Goal: Task Accomplishment & Management: Complete application form

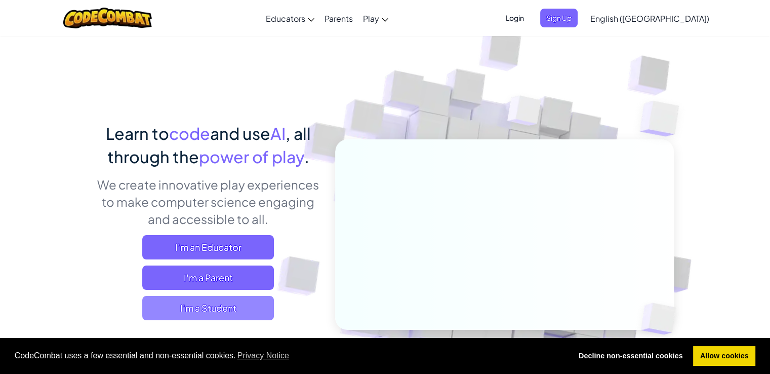
click at [245, 312] on span "I'm a Student" at bounding box center [208, 308] width 132 height 24
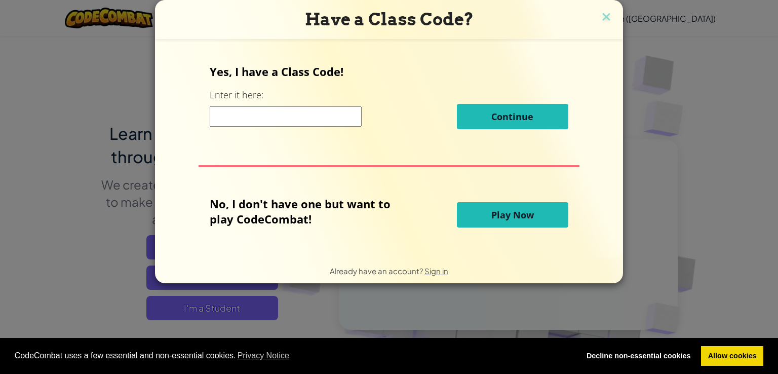
click at [265, 121] on input at bounding box center [286, 116] width 152 height 20
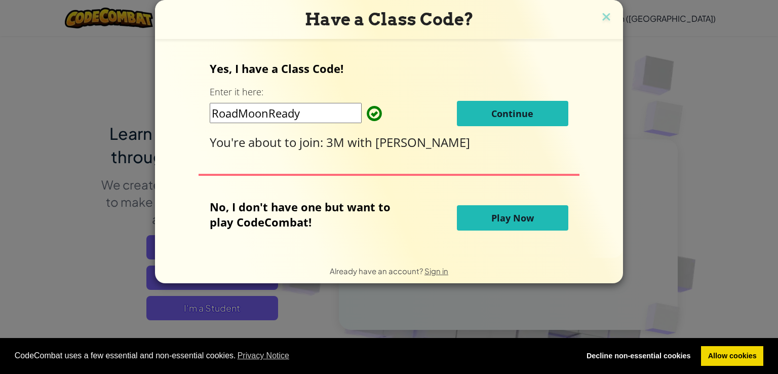
type input "RoadMoonReady"
click at [532, 110] on span "Continue" at bounding box center [512, 113] width 42 height 12
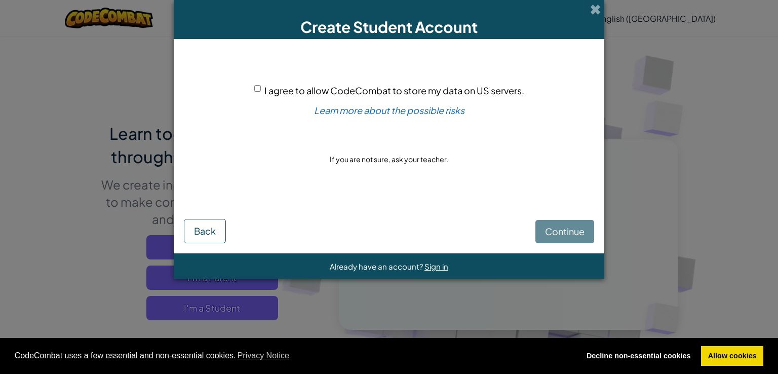
click at [256, 86] on input "I agree to allow CodeCombat to store my data on US servers." at bounding box center [257, 88] width 7 height 7
checkbox input "true"
click at [552, 229] on span "Continue" at bounding box center [565, 231] width 40 height 12
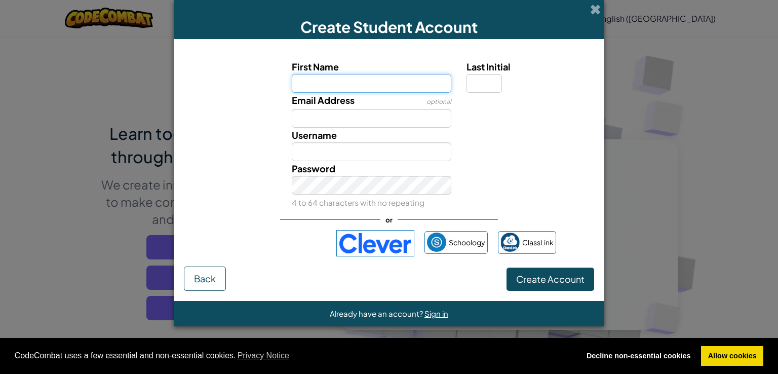
click at [373, 78] on input "First Name" at bounding box center [372, 83] width 160 height 19
type input "Viktor"
click at [507, 267] on button "Create Account" at bounding box center [551, 278] width 88 height 23
type input "Viktor"
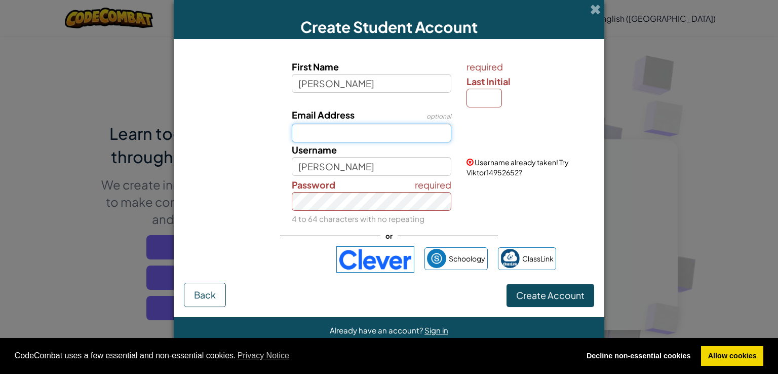
click at [355, 126] on input "Email Address" at bounding box center [372, 133] width 160 height 19
type input "viktor.cevela@mintbrno.cz"
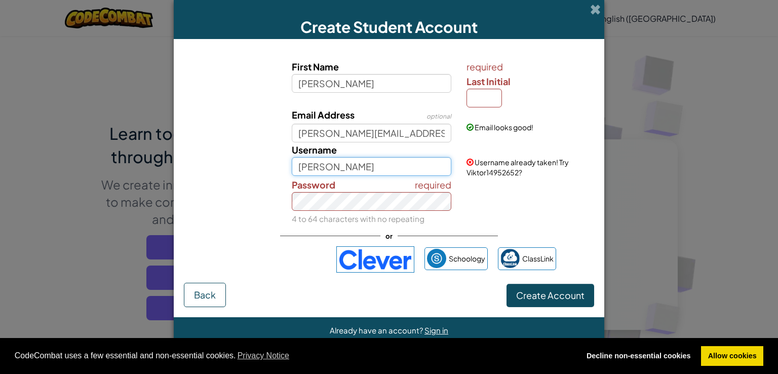
click at [352, 169] on input "Viktor" at bounding box center [372, 166] width 160 height 19
type input "Vikousek"
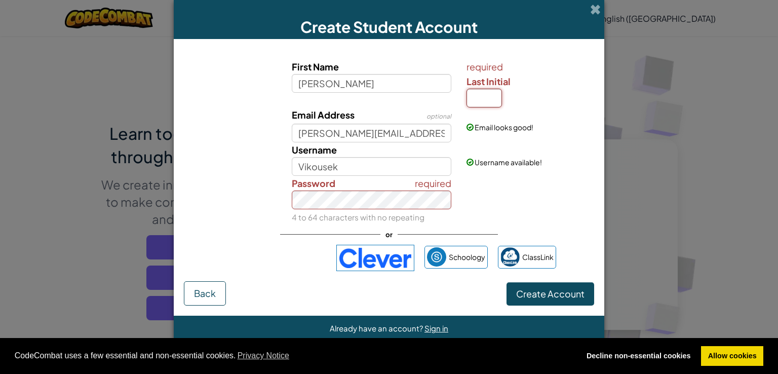
click at [489, 102] on input "Last Initial" at bounding box center [484, 98] width 35 height 19
click at [529, 81] on label "Last Initial" at bounding box center [529, 81] width 125 height 15
click at [502, 89] on input "Last Initial" at bounding box center [484, 98] width 35 height 19
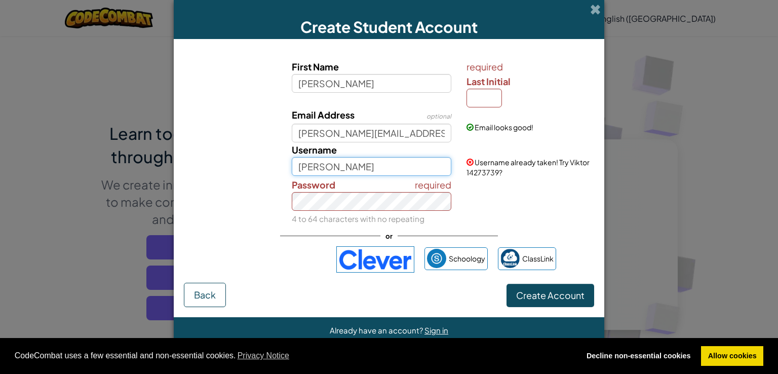
click at [400, 165] on input "Viktor" at bounding box center [372, 166] width 160 height 19
type input "Vikousek"
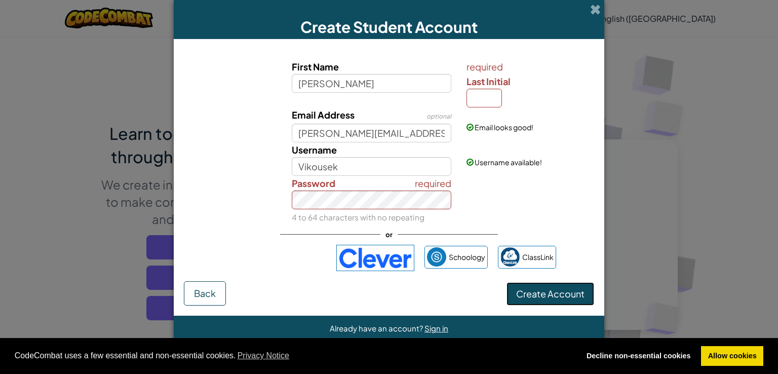
click at [547, 299] on button "Create Account" at bounding box center [551, 293] width 88 height 23
click at [486, 104] on input "Last Initial" at bounding box center [484, 98] width 35 height 19
type input "v"
click at [538, 294] on span "Create Account" at bounding box center [550, 294] width 68 height 12
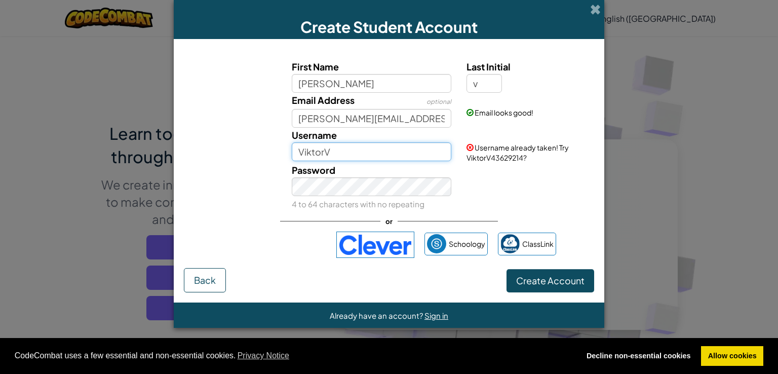
click at [359, 157] on input "ViktorV" at bounding box center [372, 151] width 160 height 19
type input "Vikousek"
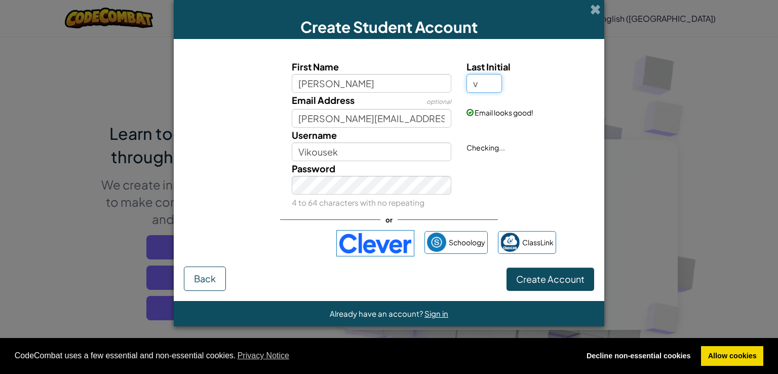
click at [489, 84] on input "v" at bounding box center [484, 83] width 35 height 19
type input "k"
type input "ViktorK"
click at [543, 272] on button "Create Account" at bounding box center [551, 278] width 88 height 23
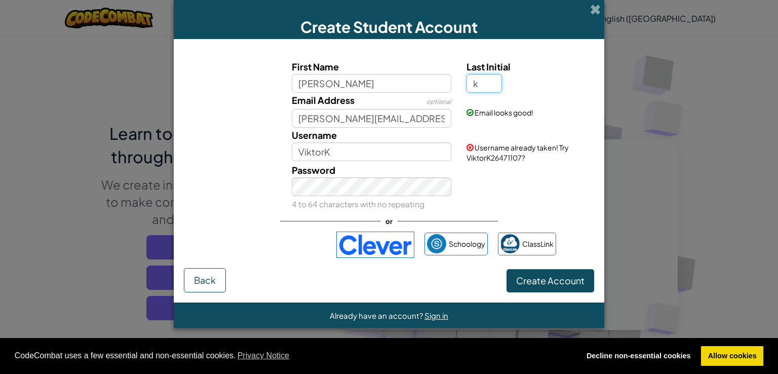
click at [485, 79] on input "k" at bounding box center [484, 83] width 35 height 19
type input "Viktor"
click at [387, 75] on input "Viktor" at bounding box center [372, 83] width 160 height 19
type input "Vikouse"
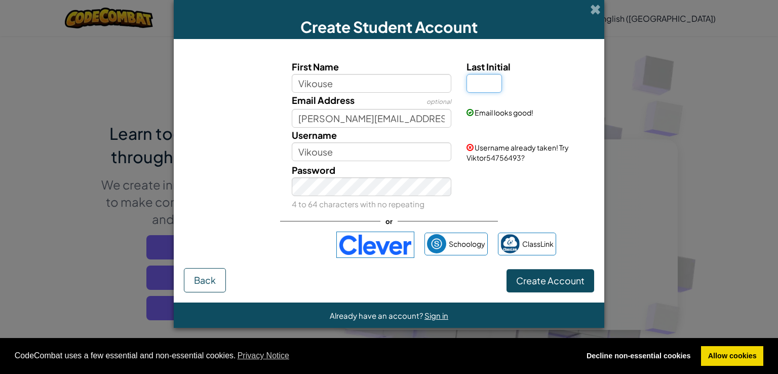
click at [485, 85] on input "Last Initial" at bounding box center [484, 83] width 35 height 19
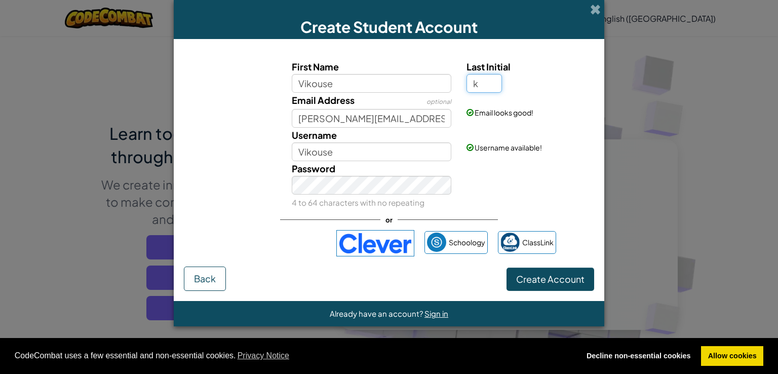
type input "k"
type input "VikouseK"
click at [546, 273] on button "Create Account" at bounding box center [551, 278] width 88 height 23
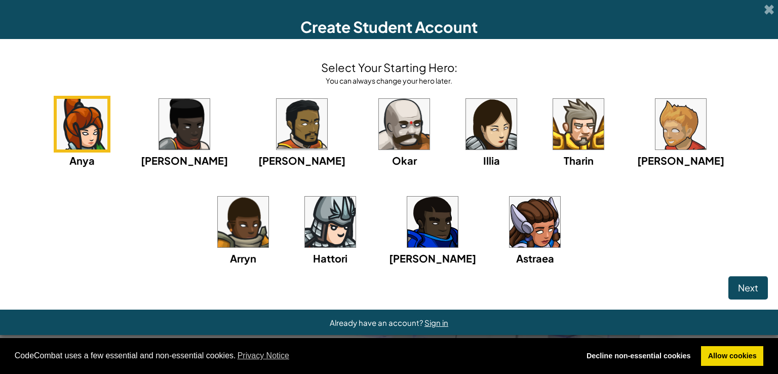
click at [277, 117] on img at bounding box center [302, 124] width 51 height 51
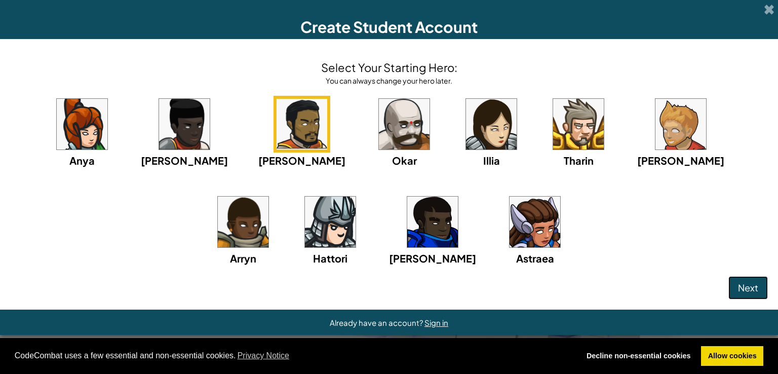
click at [739, 284] on span "Next" at bounding box center [748, 288] width 20 height 12
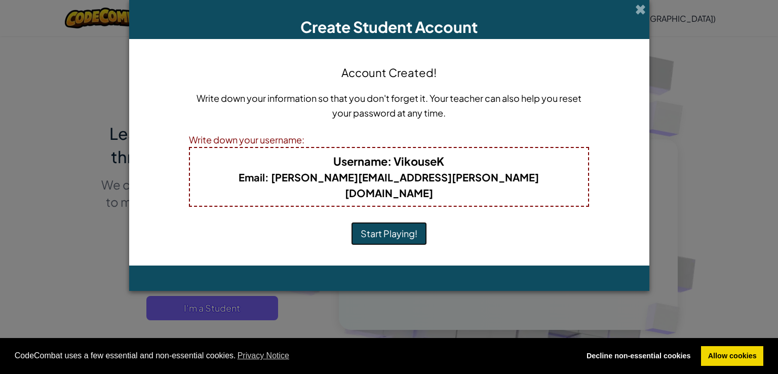
click at [385, 222] on button "Start Playing!" at bounding box center [389, 233] width 76 height 23
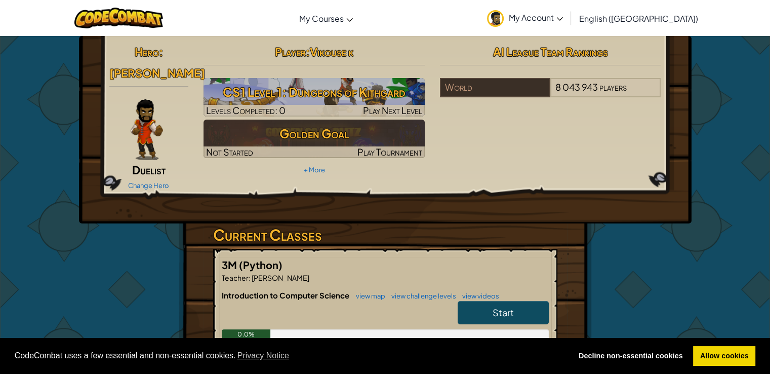
click at [502, 301] on link "Start" at bounding box center [503, 312] width 91 height 23
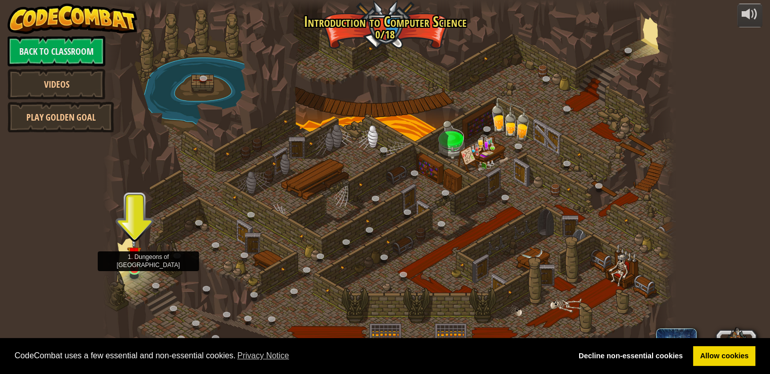
click at [135, 262] on img at bounding box center [134, 253] width 14 height 33
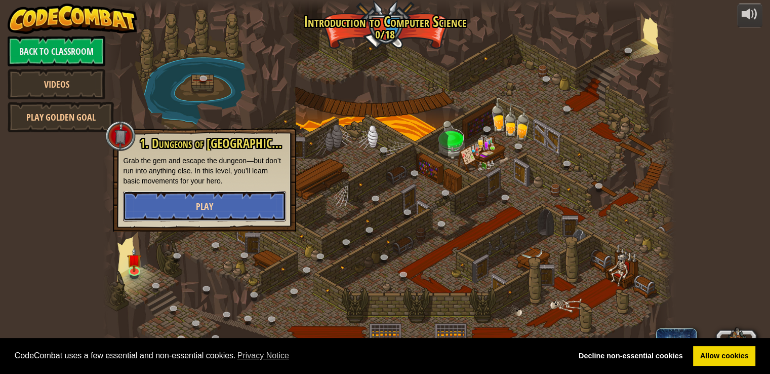
click at [196, 216] on button "Play" at bounding box center [204, 206] width 163 height 30
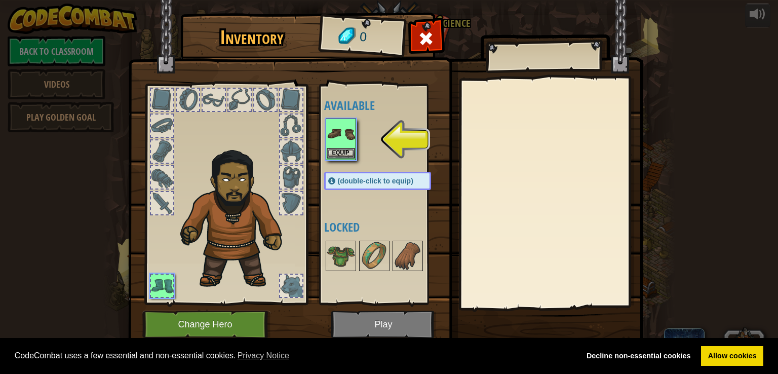
click at [332, 120] on img at bounding box center [341, 134] width 28 height 28
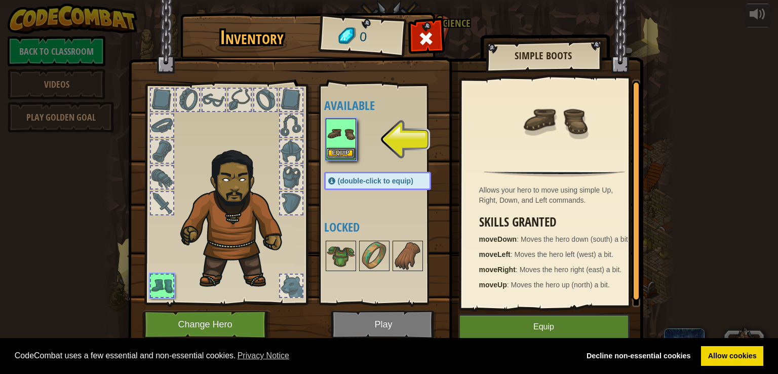
click at [341, 125] on img at bounding box center [341, 134] width 28 height 28
click at [336, 159] on div "Equip" at bounding box center [341, 140] width 30 height 42
click at [342, 152] on button "Equip" at bounding box center [341, 153] width 28 height 11
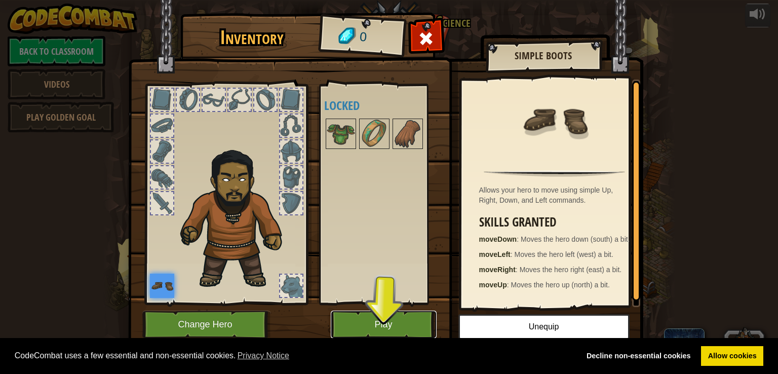
click at [358, 327] on button "Play" at bounding box center [384, 324] width 106 height 28
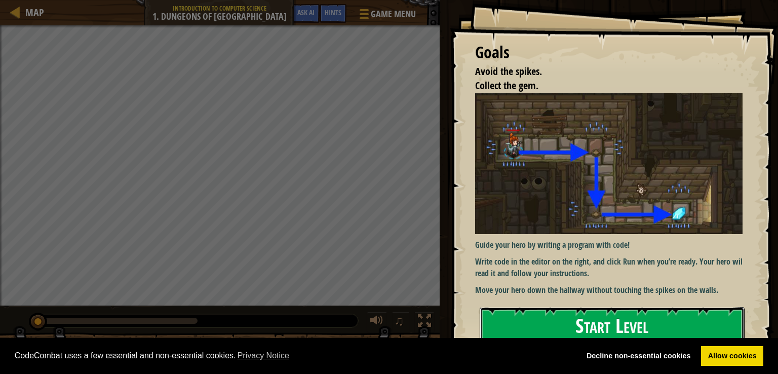
click at [633, 327] on button "Start Level" at bounding box center [612, 327] width 265 height 40
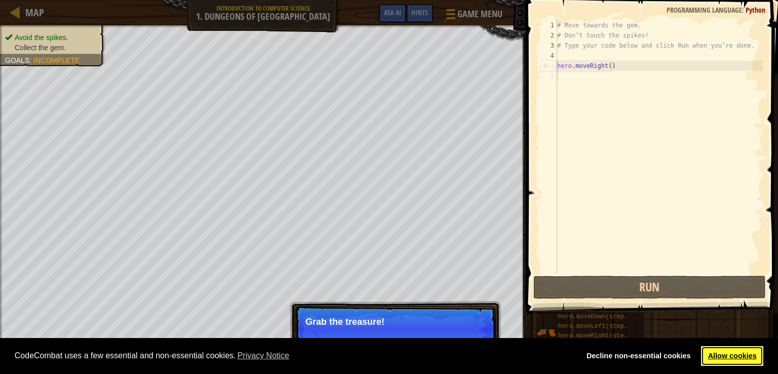
click at [720, 359] on link "Allow cookies" at bounding box center [732, 356] width 62 height 20
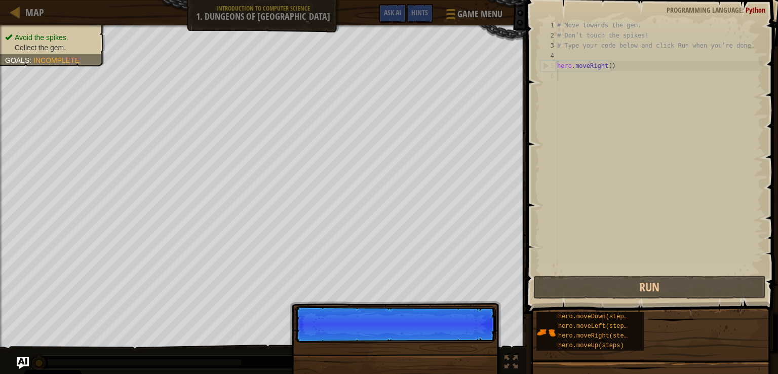
scroll to position [5, 0]
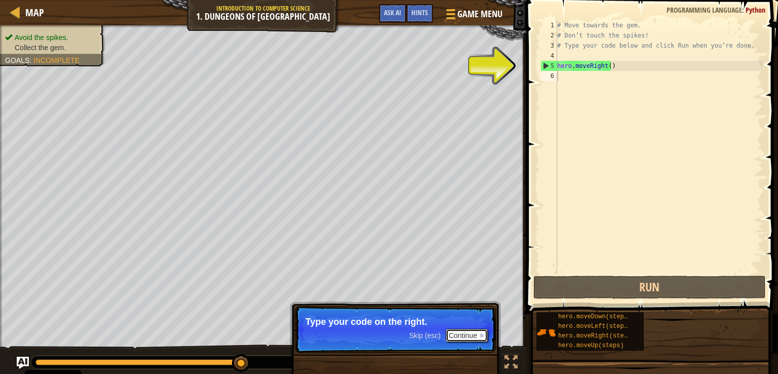
click at [470, 336] on button "Continue" at bounding box center [467, 335] width 42 height 13
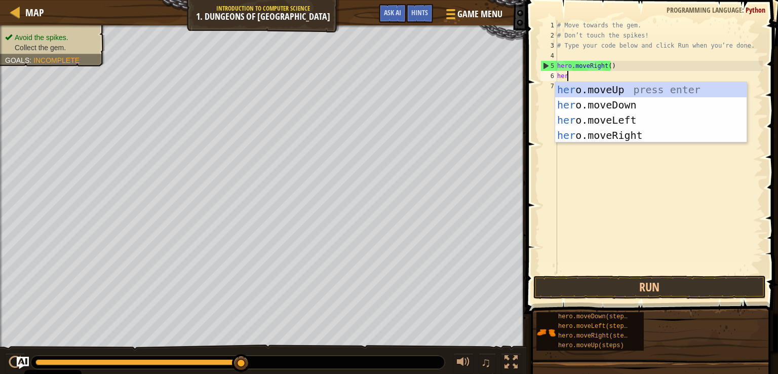
type textarea "hero"
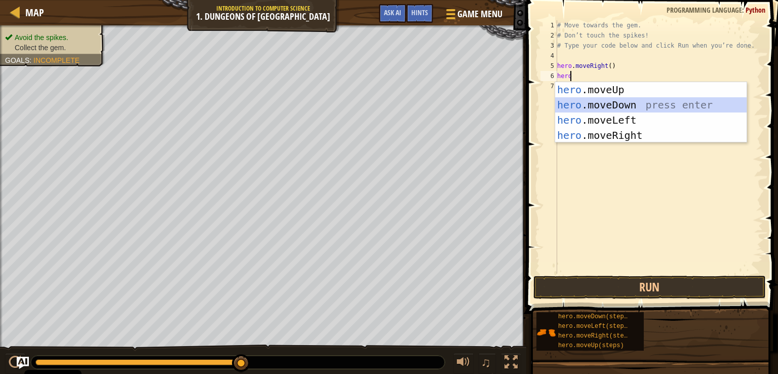
click at [597, 100] on div "hero .moveUp press enter hero .moveDown press enter hero .moveLeft press enter …" at bounding box center [650, 127] width 191 height 91
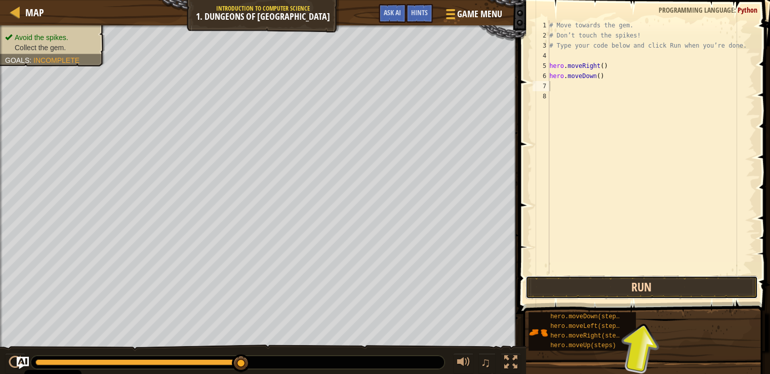
click at [602, 289] on button "Run" at bounding box center [642, 287] width 232 height 23
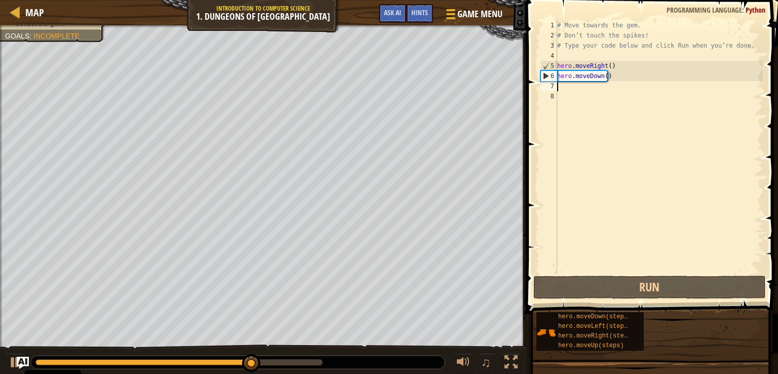
click at [586, 89] on div "# Move towards the gem. # Don’t touch the spikes! # Type your code below and cl…" at bounding box center [659, 157] width 208 height 274
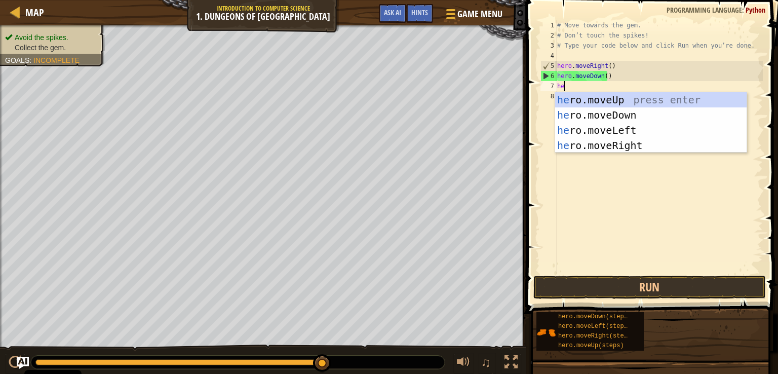
type textarea "her"
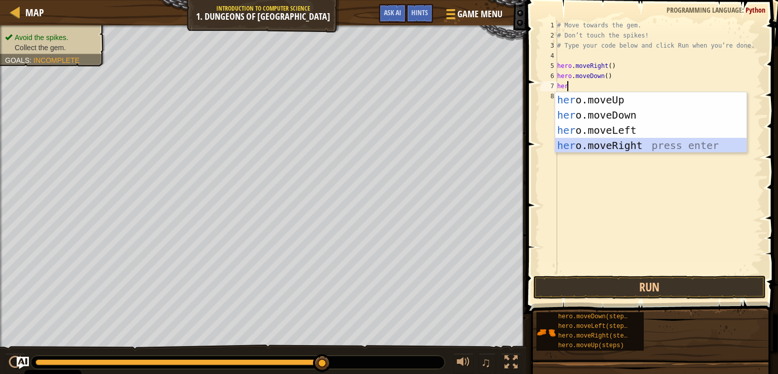
click at [622, 147] on div "her o.moveUp press enter her o.moveDown press enter her o.moveLeft press enter …" at bounding box center [650, 137] width 191 height 91
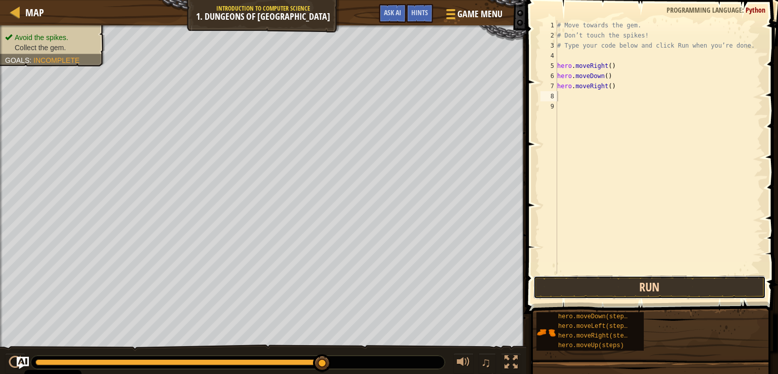
click at [611, 284] on button "Run" at bounding box center [649, 287] width 232 height 23
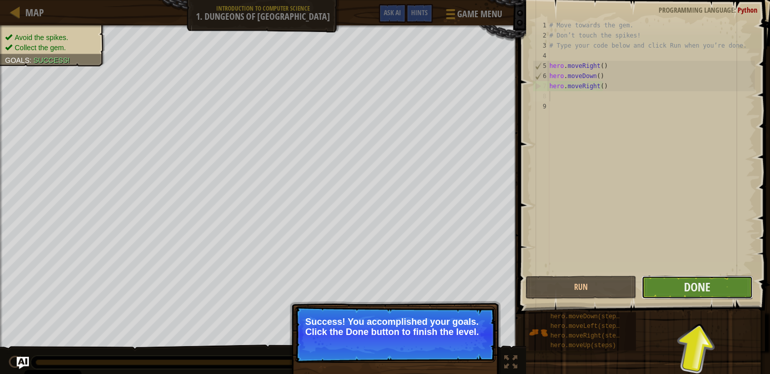
click at [669, 281] on button "Done" at bounding box center [697, 287] width 111 height 23
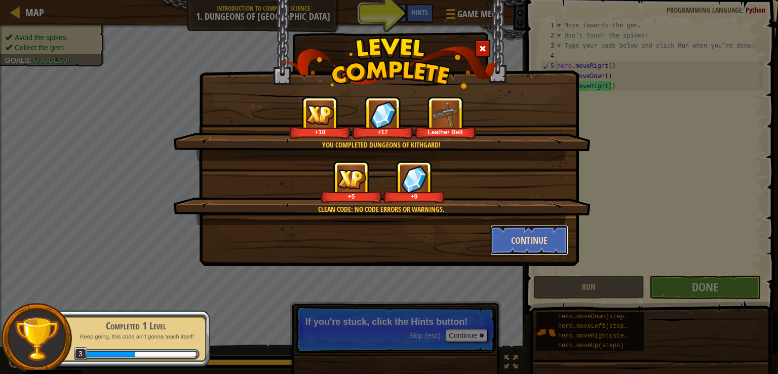
click at [530, 246] on button "Continue" at bounding box center [529, 240] width 79 height 30
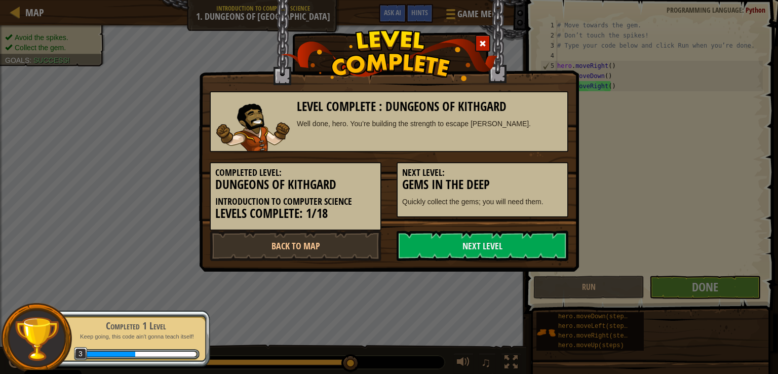
click at [530, 246] on link "Next Level" at bounding box center [483, 245] width 172 height 30
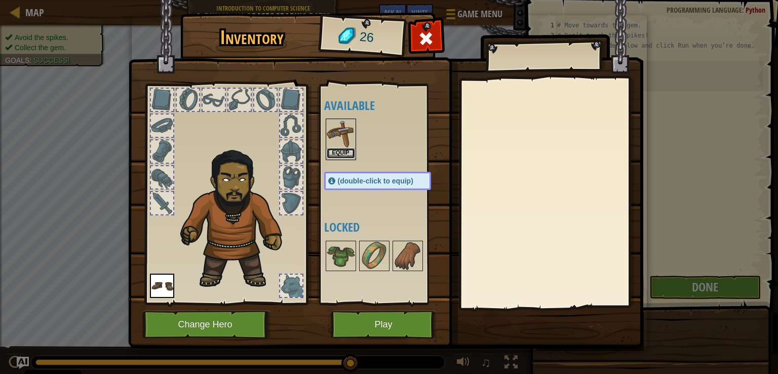
click at [333, 150] on button "Equip" at bounding box center [341, 153] width 28 height 11
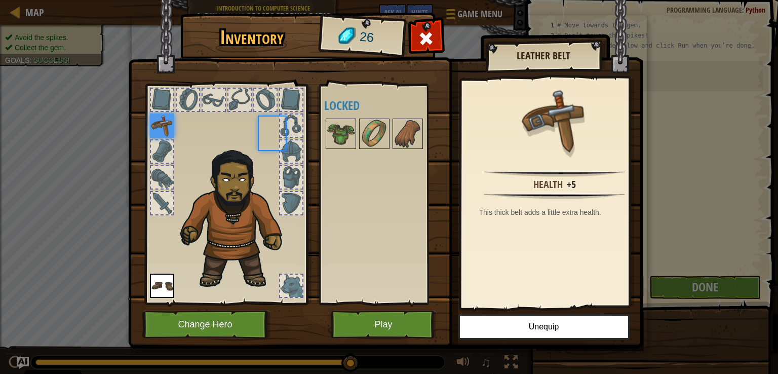
click at [333, 150] on div "Available Equip Equip (double-click to equip) Locked" at bounding box center [387, 194] width 127 height 211
click at [395, 134] on img at bounding box center [408, 134] width 28 height 28
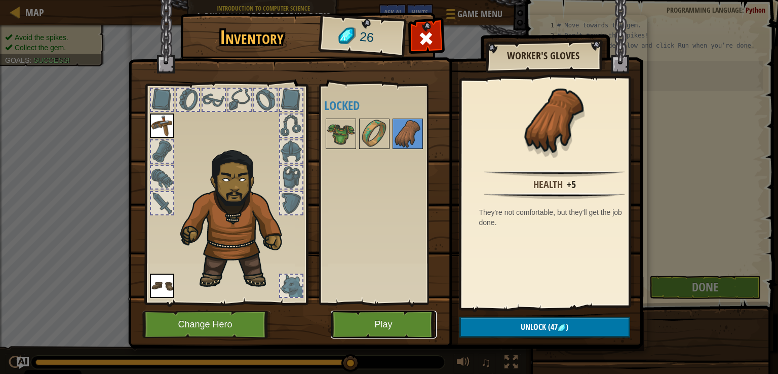
click at [353, 329] on button "Play" at bounding box center [384, 324] width 106 height 28
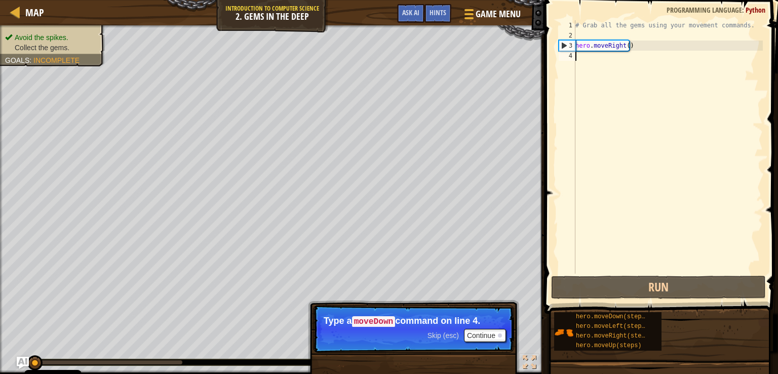
drag, startPoint x: 616, startPoint y: 296, endPoint x: 744, endPoint y: 150, distance: 193.1
click at [744, 150] on div "# Grab all the gems using your movement commands. hero . moveRight ( )" at bounding box center [667, 157] width 189 height 274
click at [584, 62] on div "# Grab all the gems using your movement commands. hero . moveRight ( )" at bounding box center [667, 157] width 189 height 274
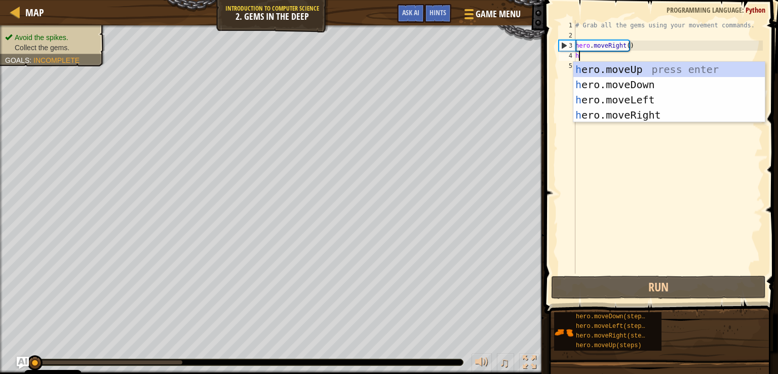
scroll to position [5, 0]
type textarea "he"
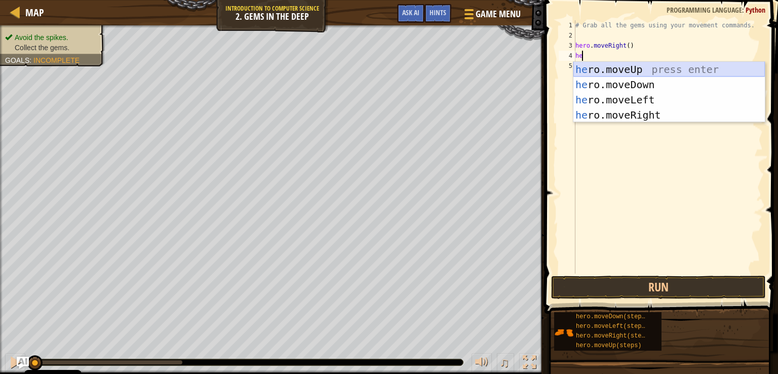
click at [632, 67] on div "he ro.moveUp press enter he ro.moveDown press enter he ro.moveLeft press enter …" at bounding box center [668, 107] width 191 height 91
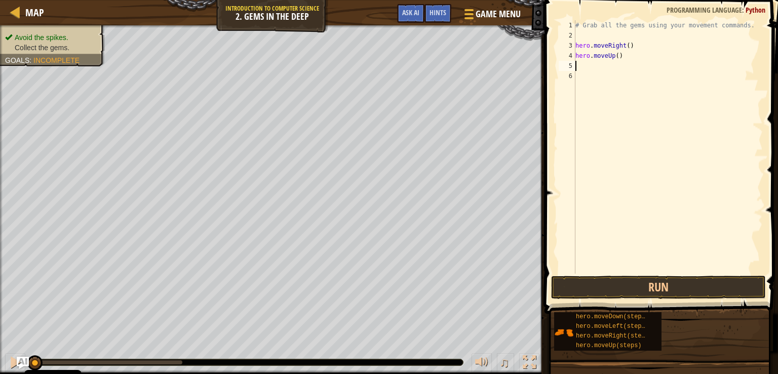
type textarea "he"
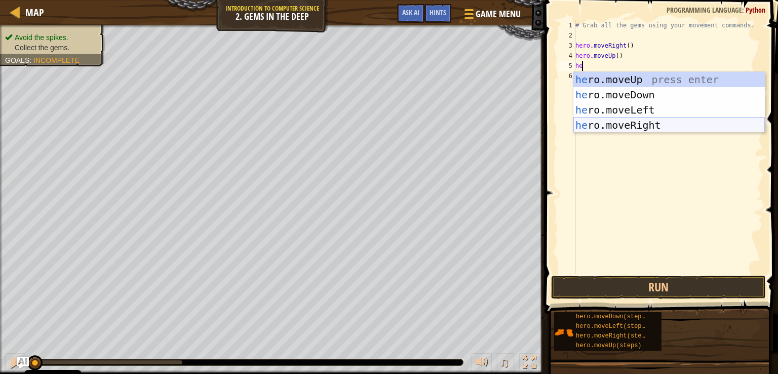
click at [652, 120] on div "he ro.moveUp press enter he ro.moveDown press enter he ro.moveLeft press enter …" at bounding box center [668, 117] width 191 height 91
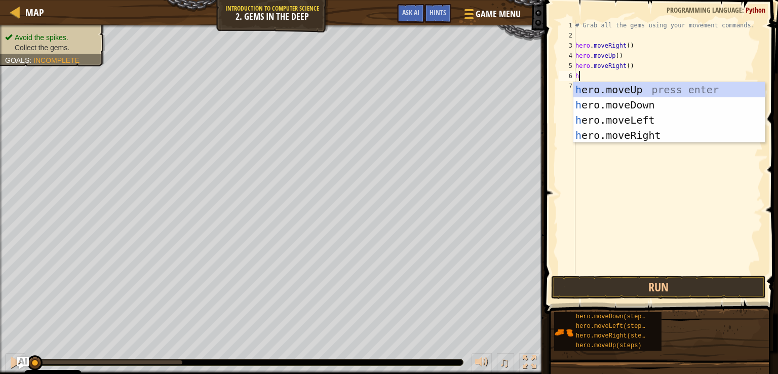
type textarea "he"
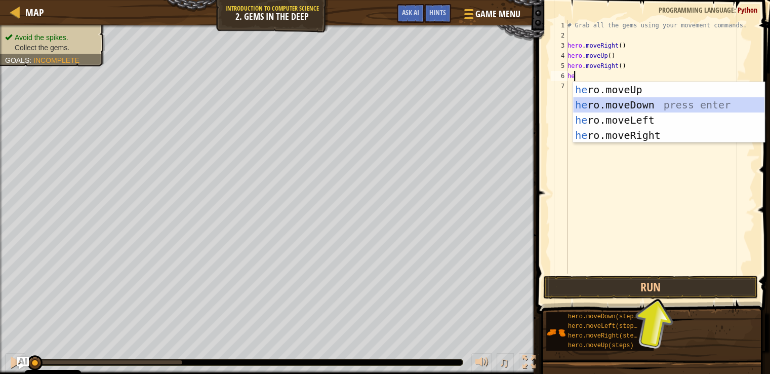
click at [642, 103] on div "he ro.moveUp press enter he ro.moveDown press enter he ro.moveLeft press enter …" at bounding box center [668, 127] width 191 height 91
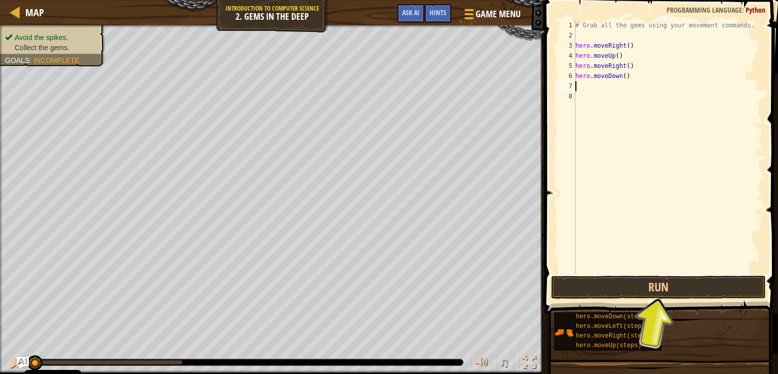
type textarea "he"
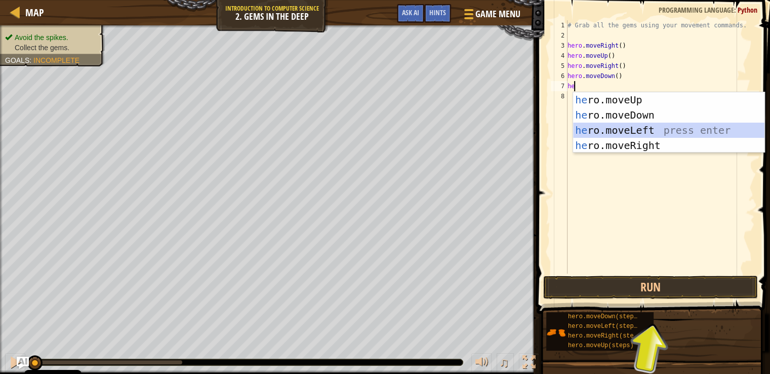
click at [639, 129] on div "he ro.moveUp press enter he ro.moveDown press enter he ro.moveLeft press enter …" at bounding box center [668, 137] width 191 height 91
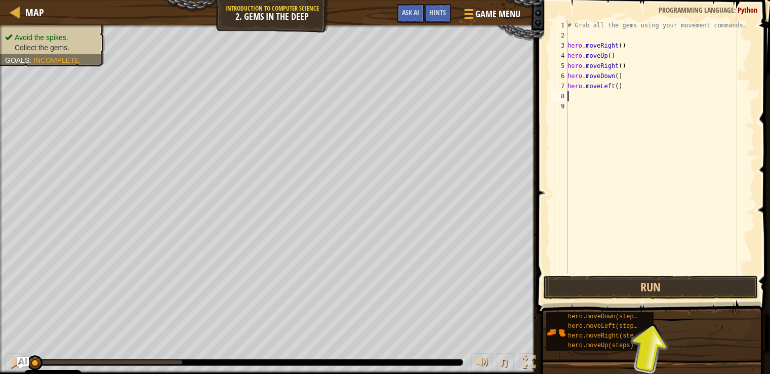
type textarea "he"
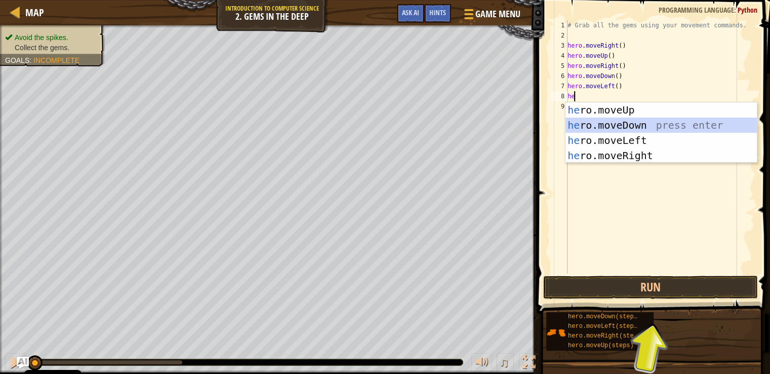
click at [639, 131] on div "he ro.moveUp press enter he ro.moveDown press enter he ro.moveLeft press enter …" at bounding box center [661, 147] width 191 height 91
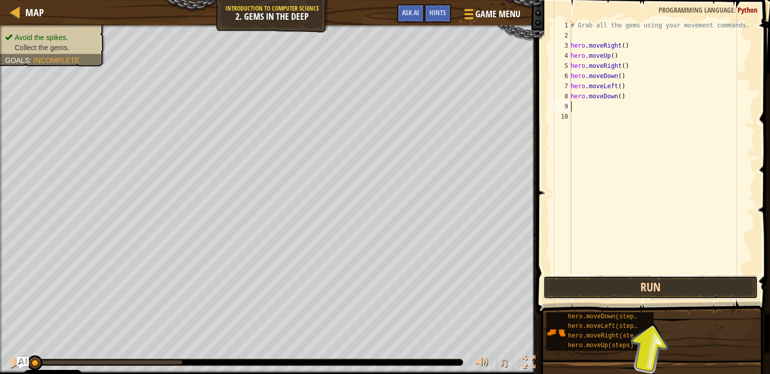
click at [606, 291] on button "Run" at bounding box center [650, 287] width 215 height 23
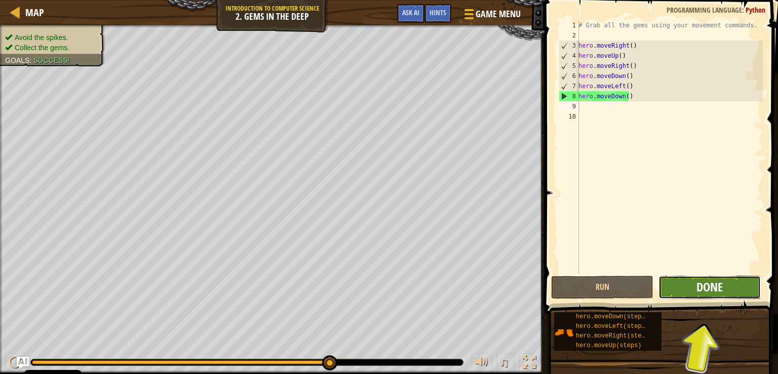
click at [709, 290] on span "Done" at bounding box center [709, 287] width 26 height 16
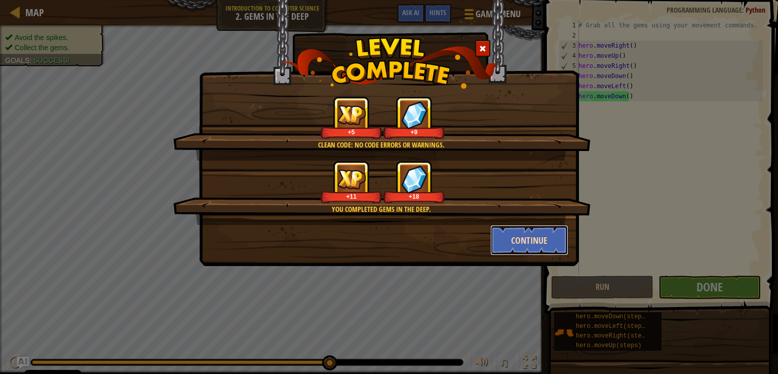
click at [529, 237] on button "Continue" at bounding box center [529, 240] width 79 height 30
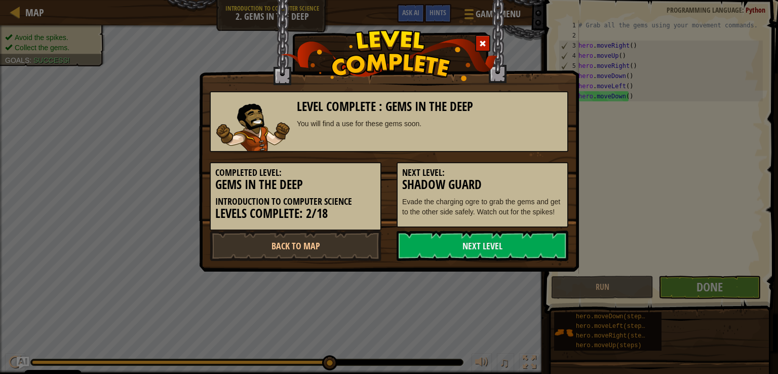
click at [529, 237] on link "Next Level" at bounding box center [483, 245] width 172 height 30
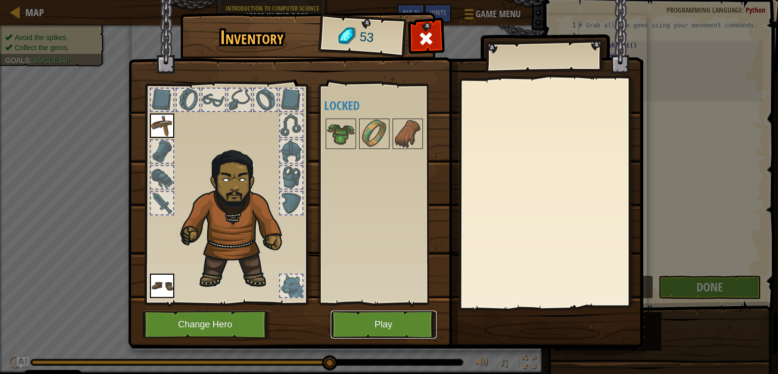
click at [379, 329] on button "Play" at bounding box center [384, 324] width 106 height 28
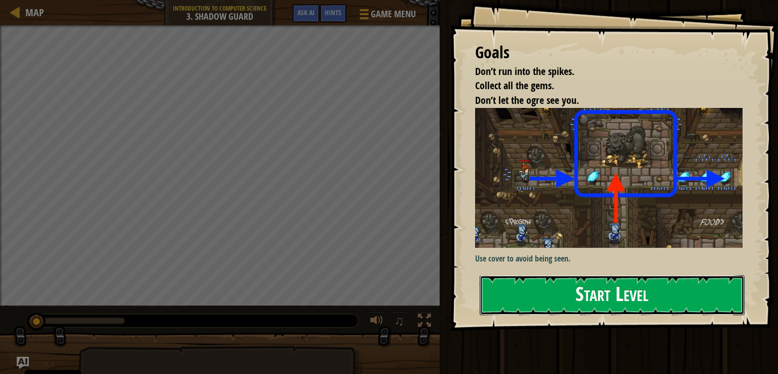
click at [596, 282] on button "Start Level" at bounding box center [612, 295] width 265 height 40
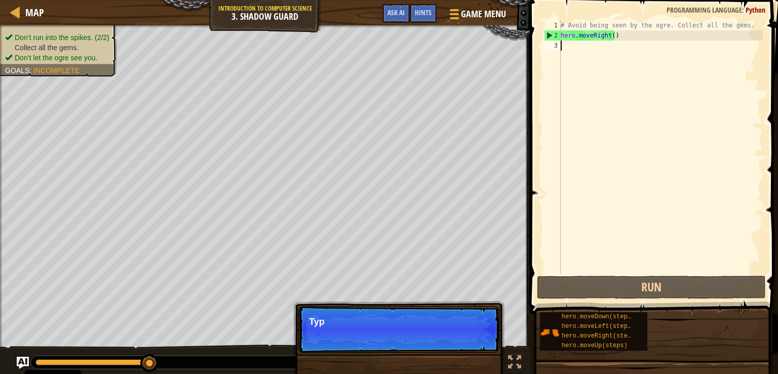
click at [616, 71] on div "# Avoid being seen by the ogre. Collect all the gems. hero . moveRight ( )" at bounding box center [661, 157] width 204 height 274
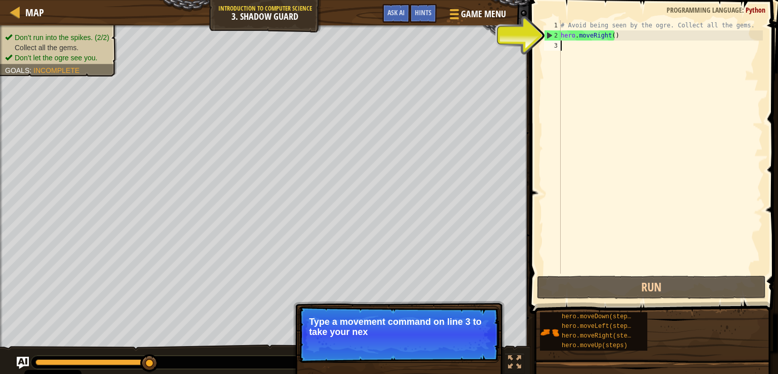
type textarea "he"
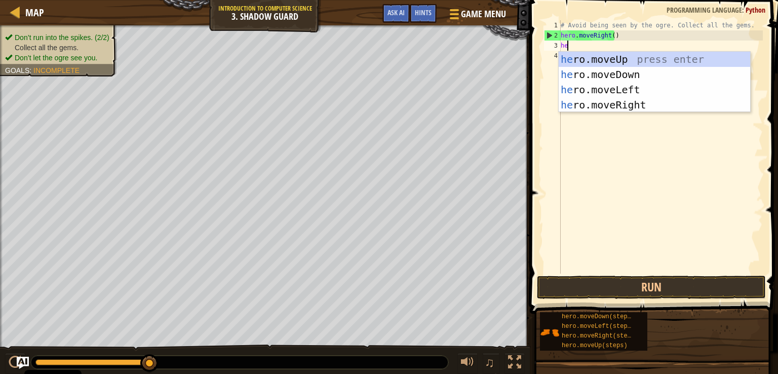
scroll to position [5, 0]
click at [611, 61] on div "he ro.moveUp press enter he ro.moveDown press enter he ro.moveLeft press enter …" at bounding box center [654, 97] width 191 height 91
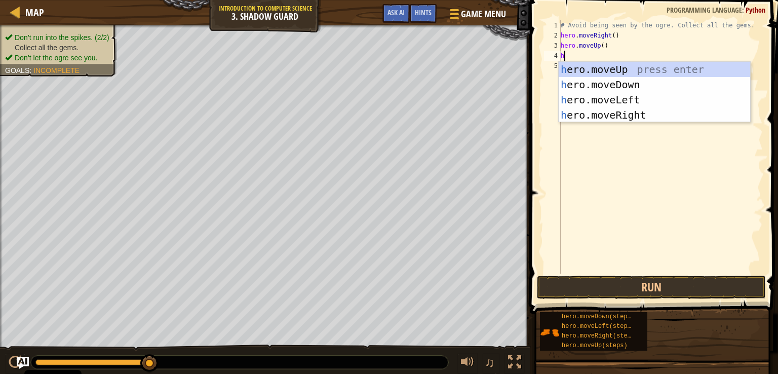
type textarea "he"
click at [636, 117] on div "he ro.moveUp press enter he ro.moveDown press enter he ro.moveLeft press enter …" at bounding box center [654, 107] width 191 height 91
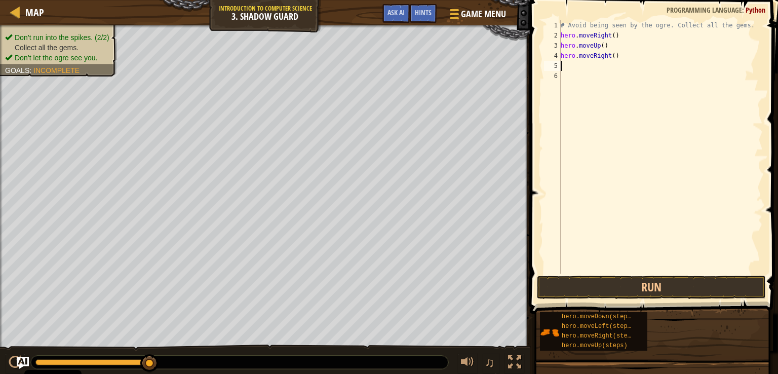
type textarea "he"
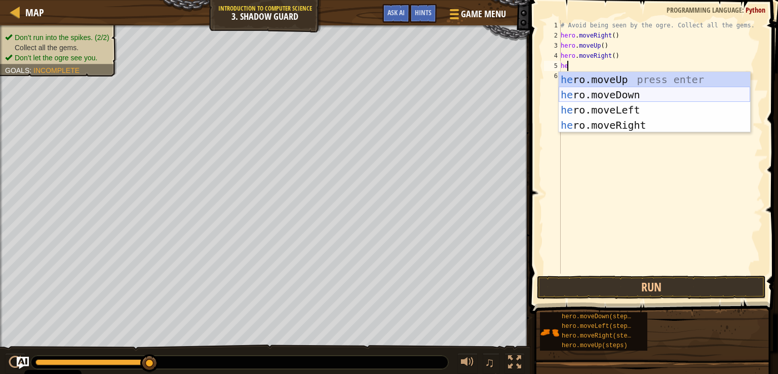
click at [635, 98] on div "he ro.moveUp press enter he ro.moveDown press enter he ro.moveLeft press enter …" at bounding box center [654, 117] width 191 height 91
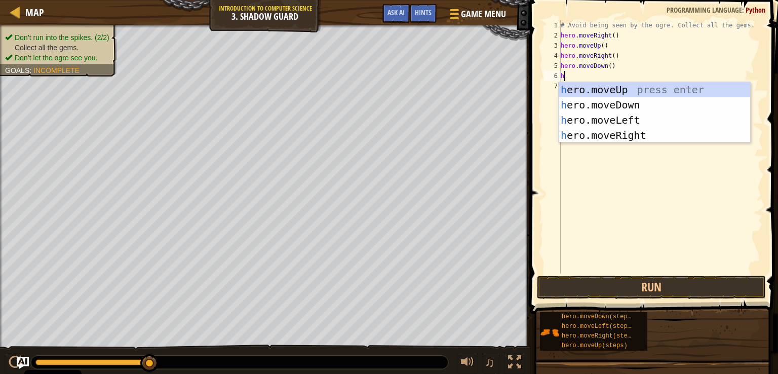
type textarea "he"
click at [638, 134] on div "he ro.moveUp press enter he ro.moveDown press enter he ro.moveLeft press enter …" at bounding box center [654, 127] width 191 height 91
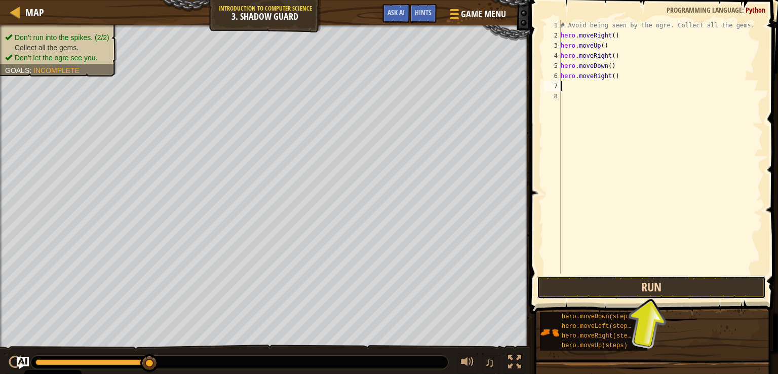
click at [602, 282] on button "Run" at bounding box center [651, 287] width 229 height 23
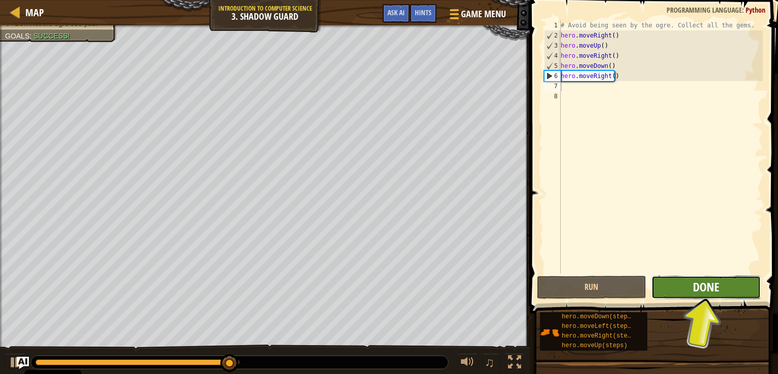
click at [697, 283] on span "Done" at bounding box center [706, 287] width 26 height 16
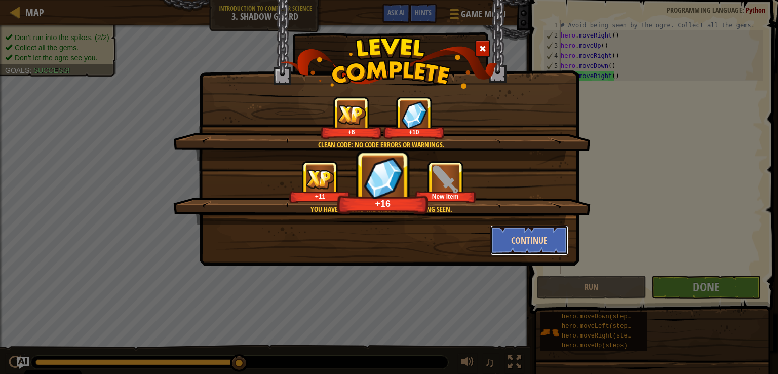
click at [545, 245] on button "Continue" at bounding box center [529, 240] width 79 height 30
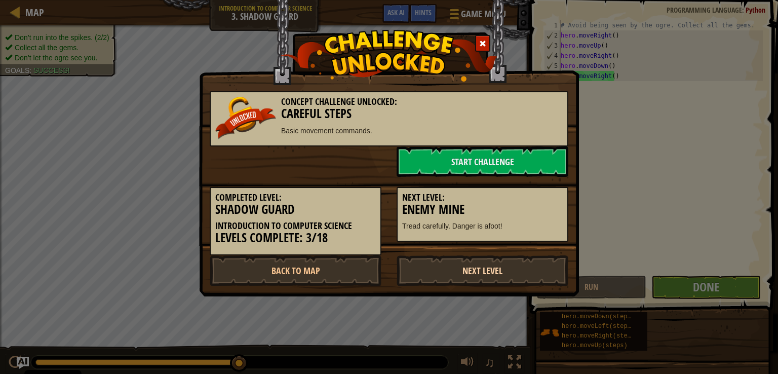
click at [499, 272] on link "Next Level" at bounding box center [483, 270] width 172 height 30
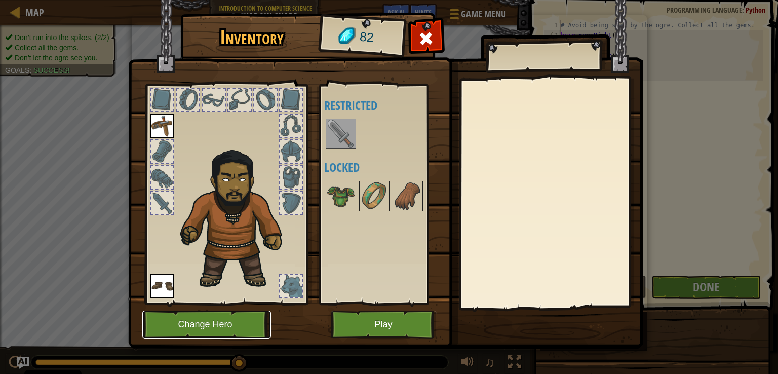
click at [179, 315] on button "Change Hero" at bounding box center [206, 324] width 129 height 28
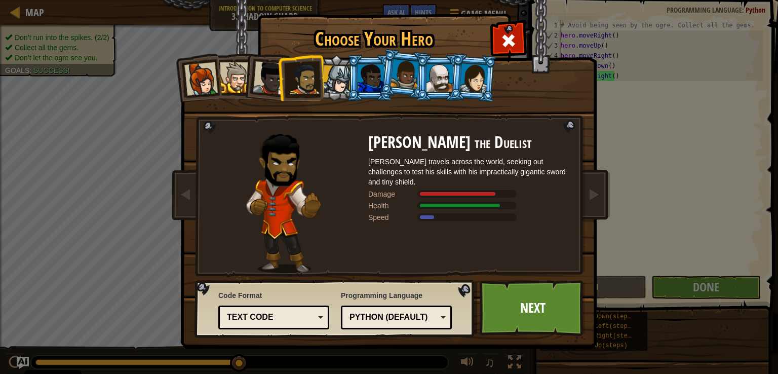
click at [264, 91] on div at bounding box center [269, 77] width 33 height 33
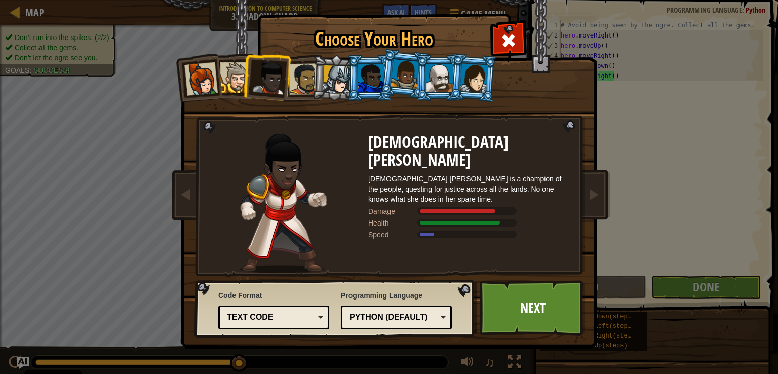
click at [307, 77] on div at bounding box center [304, 78] width 31 height 31
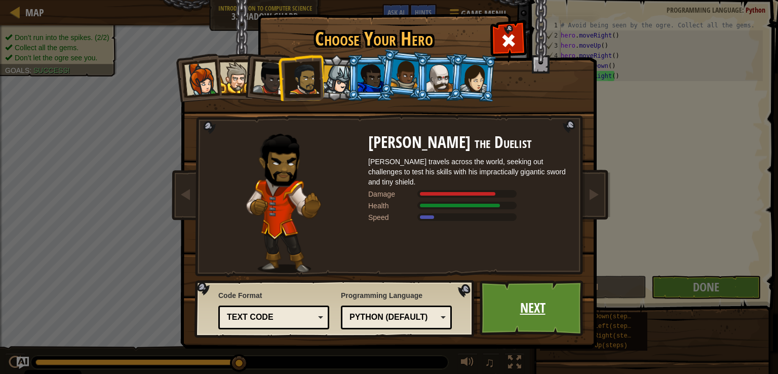
click at [547, 304] on link "Next" at bounding box center [533, 308] width 106 height 56
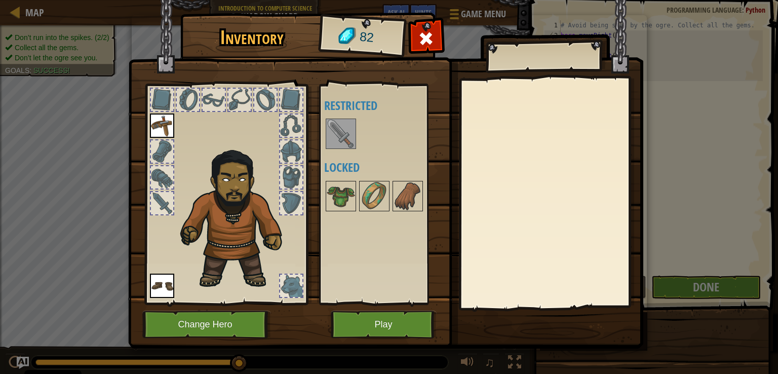
click at [354, 130] on img at bounding box center [341, 134] width 28 height 28
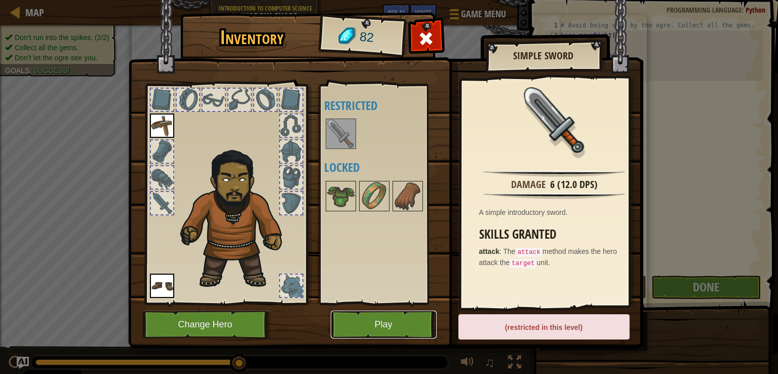
click at [394, 323] on button "Play" at bounding box center [384, 324] width 106 height 28
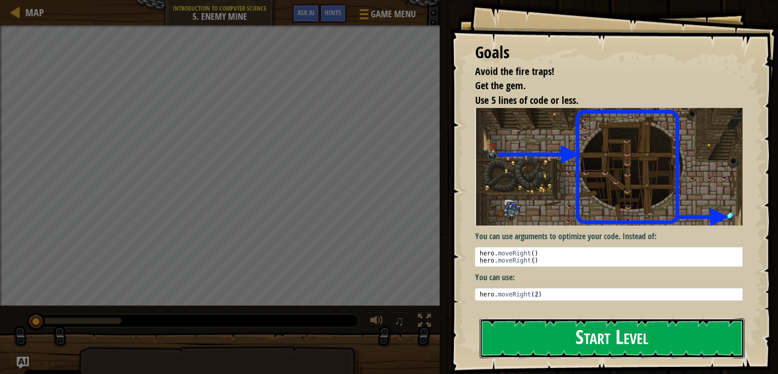
click at [610, 332] on button "Start Level" at bounding box center [612, 338] width 265 height 40
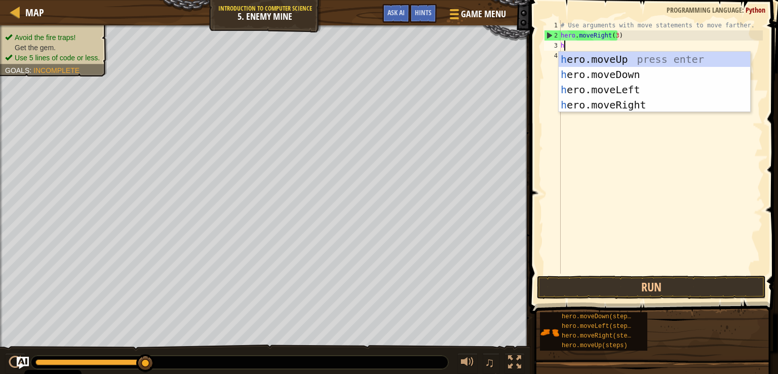
scroll to position [5, 0]
type textarea "he"
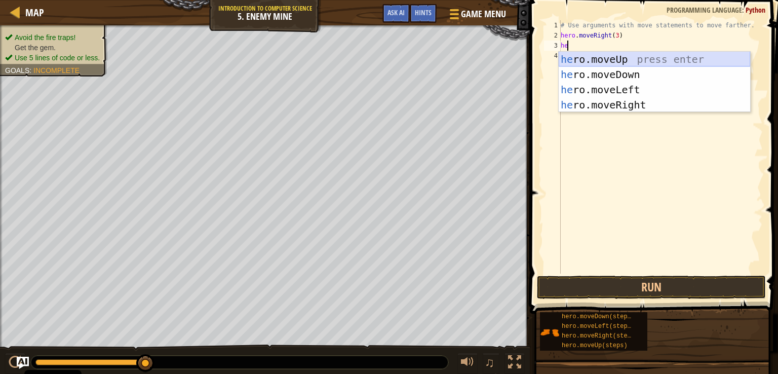
click at [571, 58] on div "he ro.moveUp press enter he ro.moveDown press enter he ro.moveLeft press enter …" at bounding box center [654, 97] width 191 height 91
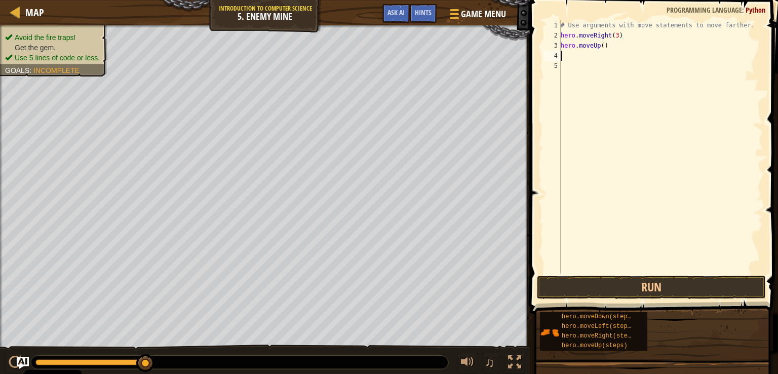
type textarea "he"
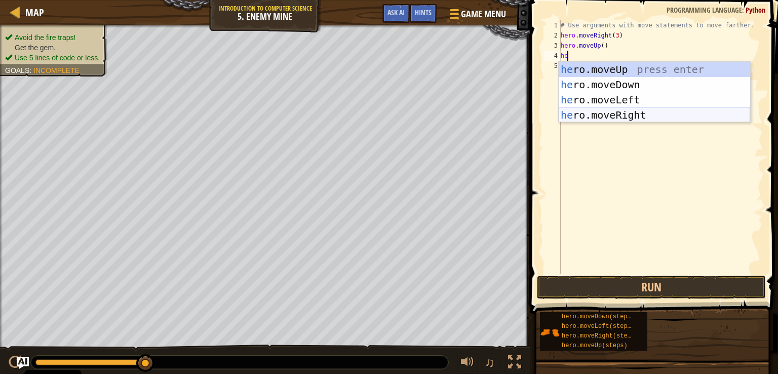
click at [637, 108] on div "he ro.moveUp press enter he ro.moveDown press enter he ro.moveLeft press enter …" at bounding box center [654, 107] width 191 height 91
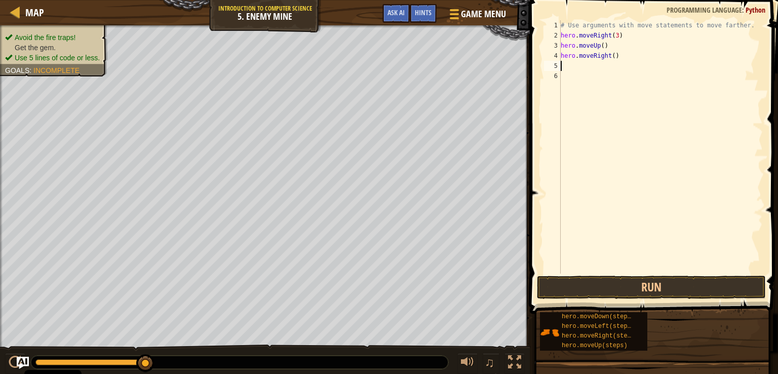
type textarea "he"
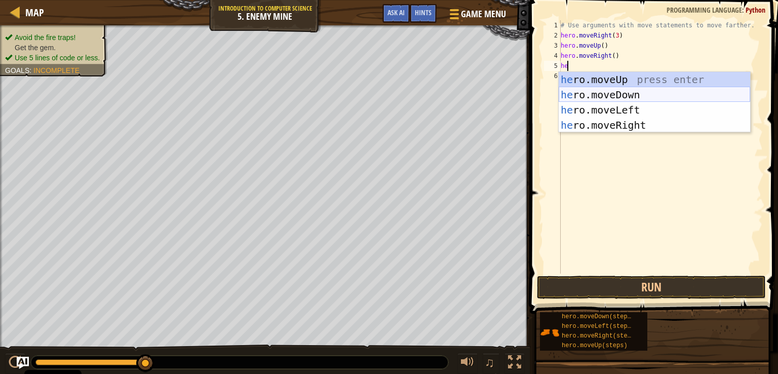
click at [630, 93] on div "he ro.moveUp press enter he ro.moveDown press enter he ro.moveLeft press enter …" at bounding box center [654, 117] width 191 height 91
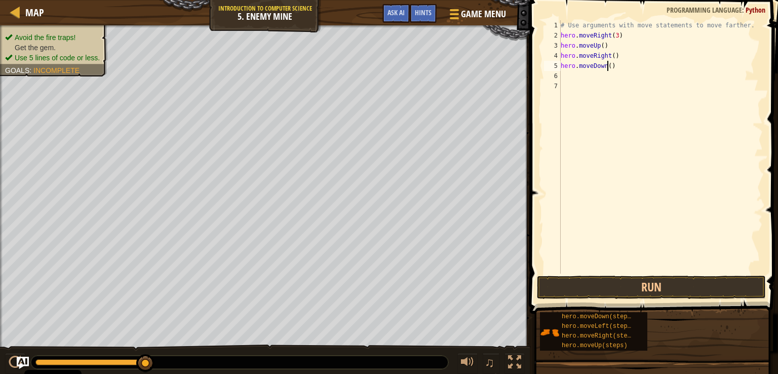
click at [606, 68] on div "# Use arguments with move statements to move farther. hero . moveRight ( 3 ) he…" at bounding box center [661, 157] width 204 height 274
type textarea "hero.moveDown(3)"
click at [606, 68] on div "# Use arguments with move statements to move farther. hero . moveRight ( 3 ) he…" at bounding box center [661, 157] width 204 height 274
click at [603, 83] on div "# Use arguments with move statements to move farther. hero . moveRight ( 3 ) he…" at bounding box center [661, 157] width 204 height 274
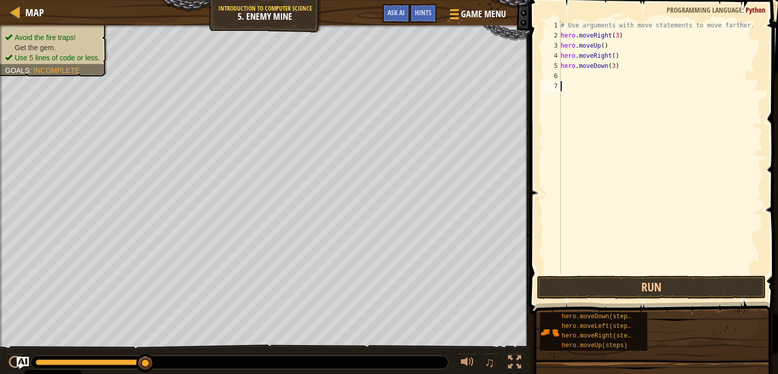
scroll to position [5, 0]
click at [603, 73] on div "# Use arguments with move statements to move farther. hero . moveRight ( 3 ) he…" at bounding box center [661, 157] width 204 height 274
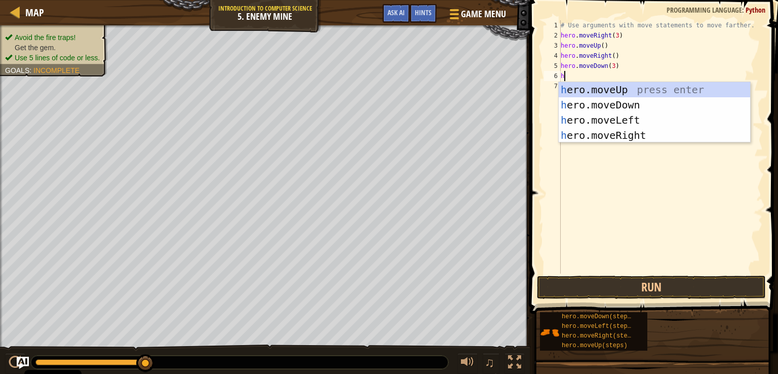
type textarea "he"
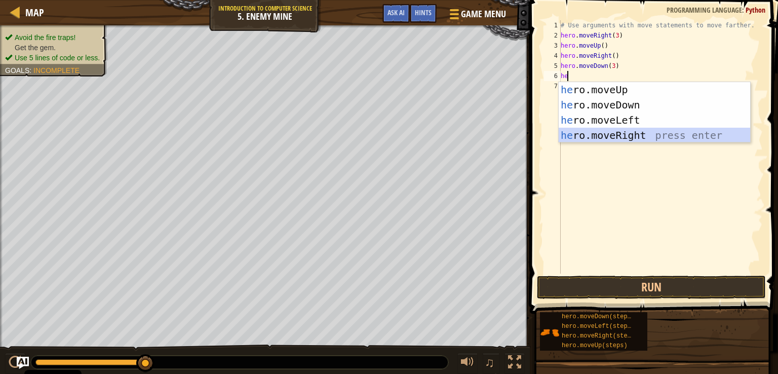
click at [613, 132] on div "he ro.moveUp press enter he ro.moveDown press enter he ro.moveLeft press enter …" at bounding box center [654, 127] width 191 height 91
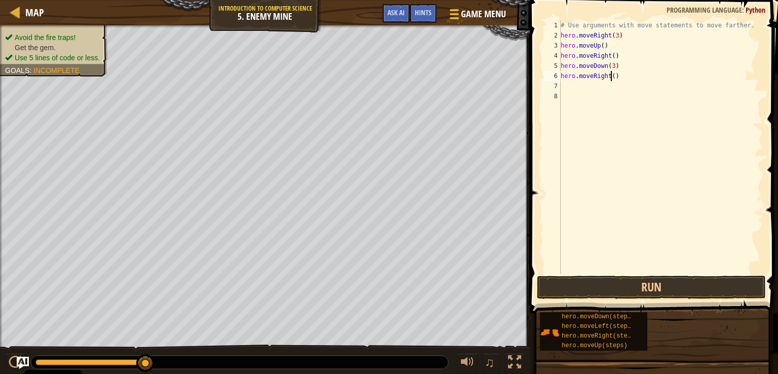
click at [610, 76] on div "# Use arguments with move statements to move farther. hero . moveRight ( 3 ) he…" at bounding box center [661, 157] width 204 height 274
type textarea "hero.moveRight(2)"
click at [638, 281] on button "Run" at bounding box center [651, 287] width 229 height 23
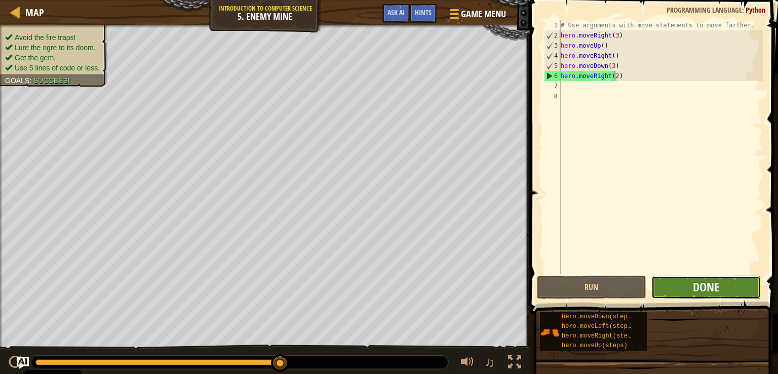
click at [681, 297] on button "Done" at bounding box center [705, 287] width 109 height 23
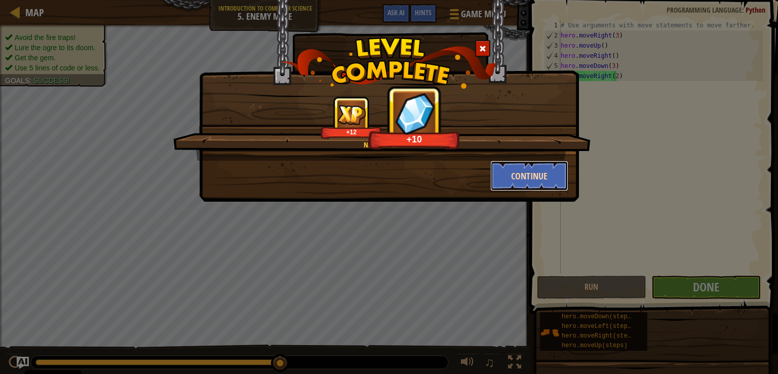
click at [550, 177] on button "Continue" at bounding box center [529, 176] width 79 height 30
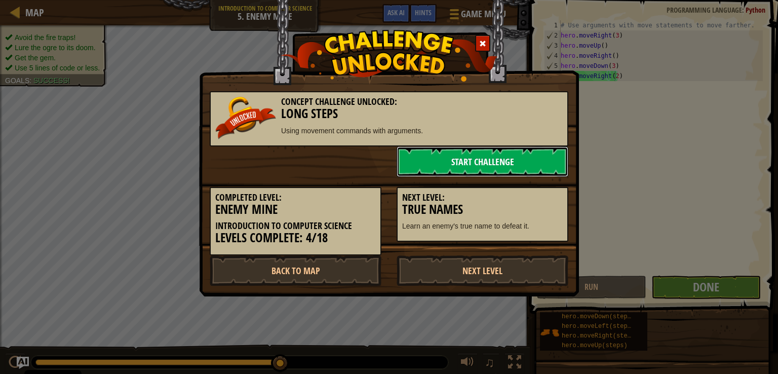
click at [501, 158] on link "Start Challenge" at bounding box center [483, 161] width 172 height 30
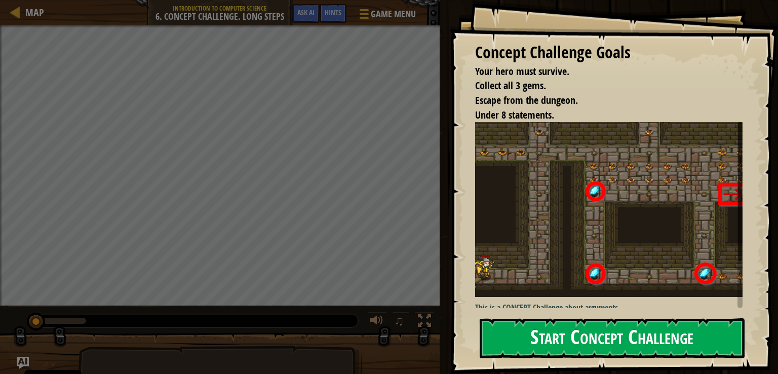
click at [592, 341] on button "Start Concept Challenge" at bounding box center [612, 338] width 265 height 40
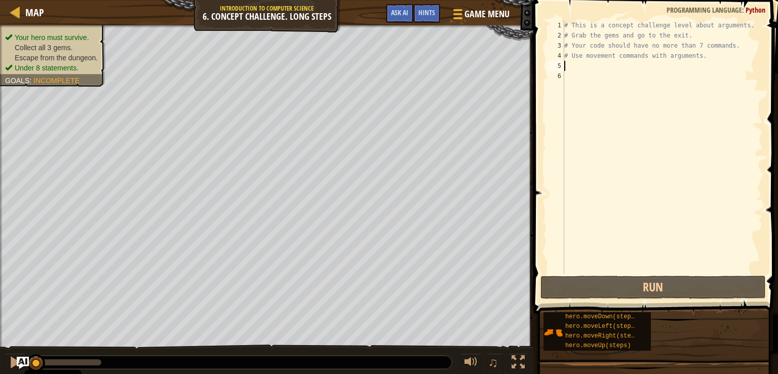
click at [588, 66] on div "# This is a concept challenge level about arguments. # Grab the gems and go to …" at bounding box center [662, 157] width 201 height 274
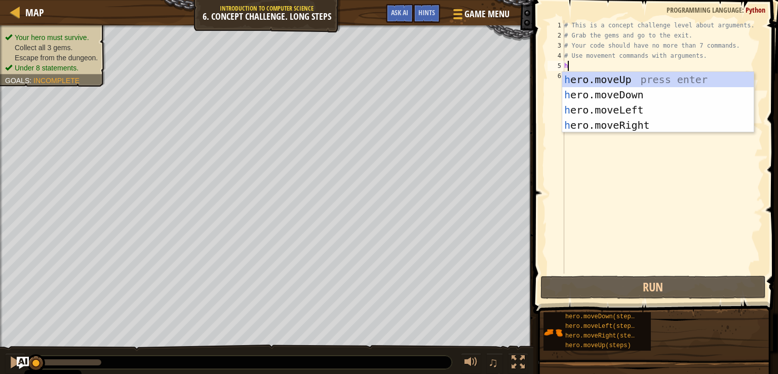
scroll to position [5, 0]
type textarea "he"
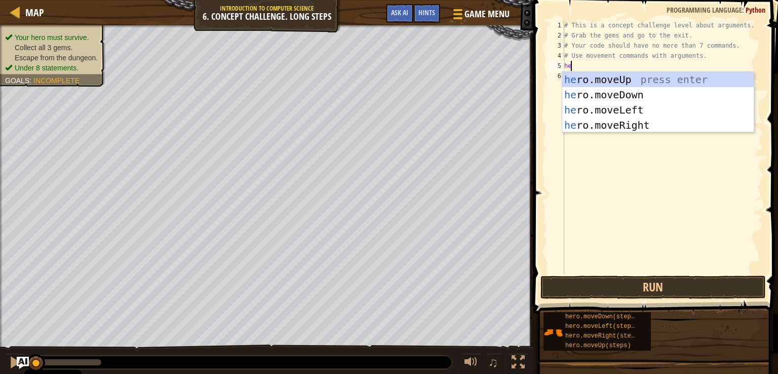
click at [663, 126] on div "he ro.moveUp press enter he ro.moveDown press enter he ro.moveLeft press enter …" at bounding box center [657, 117] width 191 height 91
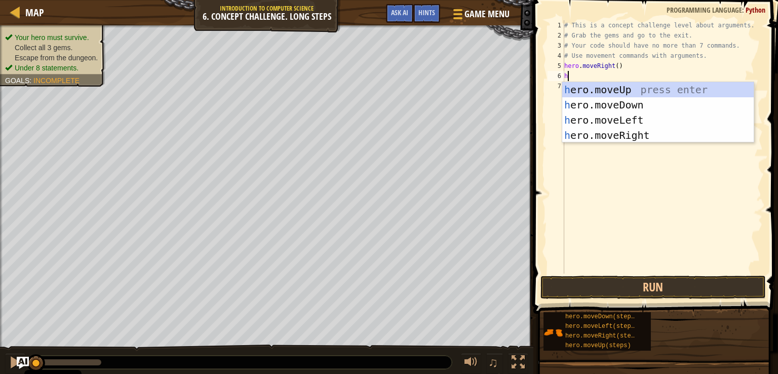
type textarea "he"
click at [653, 92] on div "he ro.moveUp press enter he ro.moveDown press enter he ro.moveLeft press enter …" at bounding box center [657, 127] width 191 height 91
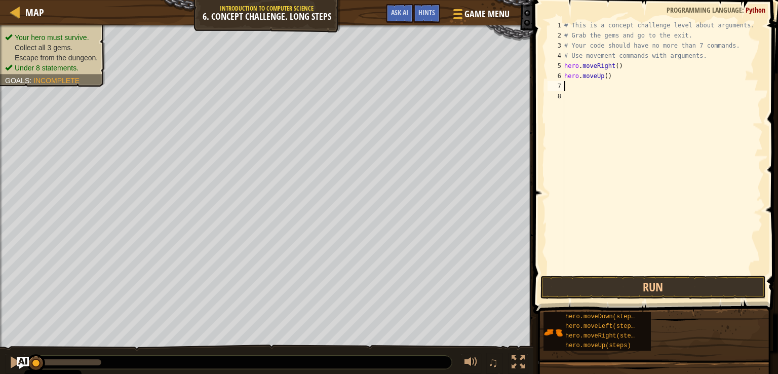
click at [602, 75] on div "# This is a concept challenge level about arguments. # Grab the gems and go to …" at bounding box center [662, 157] width 201 height 274
click at [603, 74] on div "# This is a concept challenge level about arguments. # Grab the gems and go to …" at bounding box center [662, 157] width 201 height 274
type textarea "hero.moveUp(3)"
click at [603, 80] on div "# This is a concept challenge level about arguments. # Grab the gems and go to …" at bounding box center [662, 157] width 201 height 274
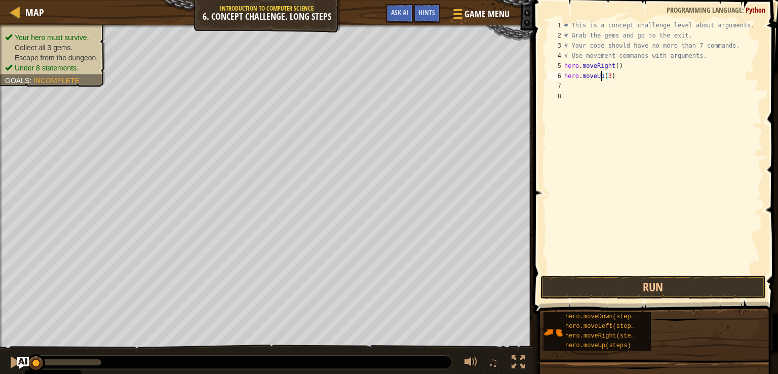
click at [603, 88] on div "# This is a concept challenge level about arguments. # Grab the gems and go to …" at bounding box center [662, 157] width 201 height 274
type textarea "he"
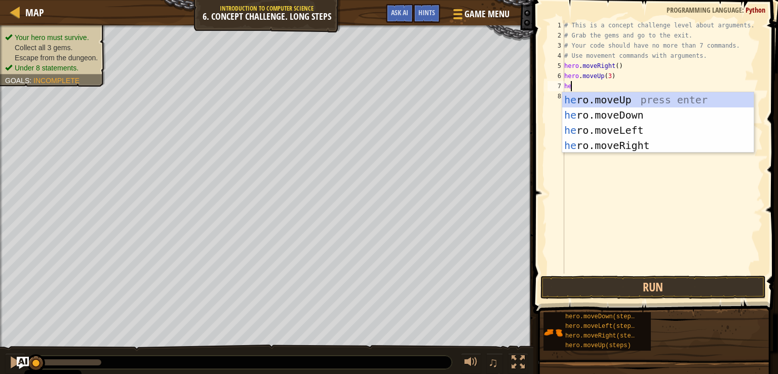
click at [696, 144] on div "he ro.moveUp press enter he ro.moveDown press enter he ro.moveLeft press enter …" at bounding box center [657, 137] width 191 height 91
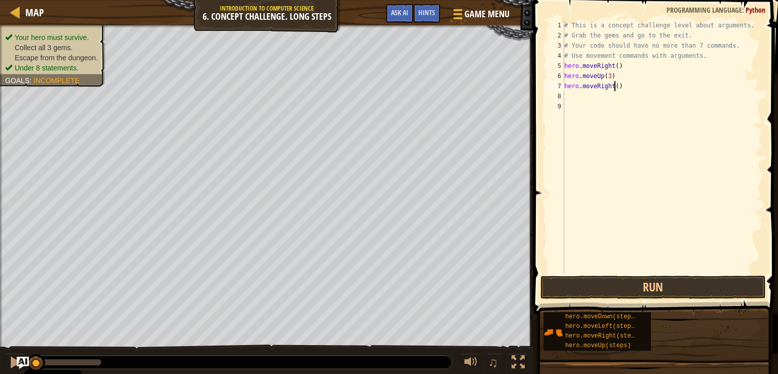
click at [614, 86] on div "# This is a concept challenge level about arguments. # Grab the gems and go to …" at bounding box center [662, 157] width 201 height 274
type textarea "hero.moveRight(2)"
click at [615, 95] on div "# This is a concept challenge level about arguments. # Grab the gems and go to …" at bounding box center [662, 157] width 201 height 274
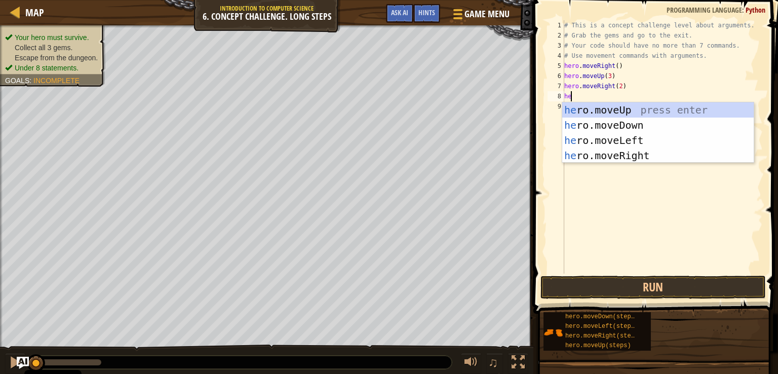
type textarea "her"
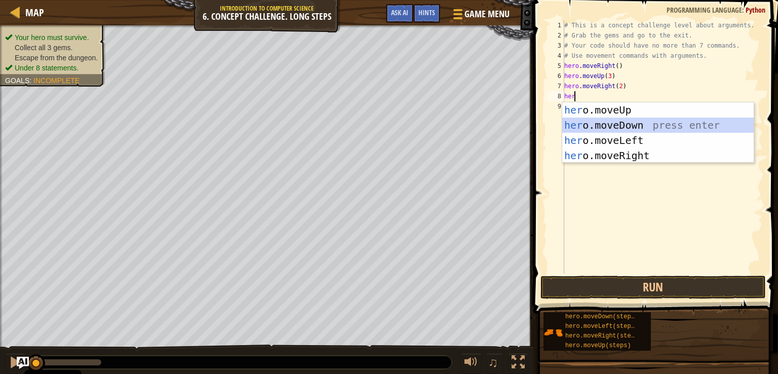
click at [621, 121] on div "her o.moveUp press enter her o.moveDown press enter her o.moveLeft press enter …" at bounding box center [657, 147] width 191 height 91
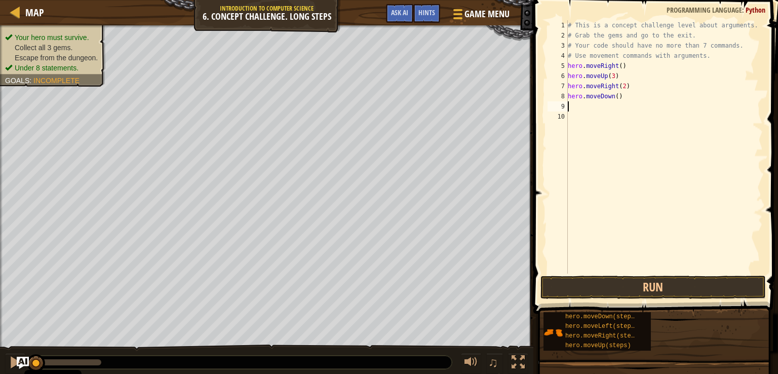
click at [614, 96] on div "# This is a concept challenge level about arguments. # Grab the gems and go to …" at bounding box center [665, 157] width 198 height 274
type textarea "hero.moveDown(3)"
click at [606, 104] on div "# This is a concept challenge level about arguments. # Grab the gems and go to …" at bounding box center [665, 157] width 198 height 274
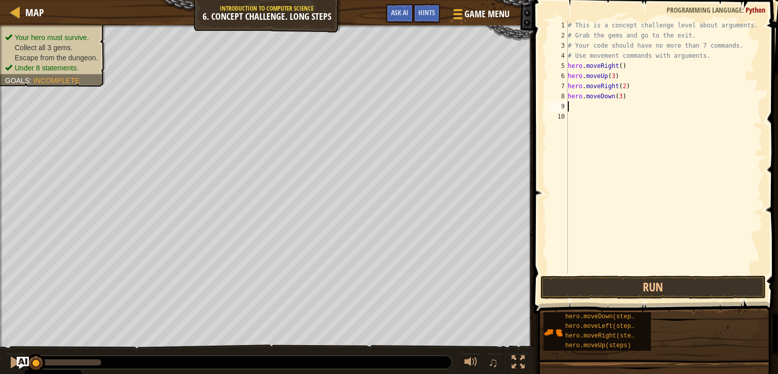
type textarea "h"
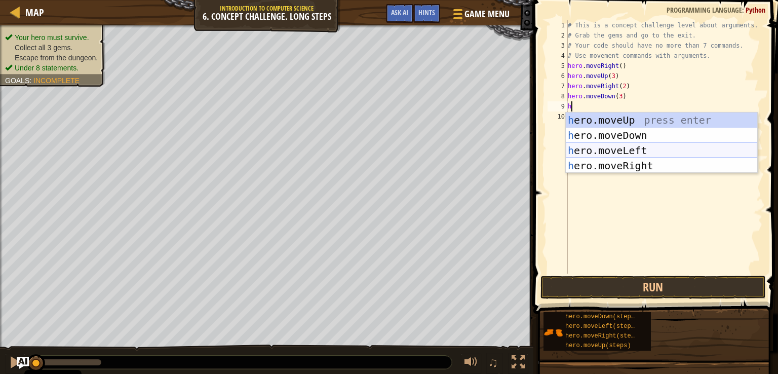
click at [636, 149] on div "h ero.moveUp press enter h ero.moveDown press enter h ero.moveLeft press enter …" at bounding box center [661, 157] width 191 height 91
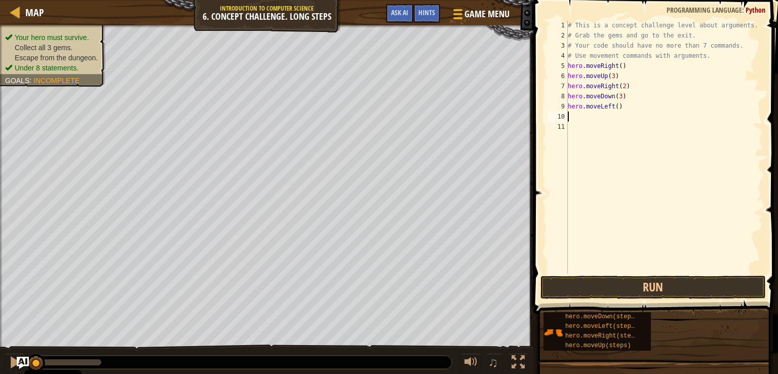
click at [588, 116] on div "# This is a concept challenge level about arguments. # Grab the gems and go to …" at bounding box center [665, 157] width 198 height 274
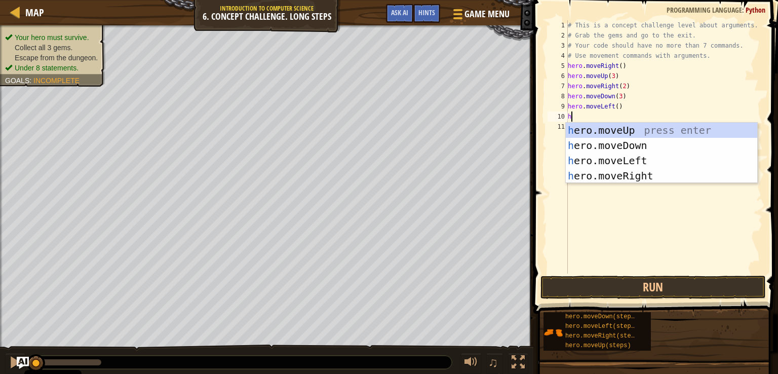
type textarea "he"
click at [592, 129] on div "he ro.moveUp press enter he ro.moveDown press enter he ro.moveLeft press enter …" at bounding box center [661, 168] width 191 height 91
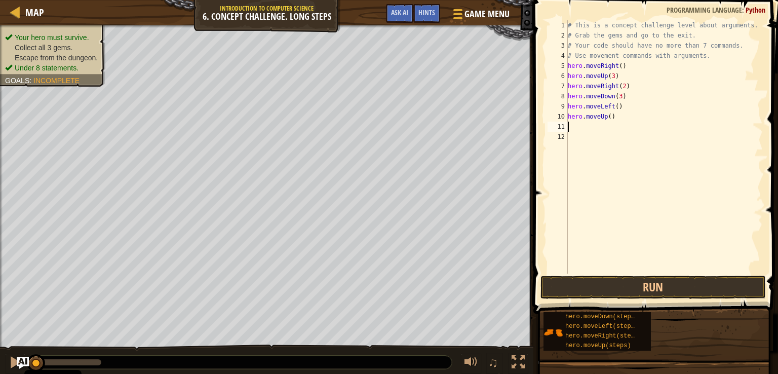
click at [606, 114] on div "# This is a concept challenge level about arguments. # Grab the gems and go to …" at bounding box center [665, 157] width 198 height 274
click at [608, 114] on div "# This is a concept challenge level about arguments. # Grab the gems and go to …" at bounding box center [665, 157] width 198 height 274
type textarea "hero.moveUp(2)"
click at [602, 128] on div "# This is a concept challenge level about arguments. # Grab the gems and go to …" at bounding box center [665, 157] width 198 height 274
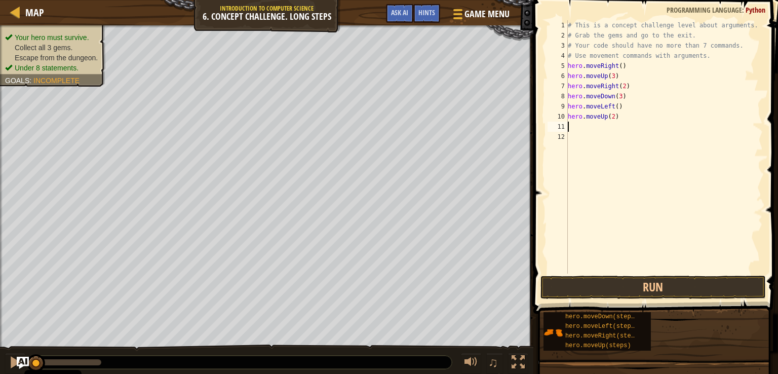
scroll to position [5, 0]
type textarea "he"
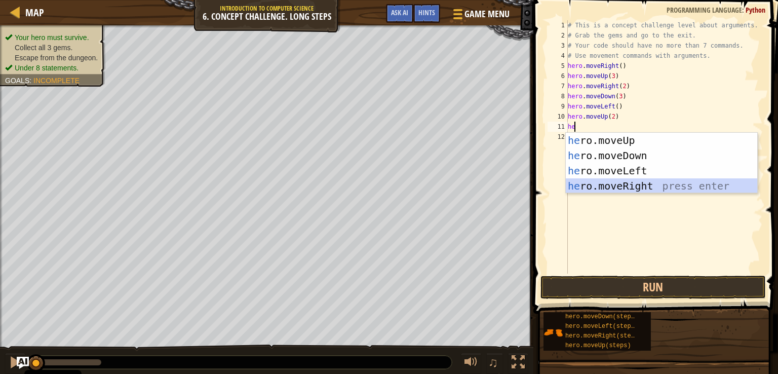
click at [613, 189] on div "he ro.moveUp press enter he ro.moveDown press enter he ro.moveLeft press enter …" at bounding box center [661, 178] width 191 height 91
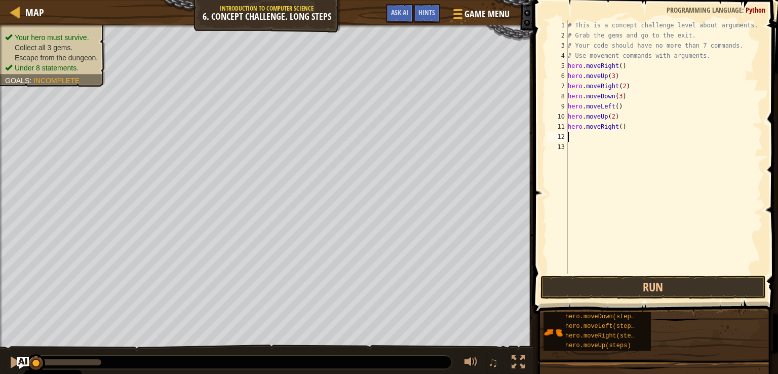
click at [616, 126] on div "# This is a concept challenge level about arguments. # Grab the gems and go to …" at bounding box center [665, 157] width 198 height 274
type textarea "hero.moveRight(2)"
click at [602, 143] on div "# This is a concept challenge level about arguments. # Grab the gems and go to …" at bounding box center [665, 157] width 198 height 274
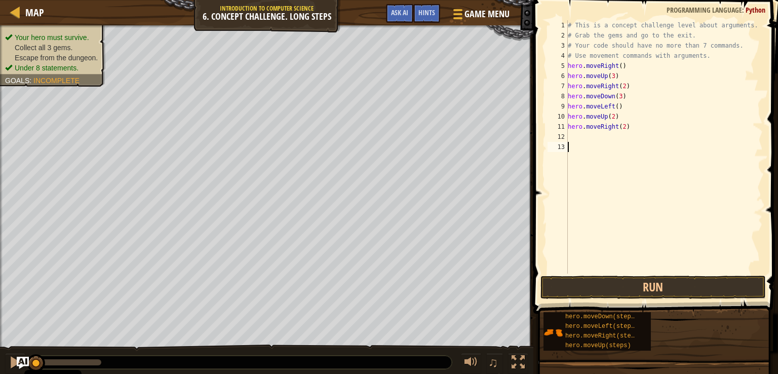
click at [601, 138] on div "# This is a concept challenge level about arguments. # Grab the gems and go to …" at bounding box center [665, 157] width 198 height 274
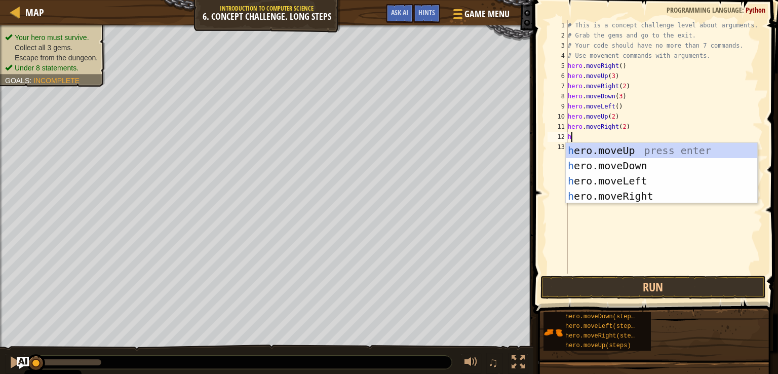
type textarea "he"
click at [627, 162] on div "he ro.moveUp press enter he ro.moveDown press enter he ro.moveLeft press enter …" at bounding box center [661, 188] width 191 height 91
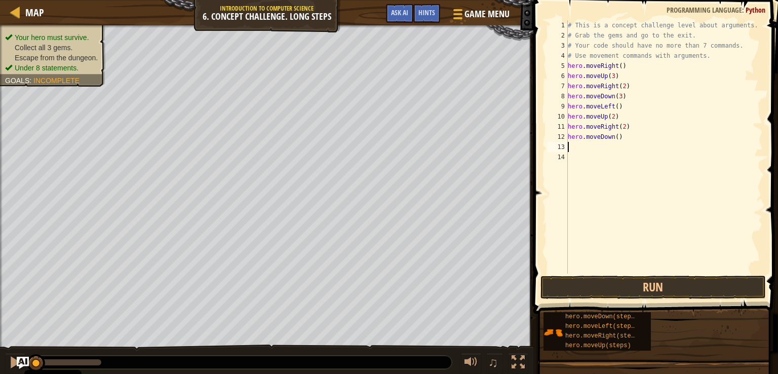
click at [613, 136] on div "# This is a concept challenge level about arguments. # Grab the gems and go to …" at bounding box center [665, 157] width 198 height 274
type textarea "hero.moveDown(2)"
click at [592, 147] on div "# This is a concept challenge level about arguments. # Grab the gems and go to …" at bounding box center [665, 157] width 198 height 274
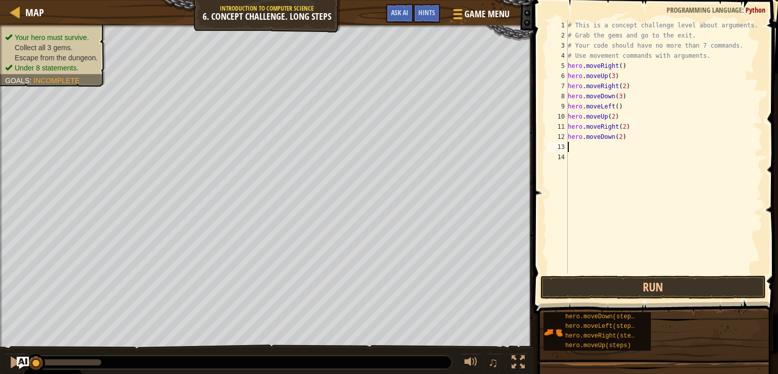
type textarea "h"
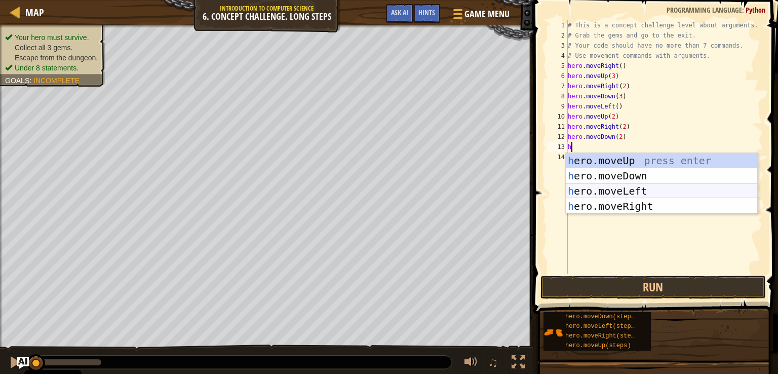
click at [615, 187] on div "h ero.moveUp press enter h ero.moveDown press enter h ero.moveLeft press enter …" at bounding box center [661, 198] width 191 height 91
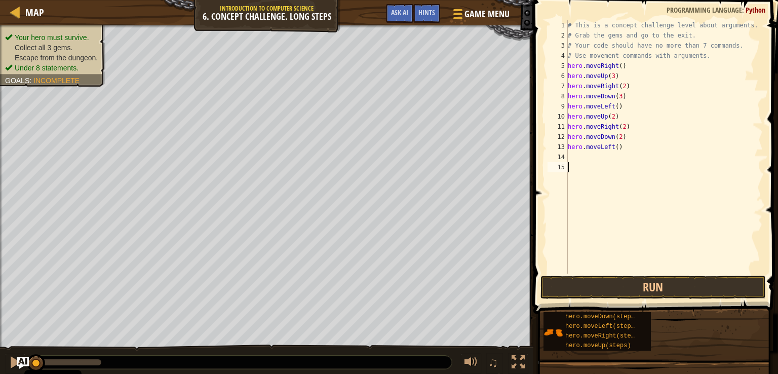
click at [607, 163] on div "# This is a concept challenge level about arguments. # Grab the gems and go to …" at bounding box center [665, 157] width 198 height 274
click at [602, 152] on div "# This is a concept challenge level about arguments. # Grab the gems and go to …" at bounding box center [665, 157] width 198 height 274
type textarea "h"
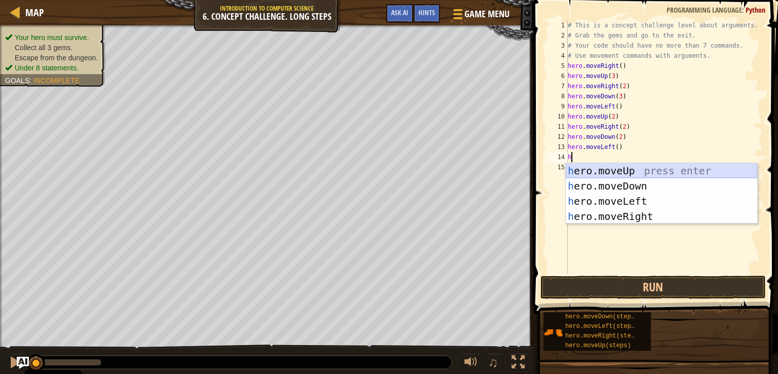
click at [607, 172] on div "h ero.moveUp press enter h ero.moveDown press enter h ero.moveLeft press enter …" at bounding box center [661, 208] width 191 height 91
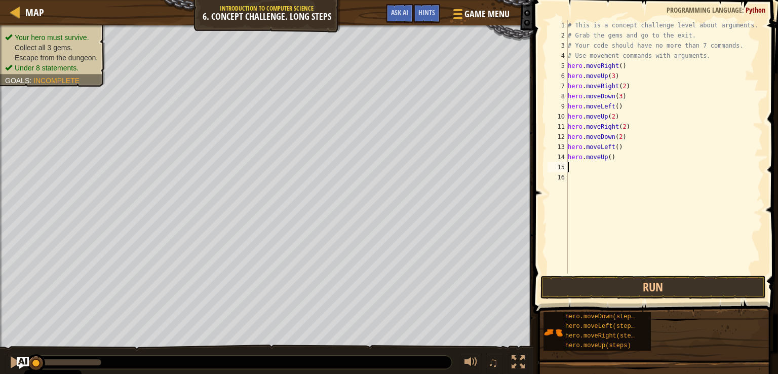
click at [607, 157] on div "# This is a concept challenge level about arguments. # Grab the gems and go to …" at bounding box center [665, 157] width 198 height 274
type textarea "hero.moveUp(2)"
click at [584, 166] on div "# This is a concept challenge level about arguments. # Grab the gems and go to …" at bounding box center [665, 157] width 198 height 274
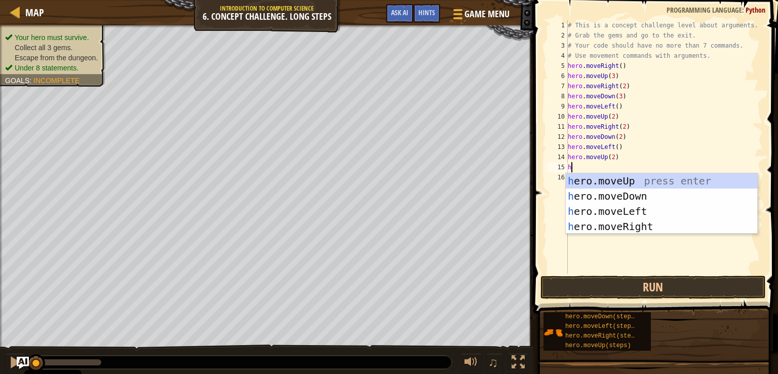
type textarea "he"
click at [637, 224] on div "he ro.moveUp press enter he ro.moveDown press enter he ro.moveLeft press enter …" at bounding box center [661, 218] width 191 height 91
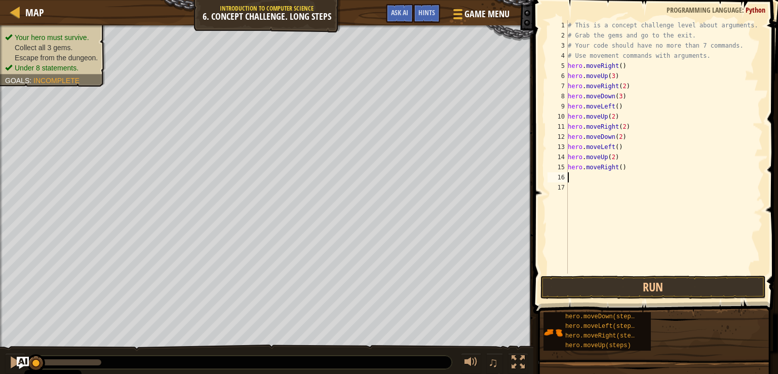
click at [617, 167] on div "# This is a concept challenge level about arguments. # Grab the gems and go to …" at bounding box center [665, 157] width 198 height 274
click at [606, 285] on button "Run" at bounding box center [652, 287] width 225 height 23
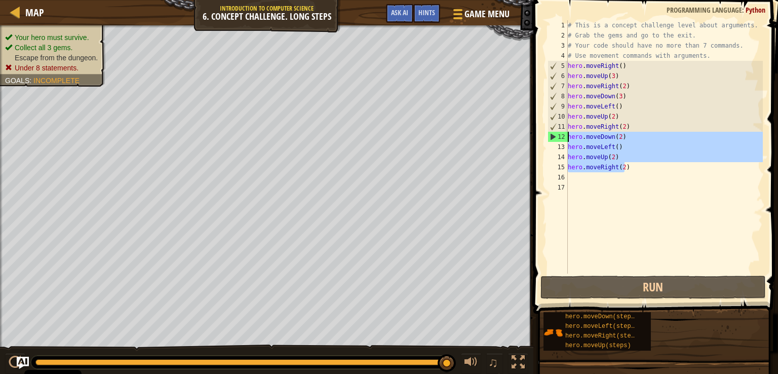
drag, startPoint x: 634, startPoint y: 169, endPoint x: 565, endPoint y: 141, distance: 74.8
click at [565, 141] on div "hero.moveRight(2) 1 2 3 4 5 6 7 8 9 10 11 12 13 14 15 16 17 # This is a concept…" at bounding box center [654, 146] width 217 height 253
type textarea "hero.moveDown(2) hero.moveLeft()"
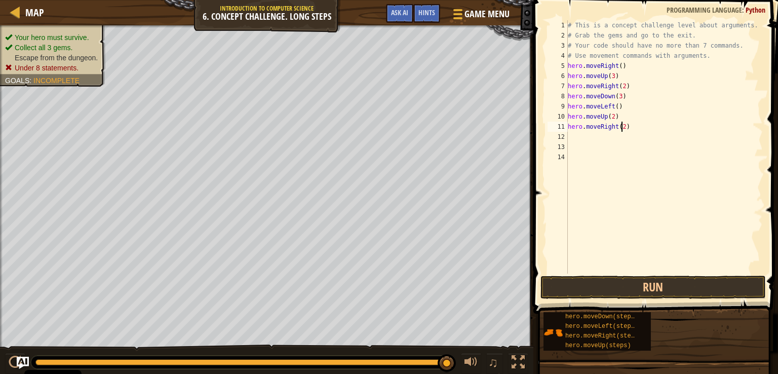
click at [620, 128] on div "# This is a concept challenge level about arguments. # Grab the gems and go to …" at bounding box center [665, 157] width 198 height 274
type textarea "hero.moveRight(3)"
click at [576, 287] on button "Run" at bounding box center [652, 287] width 225 height 23
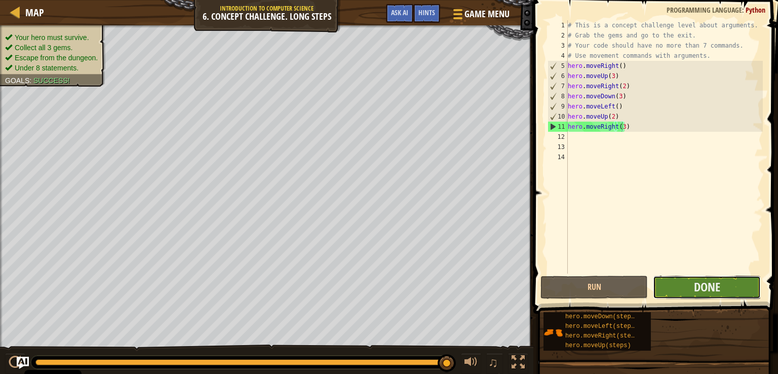
click at [679, 290] on button "Done" at bounding box center [706, 287] width 107 height 23
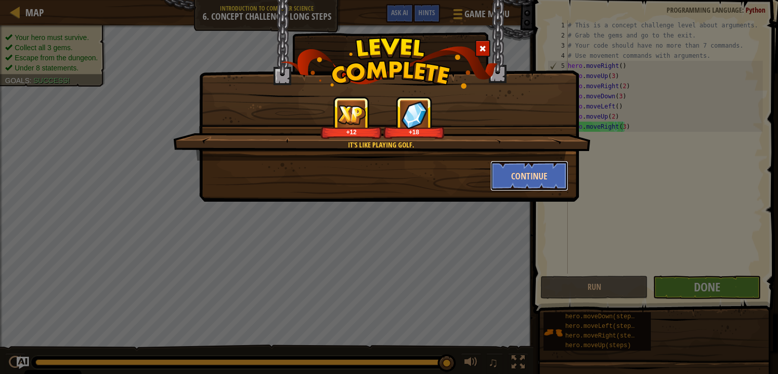
drag, startPoint x: 555, startPoint y: 189, endPoint x: 550, endPoint y: 185, distance: 6.5
click at [550, 185] on button "Continue" at bounding box center [529, 176] width 79 height 30
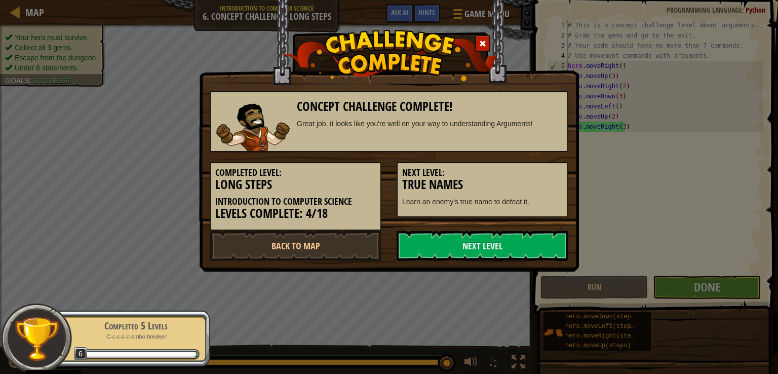
click at [550, 185] on h3 "True Names" at bounding box center [482, 185] width 161 height 14
click at [453, 249] on link "Next Level" at bounding box center [483, 245] width 172 height 30
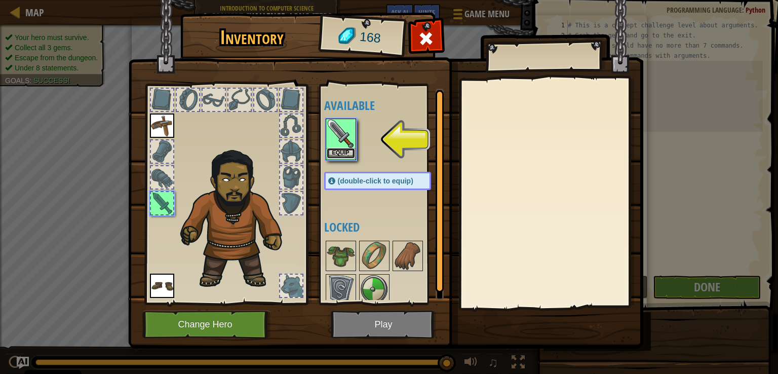
click at [341, 148] on button "Equip" at bounding box center [341, 153] width 28 height 11
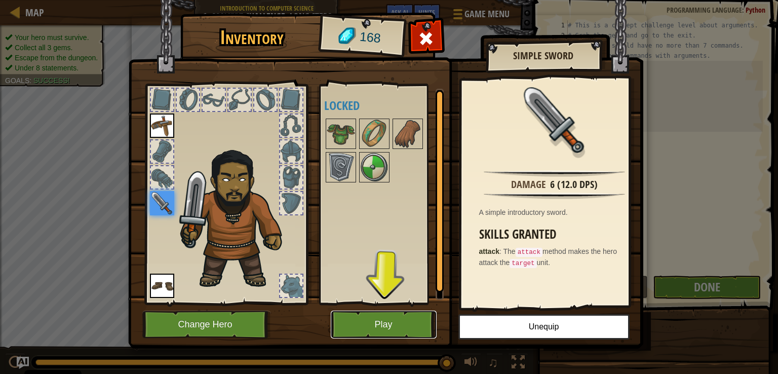
click at [402, 331] on button "Play" at bounding box center [384, 324] width 106 height 28
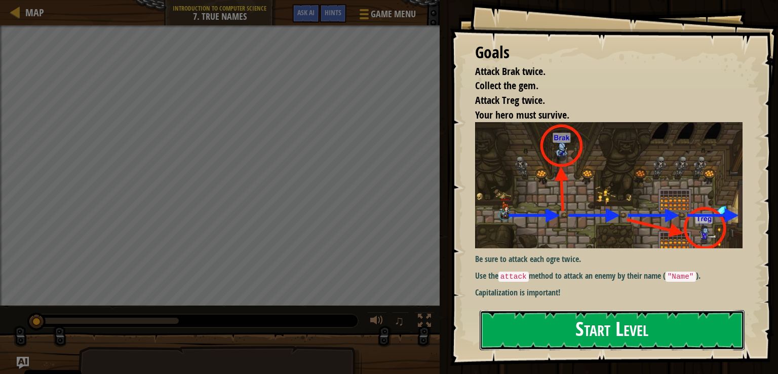
click at [592, 324] on button "Start Level" at bounding box center [612, 330] width 265 height 40
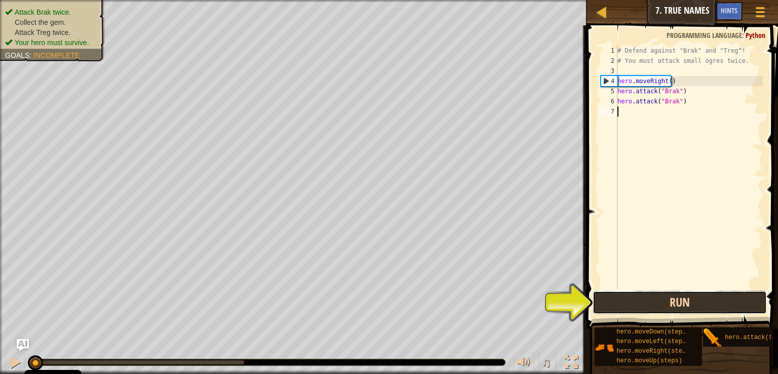
click at [719, 301] on button "Run" at bounding box center [680, 302] width 174 height 23
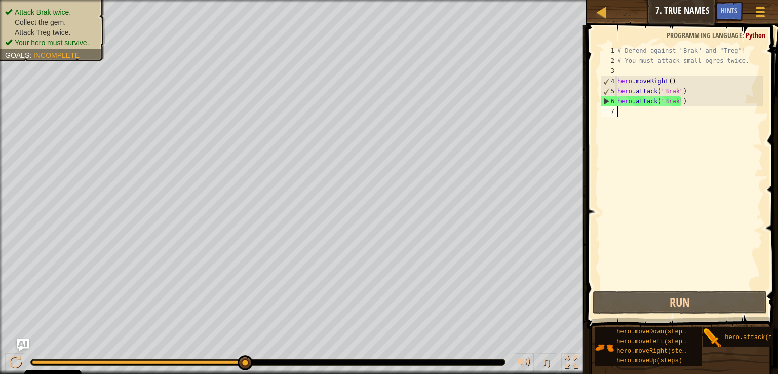
type textarea "h"
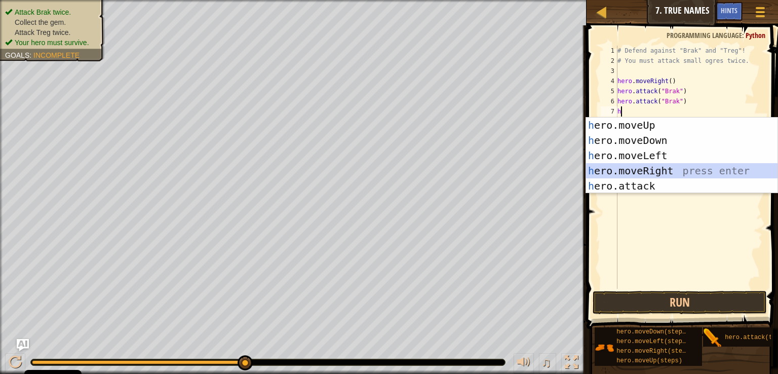
click at [661, 172] on div "h ero.moveUp press enter h ero.moveDown press enter h ero.moveLeft press enter …" at bounding box center [681, 171] width 191 height 106
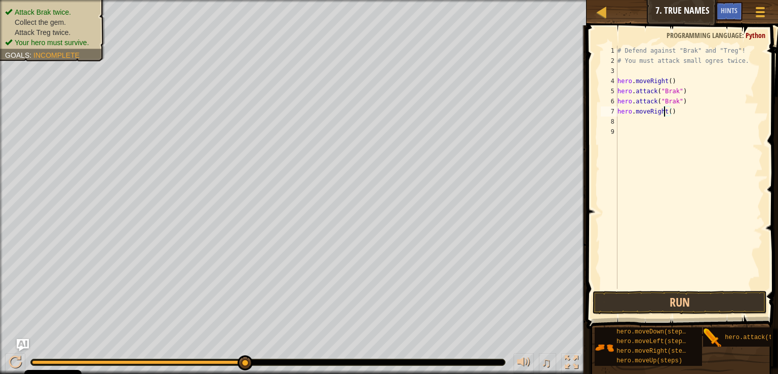
click at [666, 113] on div "# Defend against "Brak" and "Treg"! # You must attack small ogres twice. hero .…" at bounding box center [688, 177] width 147 height 263
click at [670, 110] on div "# Defend against "Brak" and "Treg"! # You must attack small ogres twice. hero .…" at bounding box center [688, 177] width 147 height 263
click at [668, 110] on div "# Defend against "Brak" and "Treg"! # You must attack small ogres twice. hero .…" at bounding box center [688, 177] width 147 height 263
type textarea "hero.moveRight(2)"
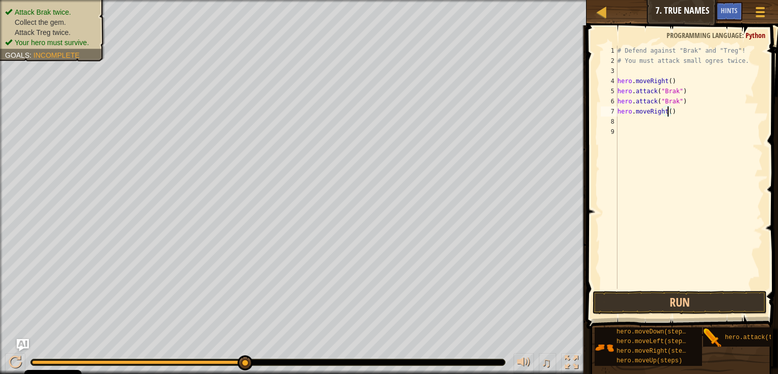
scroll to position [5, 4]
click at [661, 120] on div "# Defend against "Brak" and "Treg"! # You must attack small ogres twice. hero .…" at bounding box center [688, 177] width 147 height 263
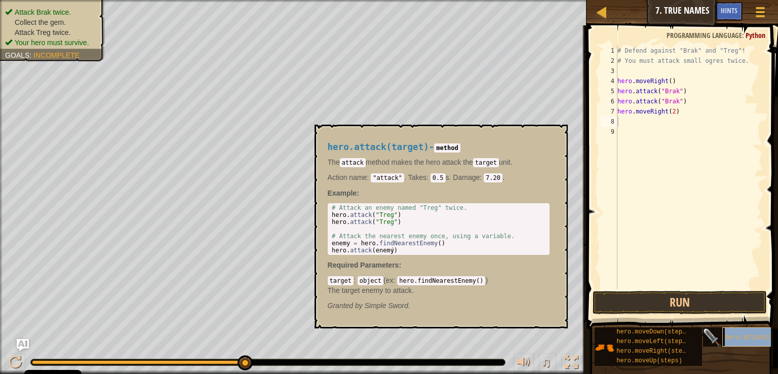
click at [736, 330] on div "hero.attack(target)" at bounding box center [762, 336] width 81 height 19
drag, startPoint x: 736, startPoint y: 330, endPoint x: 656, endPoint y: 181, distance: 169.3
drag, startPoint x: 656, startPoint y: 181, endPoint x: 682, endPoint y: 296, distance: 118.0
click at [646, 249] on div "Hints Videos 1 2 3 4 5 6 7 8 9 # Defend against "Brak" and "Treg"! # You must a…" at bounding box center [681, 196] width 195 height 343
type textarea "hero.moveRight(2)"
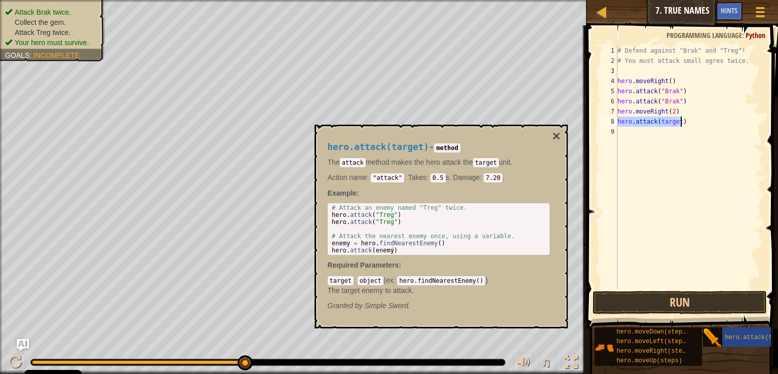
click at [678, 122] on div "# Defend against "Brak" and "Treg"! # You must attack small ogres twice. hero .…" at bounding box center [688, 167] width 147 height 243
click at [558, 134] on button "×" at bounding box center [556, 136] width 8 height 14
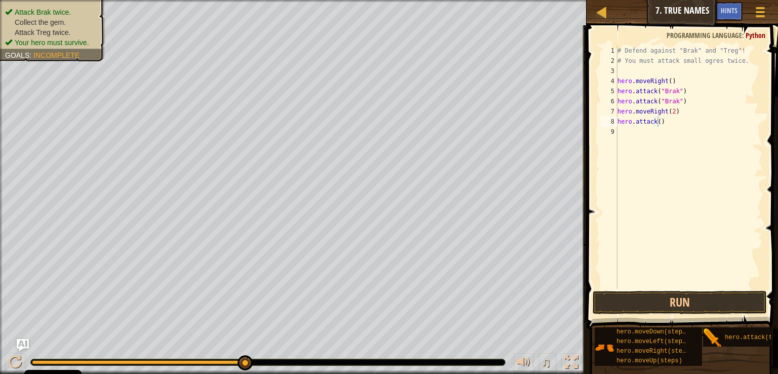
click at [657, 124] on div "# Defend against "Brak" and "Treg"! # You must attack small ogres twice. hero .…" at bounding box center [688, 177] width 147 height 263
click at [658, 122] on div "# Defend against "Brak" and "Treg"! # You must attack small ogres twice. hero .…" at bounding box center [688, 177] width 147 height 263
type textarea "hero.attack(treg)"
click at [653, 142] on div "# Defend against "Brak" and "Treg"! # You must attack small ogres twice. hero .…" at bounding box center [688, 177] width 147 height 263
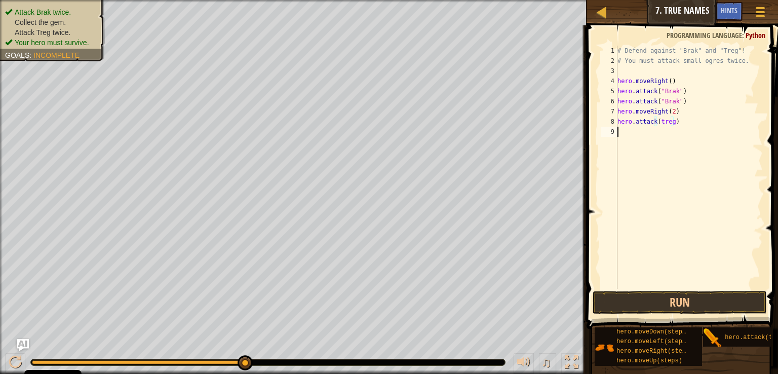
scroll to position [5, 0]
type textarea "h"
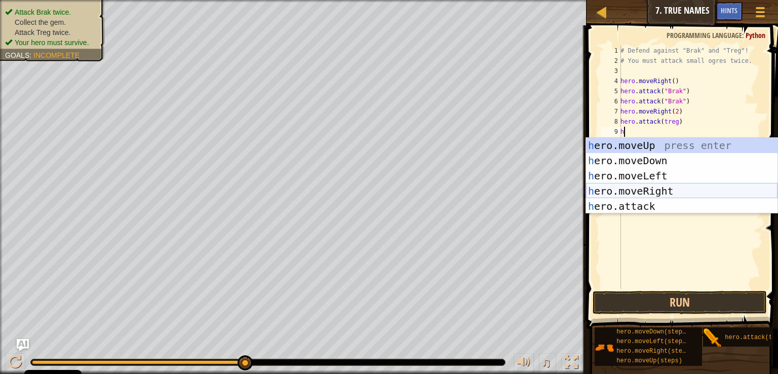
click at [668, 195] on div "h ero.moveUp press enter h ero.moveDown press enter h ero.moveLeft press enter …" at bounding box center [681, 191] width 191 height 106
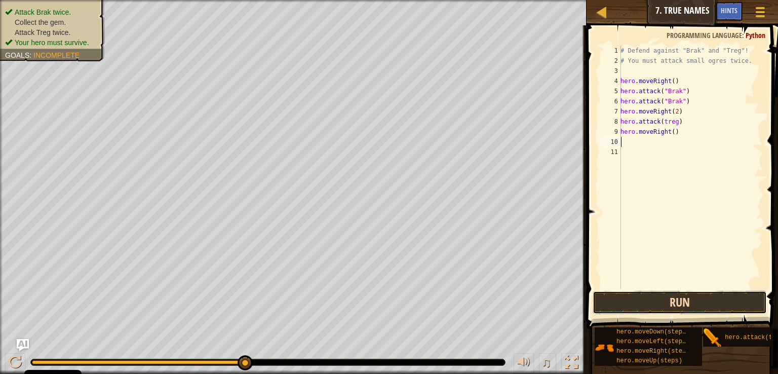
click at [673, 305] on button "Run" at bounding box center [680, 302] width 174 height 23
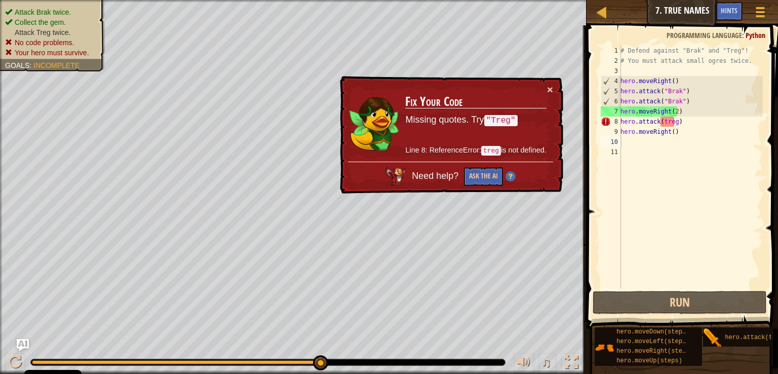
click at [546, 87] on td "Fix Your Code Missing quotes. Try "Treg" Line 8: ReferenceError: treg is not de…" at bounding box center [476, 122] width 142 height 77
click at [547, 90] on button "×" at bounding box center [550, 89] width 6 height 11
click at [665, 120] on div "# Defend against "Brak" and "Treg"! # You must attack small ogres twice. hero .…" at bounding box center [690, 177] width 144 height 263
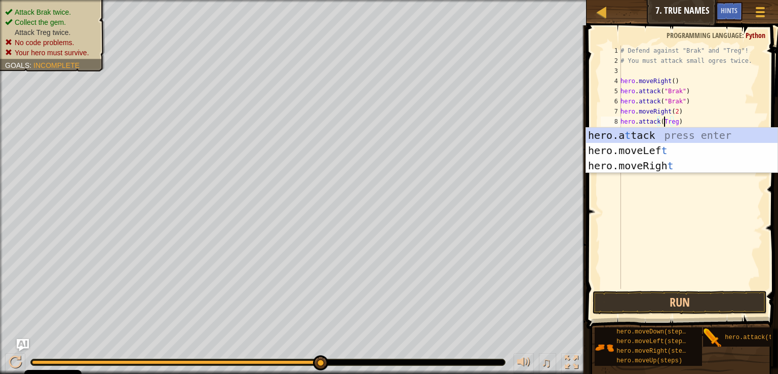
scroll to position [5, 3]
click at [658, 307] on button "Run" at bounding box center [680, 302] width 174 height 23
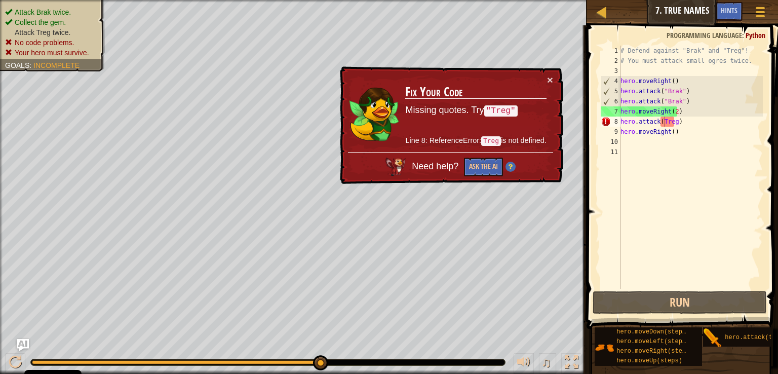
click at [683, 316] on span at bounding box center [684, 162] width 200 height 333
click at [679, 307] on button "Run" at bounding box center [680, 302] width 174 height 23
click at [661, 122] on div "# Defend against "Brak" and "Treg"! # You must attack small ogres twice. hero .…" at bounding box center [690, 177] width 144 height 263
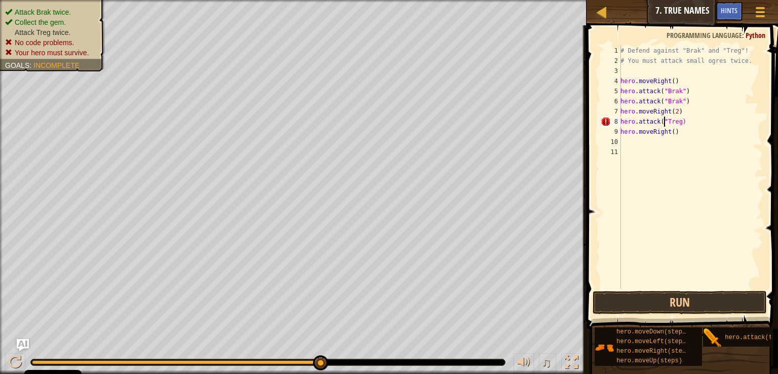
click at [677, 121] on div "# Defend against "Brak" and "Treg"! # You must attack small ogres twice. hero .…" at bounding box center [690, 177] width 144 height 263
click at [649, 296] on button "Run" at bounding box center [680, 302] width 174 height 23
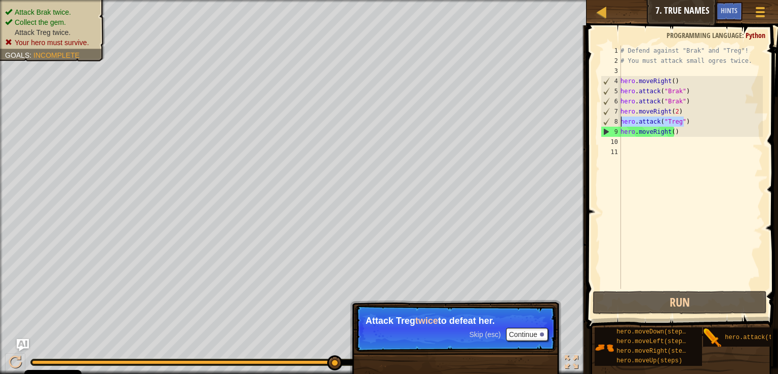
drag, startPoint x: 690, startPoint y: 124, endPoint x: 621, endPoint y: 122, distance: 69.4
click at [621, 122] on div "# Defend against "Brak" and "Treg"! # You must attack small ogres twice. hero .…" at bounding box center [690, 177] width 144 height 263
click at [700, 128] on div "# Defend against "Brak" and "Treg"! # You must attack small ogres twice. hero .…" at bounding box center [690, 177] width 144 height 263
click at [694, 123] on div "# Defend against "Brak" and "Treg"! # You must attack small ogres twice. hero .…" at bounding box center [690, 177] width 144 height 263
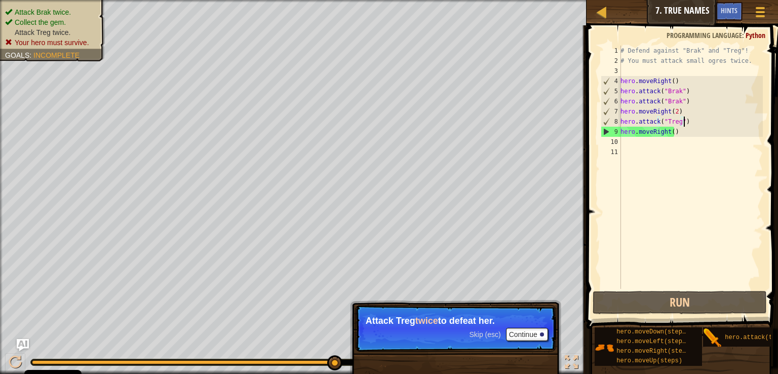
paste textarea "hero.attack("Treg")"
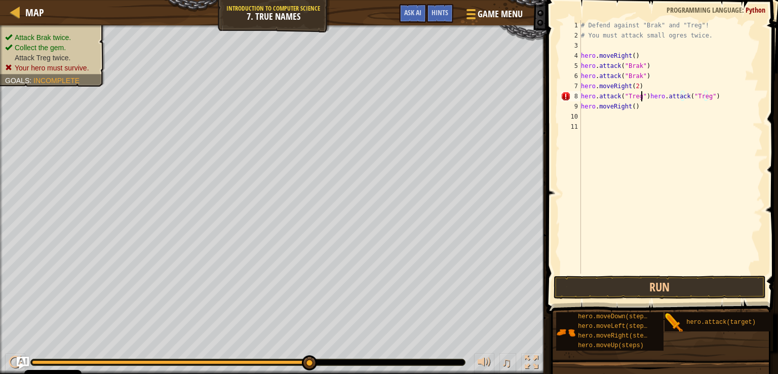
click at [643, 97] on div "# Defend against "Brak" and "Treg"! # You must attack small ogres twice. hero .…" at bounding box center [671, 157] width 184 height 274
click at [645, 96] on div "# Defend against "Brak" and "Treg"! # You must attack small ogres twice. hero .…" at bounding box center [671, 157] width 184 height 274
type textarea "hero.attack("Treg")"
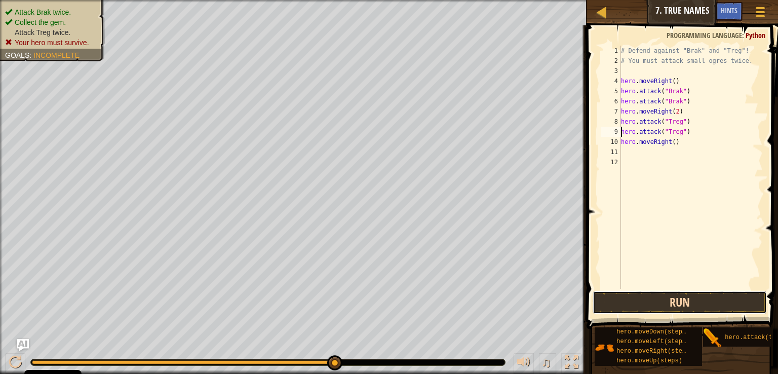
click at [643, 301] on button "Run" at bounding box center [680, 302] width 174 height 23
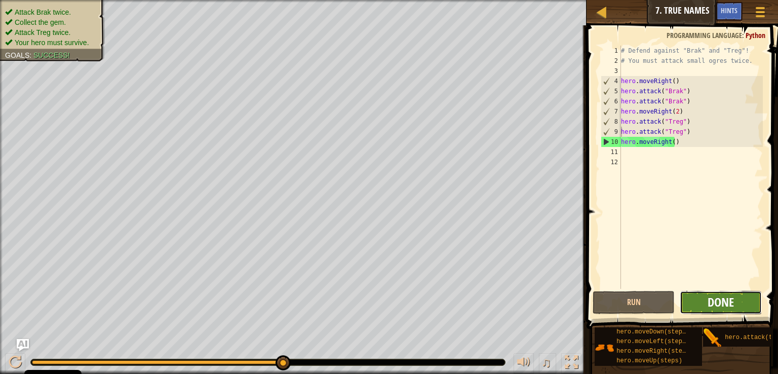
click at [714, 294] on span "Done" at bounding box center [721, 302] width 26 height 16
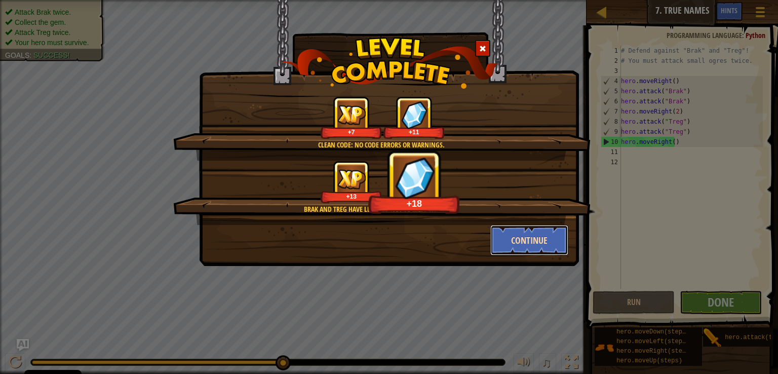
click at [534, 241] on button "Continue" at bounding box center [529, 240] width 79 height 30
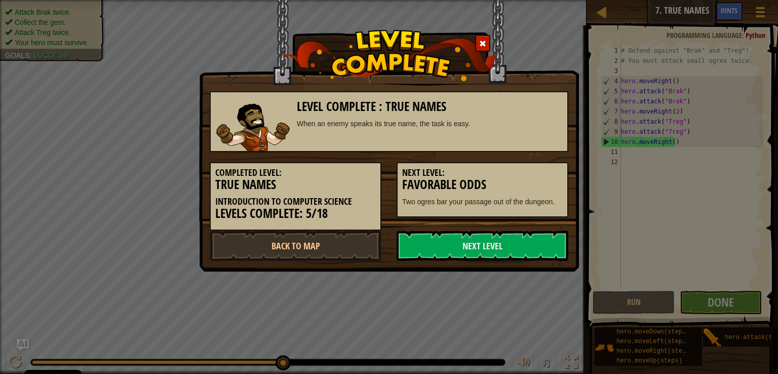
click at [534, 241] on link "Next Level" at bounding box center [483, 245] width 172 height 30
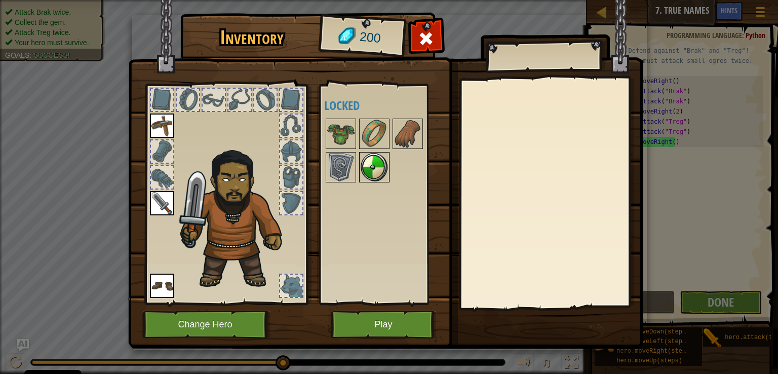
click at [371, 163] on img at bounding box center [374, 167] width 28 height 28
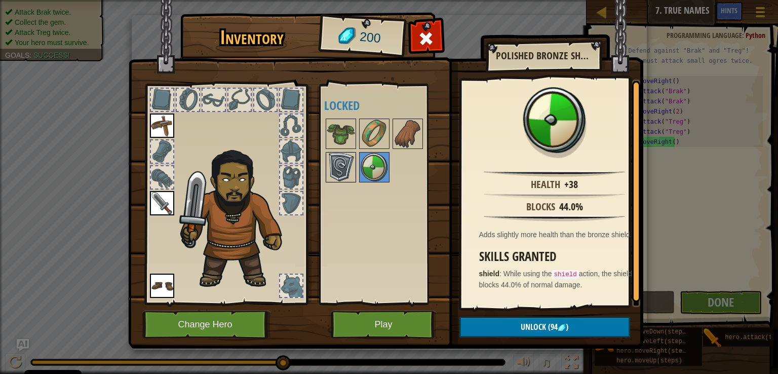
click at [339, 160] on img at bounding box center [341, 167] width 28 height 28
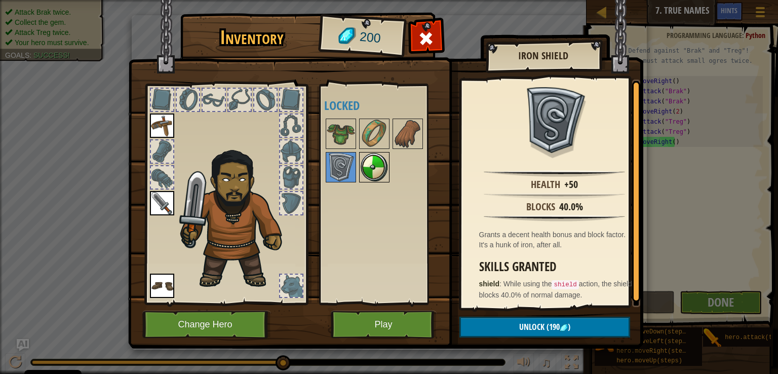
click at [381, 162] on img at bounding box center [374, 167] width 28 height 28
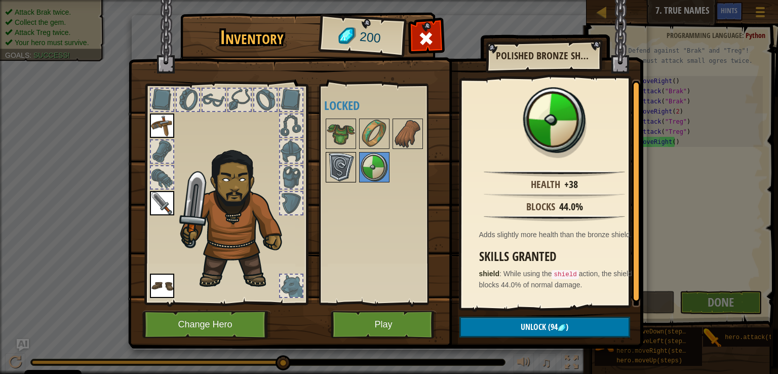
click at [346, 166] on img at bounding box center [341, 167] width 28 height 28
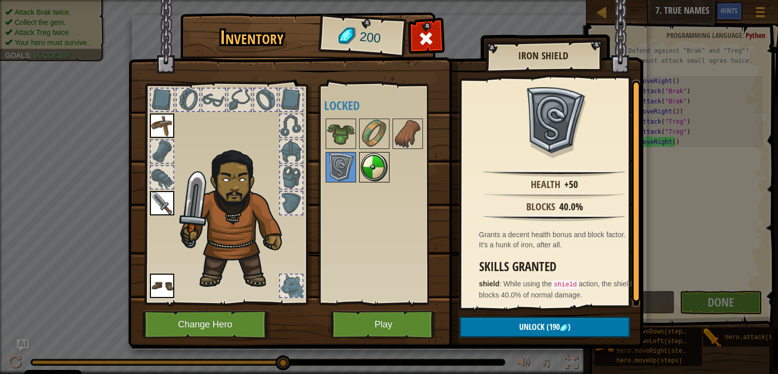
click at [380, 171] on img at bounding box center [374, 167] width 28 height 28
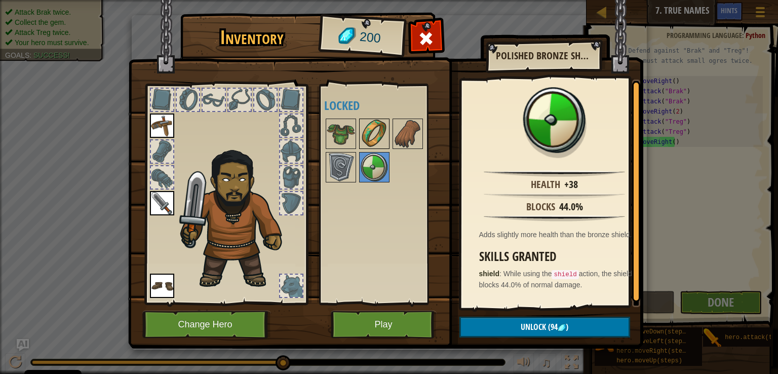
click at [372, 126] on img at bounding box center [374, 134] width 28 height 28
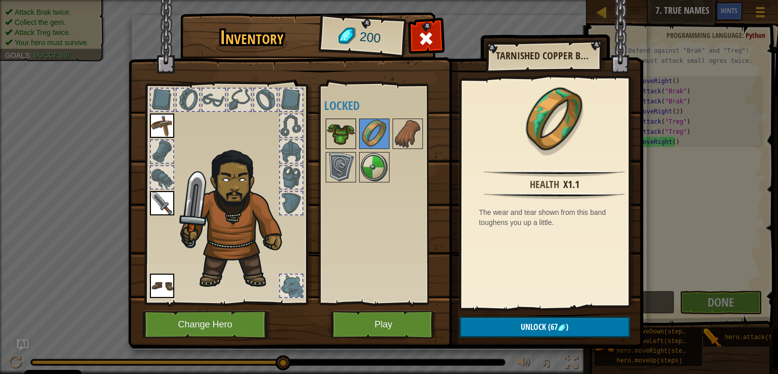
click at [344, 130] on img at bounding box center [341, 134] width 28 height 28
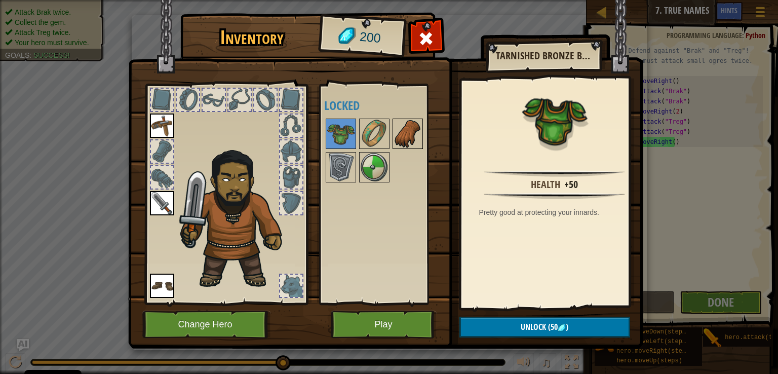
click at [407, 128] on img at bounding box center [408, 134] width 28 height 28
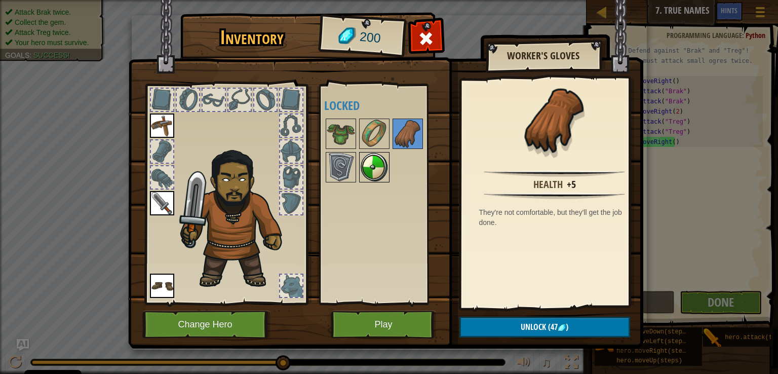
click at [373, 173] on img at bounding box center [374, 167] width 28 height 28
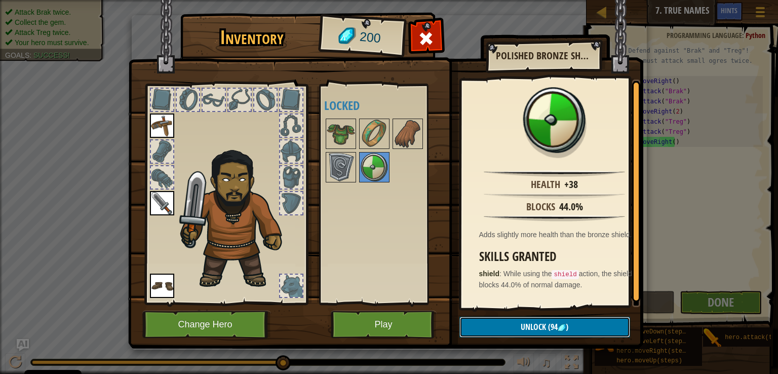
click at [553, 328] on span "(94" at bounding box center [552, 326] width 12 height 11
click at [553, 328] on button "Confirm" at bounding box center [544, 327] width 171 height 21
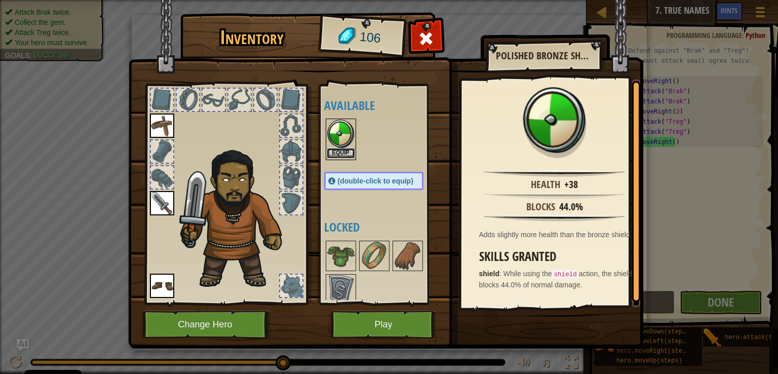
click at [340, 149] on button "Equip" at bounding box center [341, 153] width 28 height 11
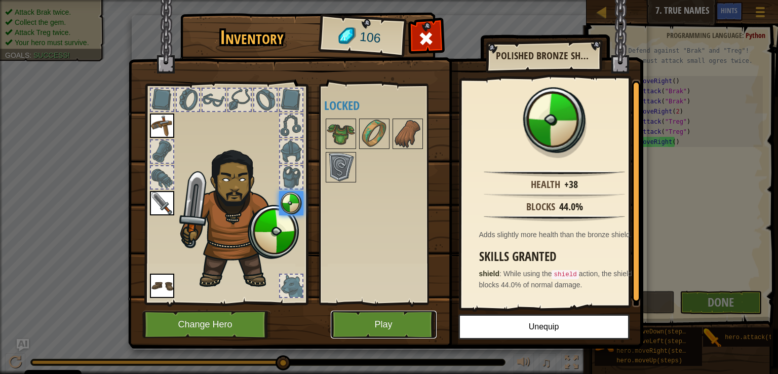
click at [389, 332] on button "Play" at bounding box center [384, 324] width 106 height 28
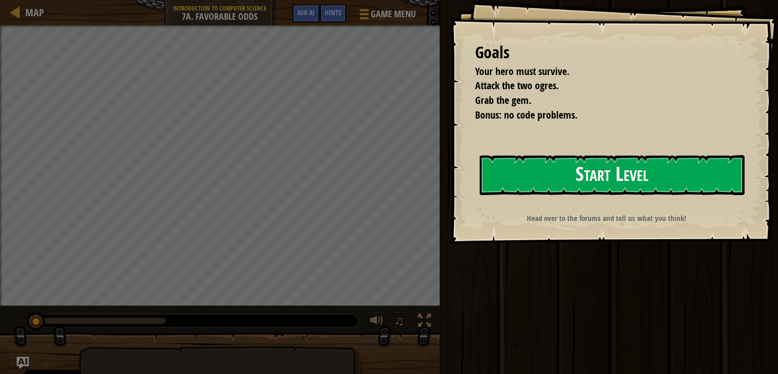
click at [509, 164] on button "Start Level" at bounding box center [612, 175] width 265 height 40
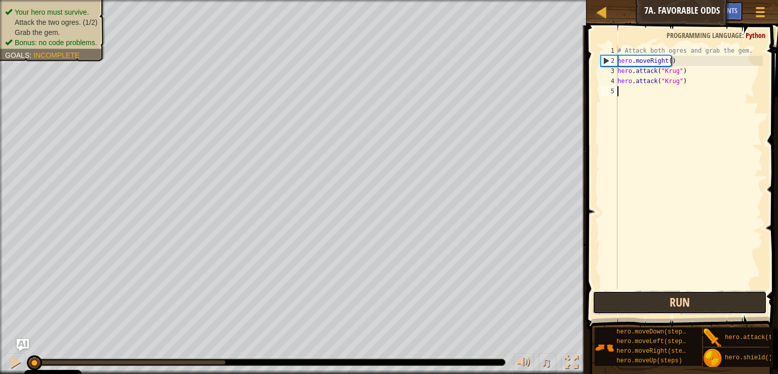
click at [602, 300] on button "Run" at bounding box center [680, 302] width 174 height 23
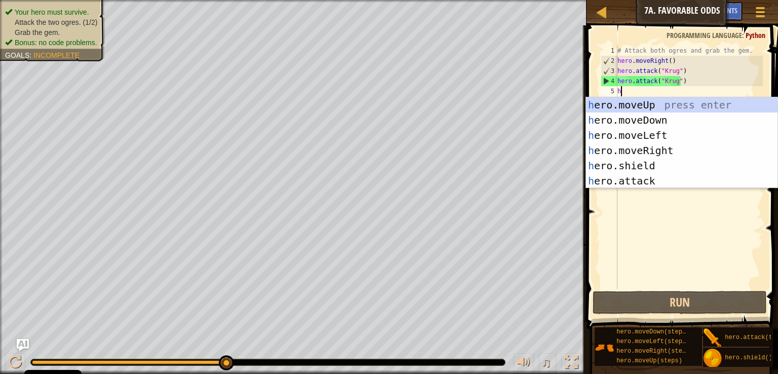
scroll to position [5, 0]
type textarea "he"
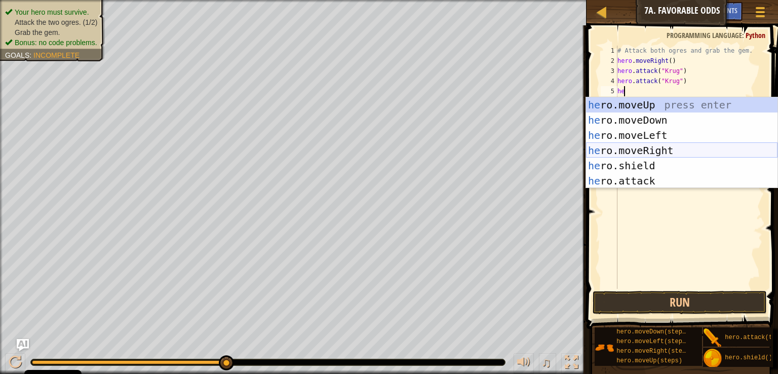
click at [652, 150] on div "he ro.moveUp press enter he ro.moveDown press enter he ro.moveLeft press enter …" at bounding box center [681, 158] width 191 height 122
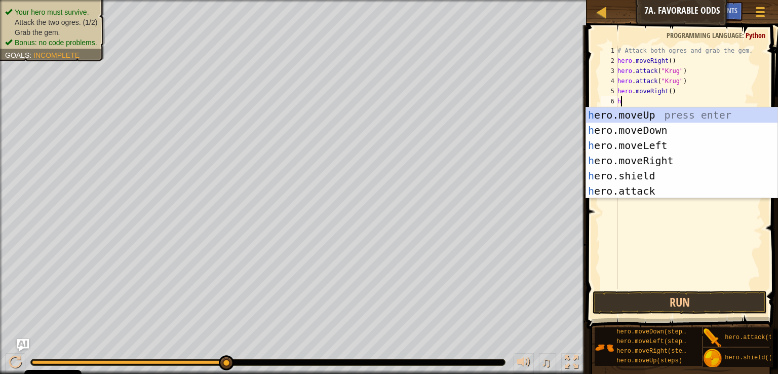
type textarea "he"
click at [658, 114] on div "he ro.moveUp press enter he ro.moveDown press enter he ro.moveLeft press enter …" at bounding box center [681, 168] width 191 height 122
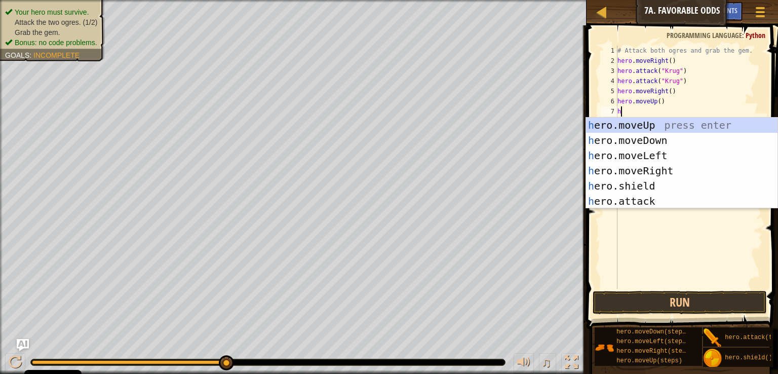
type textarea "he"
click at [669, 153] on div "he ro.moveUp press enter he ro.moveDown press enter he ro.moveLeft press enter …" at bounding box center [681, 179] width 191 height 122
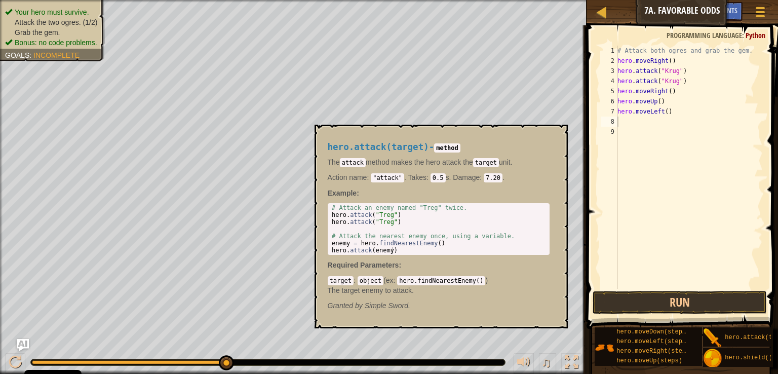
drag, startPoint x: 731, startPoint y: 333, endPoint x: 648, endPoint y: 146, distance: 204.7
click at [648, 146] on div "# Attack both ogres and grab the gem. hero . moveRight ( ) hero . attack ( "[PE…" at bounding box center [688, 177] width 147 height 263
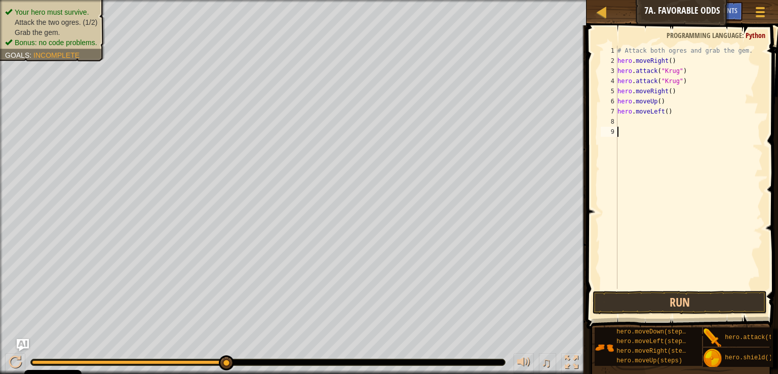
drag, startPoint x: 648, startPoint y: 146, endPoint x: 637, endPoint y: 129, distance: 20.9
click at [637, 129] on div "# Attack both ogres and grab the gem. hero . moveRight ( ) hero . attack ( "[PE…" at bounding box center [688, 177] width 147 height 263
click at [634, 124] on div "# Attack both ogres and grab the gem. hero . moveRight ( ) hero . attack ( "[PE…" at bounding box center [688, 177] width 147 height 263
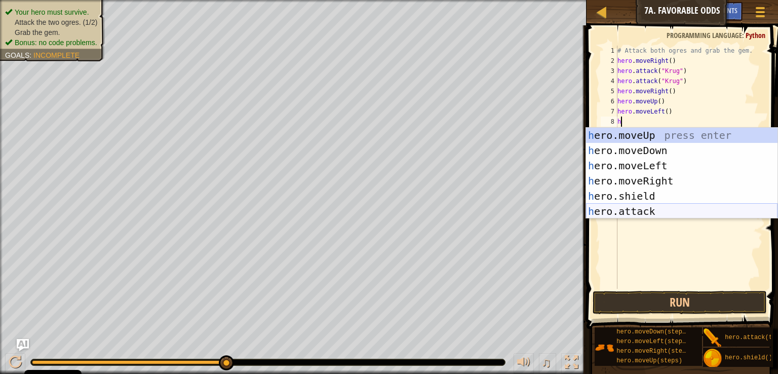
click at [655, 214] on div "h ero.moveUp press enter h ero.moveDown press enter h ero.moveLeft press enter …" at bounding box center [681, 189] width 191 height 122
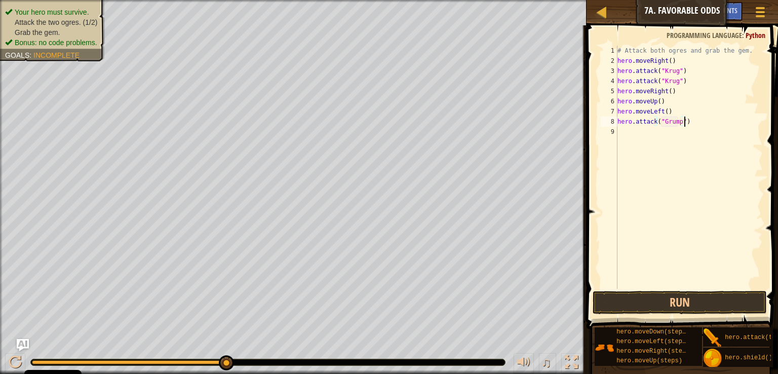
drag, startPoint x: 694, startPoint y: 119, endPoint x: 616, endPoint y: 120, distance: 78.5
type textarea "hero.attack("Grump")"
drag, startPoint x: 616, startPoint y: 120, endPoint x: 778, endPoint y: 88, distance: 164.8
click at [778, 88] on span at bounding box center [684, 162] width 200 height 333
drag, startPoint x: 687, startPoint y: 118, endPoint x: 609, endPoint y: 120, distance: 78.0
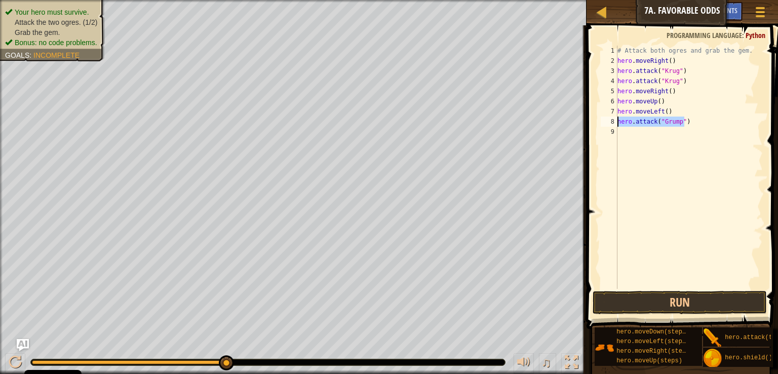
click at [609, 120] on div "hero.attack("Grump") 1 2 3 4 5 6 7 8 9 # Attack both [PERSON_NAME] and grab the…" at bounding box center [681, 167] width 164 height 243
click at [638, 136] on div "# Attack both ogres and grab the gem. hero . moveRight ( ) hero . attack ( "[PE…" at bounding box center [688, 177] width 147 height 263
paste textarea "hero.attack("Grump")"
click at [730, 102] on div "# Attack both ogres and grab the gem. hero . moveRight ( ) hero . attack ( "[PE…" at bounding box center [690, 177] width 144 height 263
type textarea "hero.moveUp()"
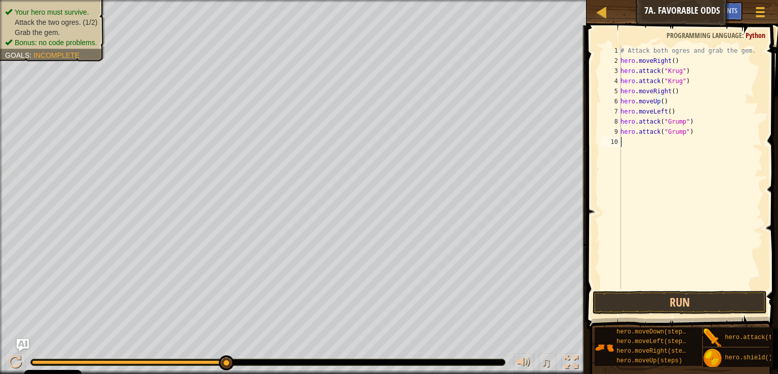
click at [695, 146] on div "# Attack both ogres and grab the gem. hero . moveRight ( ) hero . attack ( "[PE…" at bounding box center [690, 177] width 144 height 263
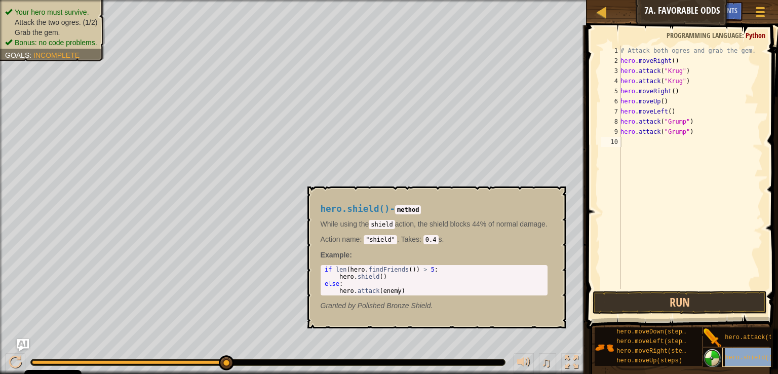
click at [743, 354] on span "hero.shield()" at bounding box center [749, 357] width 48 height 7
click at [685, 120] on div "# Attack both ogres and grab the gem. hero . moveRight ( ) hero . attack ( "[PE…" at bounding box center [690, 177] width 144 height 263
click at [688, 120] on div "# Attack both ogres and grab the gem. hero . moveRight ( ) hero . attack ( "[PE…" at bounding box center [690, 177] width 144 height 263
type textarea "hero.shield()"
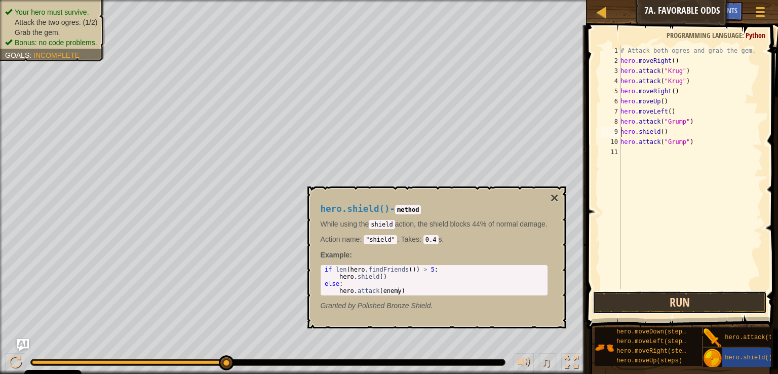
click at [630, 305] on button "Run" at bounding box center [680, 302] width 174 height 23
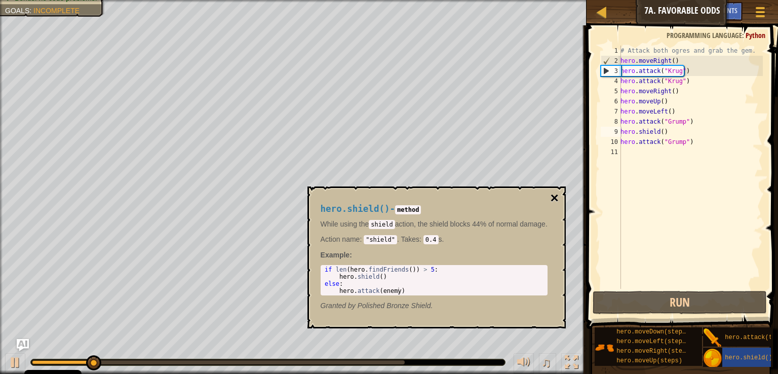
click at [557, 194] on button "×" at bounding box center [554, 198] width 8 height 14
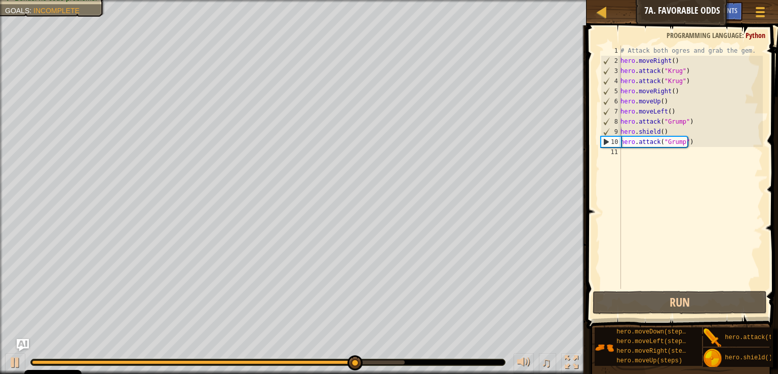
click at [636, 163] on div "# Attack both ogres and grab the gem. hero . moveRight ( ) hero . attack ( "[PE…" at bounding box center [690, 177] width 144 height 263
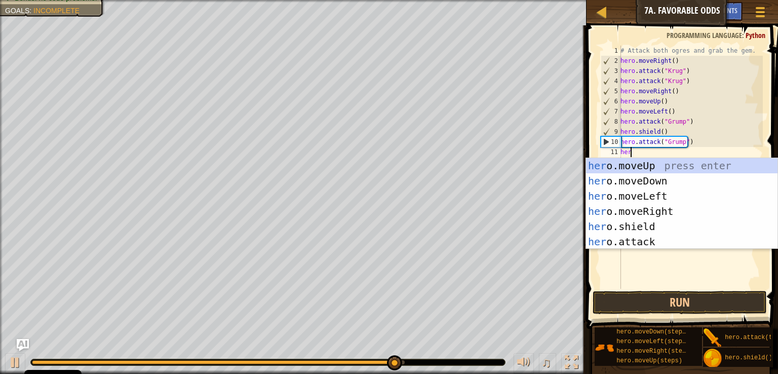
type textarea "hero"
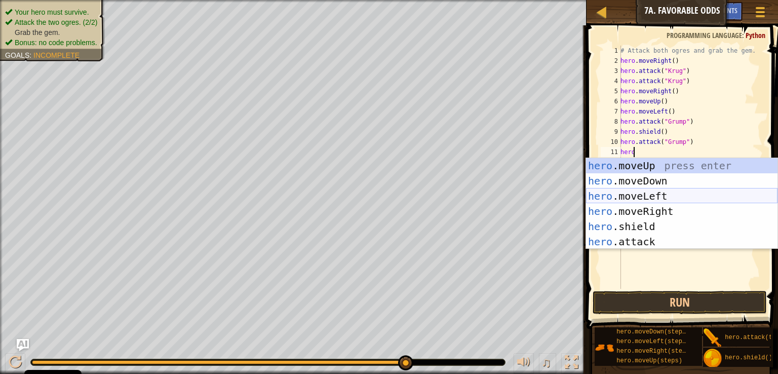
click at [635, 198] on div "hero .moveUp press enter hero .moveDown press enter hero .moveLeft press enter …" at bounding box center [681, 219] width 191 height 122
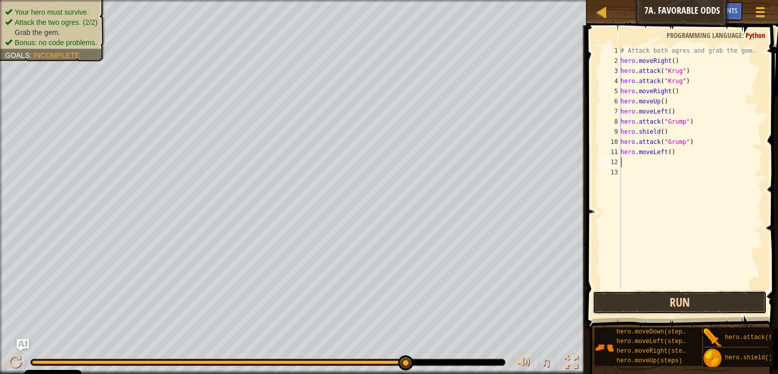
click at [643, 306] on button "Run" at bounding box center [680, 302] width 174 height 23
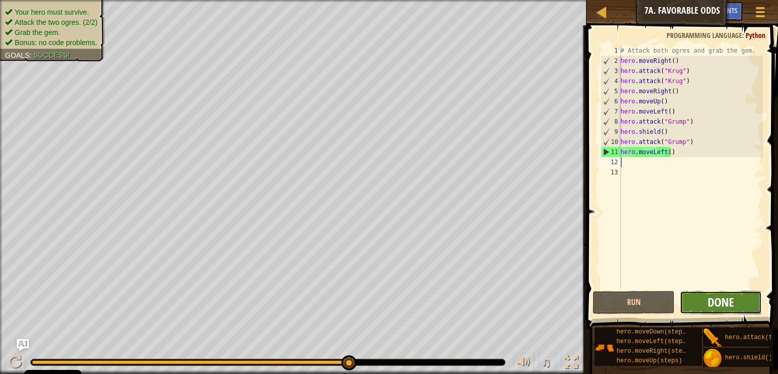
click at [721, 300] on span "Done" at bounding box center [721, 302] width 26 height 16
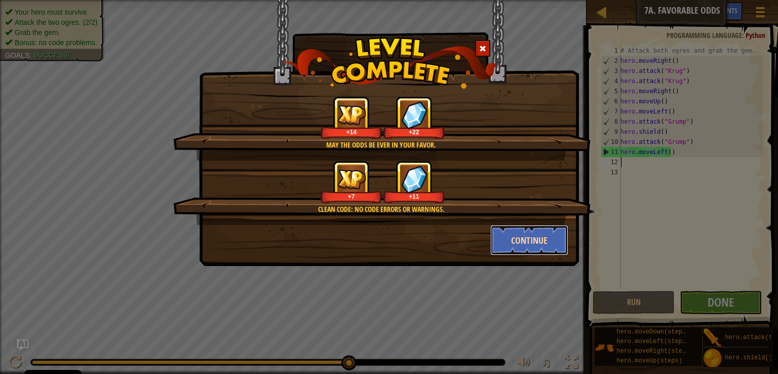
click at [546, 242] on button "Continue" at bounding box center [529, 240] width 79 height 30
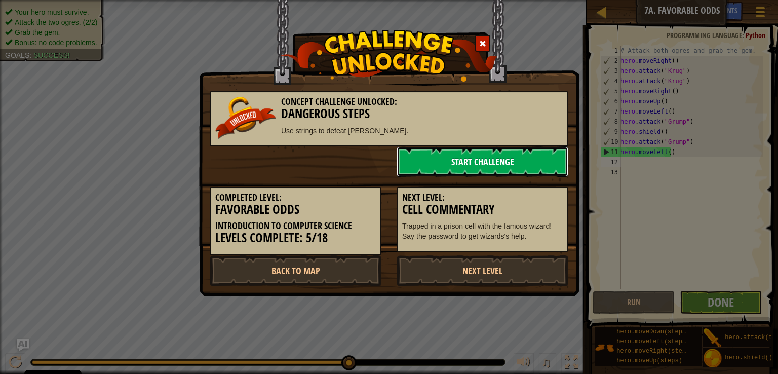
click at [482, 164] on link "Start Challenge" at bounding box center [483, 161] width 172 height 30
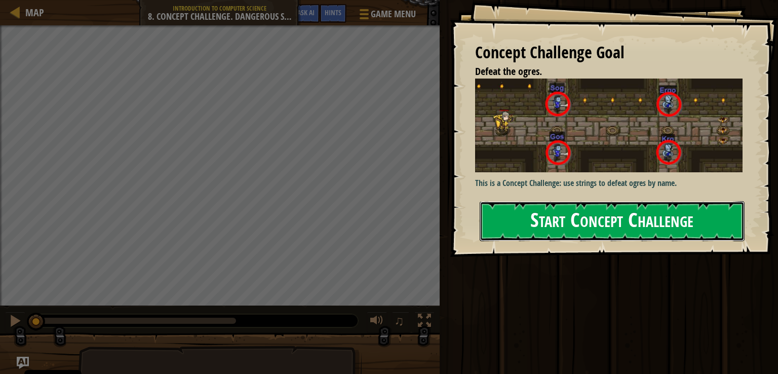
click at [554, 216] on button "Start Concept Challenge" at bounding box center [612, 221] width 265 height 40
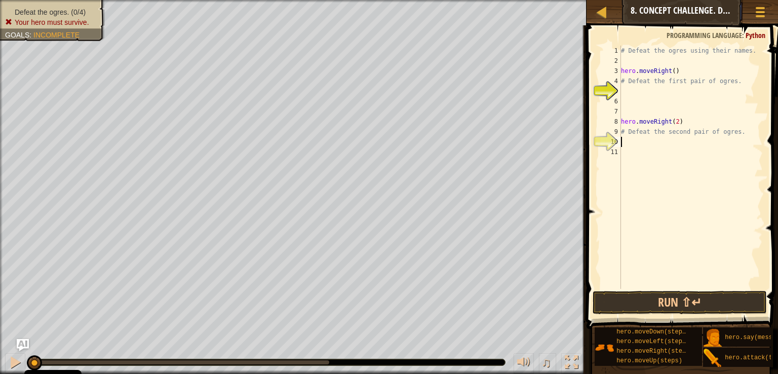
click at [634, 145] on div "# Defeat the ogres using their names. hero . moveRight ( ) # Defeat the first p…" at bounding box center [691, 177] width 144 height 263
click at [669, 311] on button "Run ⇧↵" at bounding box center [680, 302] width 174 height 23
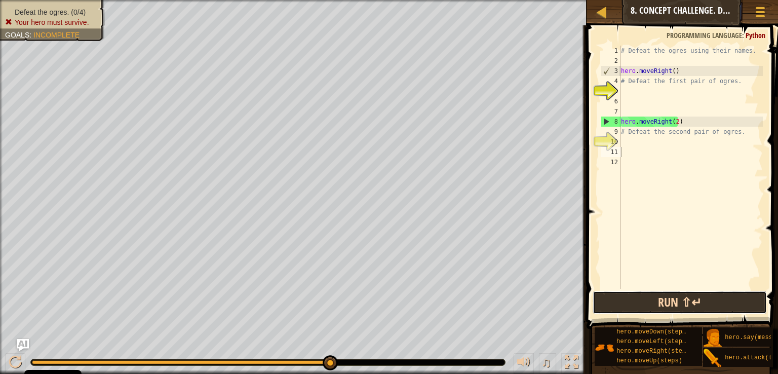
click at [658, 310] on button "Run ⇧↵" at bounding box center [680, 302] width 174 height 23
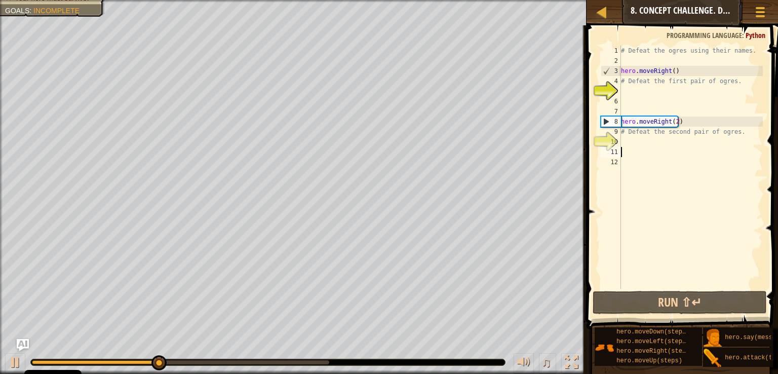
click at [650, 148] on div "# Defeat the ogres using their names. hero . moveRight ( ) # Defeat the first p…" at bounding box center [691, 177] width 144 height 263
click at [635, 141] on div "# Defeat the ogres using their names. hero . moveRight ( ) # Defeat the first p…" at bounding box center [691, 177] width 144 height 263
click at [673, 123] on div "# Defeat the ogres using their names. hero . moveRight ( ) # Defeat the first p…" at bounding box center [691, 177] width 144 height 263
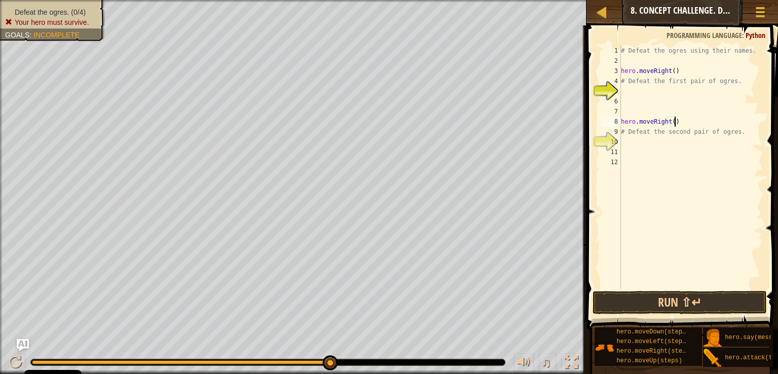
click at [679, 123] on div "# Defeat the ogres using their names. hero . moveRight ( ) # Defeat the first p…" at bounding box center [691, 177] width 144 height 263
drag, startPoint x: 730, startPoint y: 130, endPoint x: 608, endPoint y: 126, distance: 122.1
click at [608, 126] on div "hero.moveRight() 1 2 3 4 5 6 7 8 9 10 11 12 # Defeat the ogres using their name…" at bounding box center [681, 167] width 164 height 243
type textarea "."
click at [628, 122] on div "# Defeat the ogres using their names. hero . moveRight ( ) # Defeat the first p…" at bounding box center [691, 177] width 144 height 263
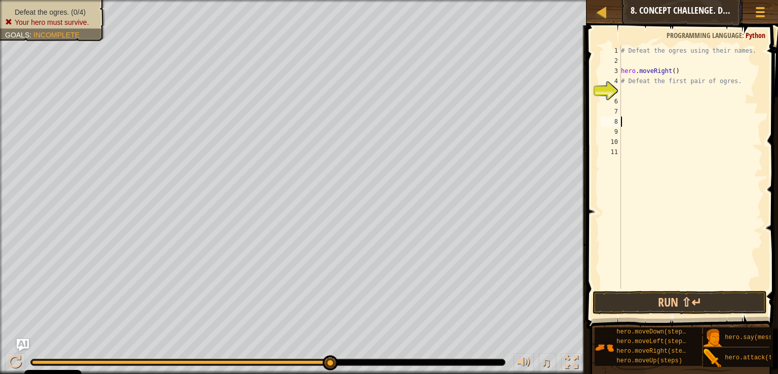
click at [631, 89] on div "# Defeat the ogres using their names. hero . moveRight ( ) # Defeat the first p…" at bounding box center [691, 177] width 144 height 263
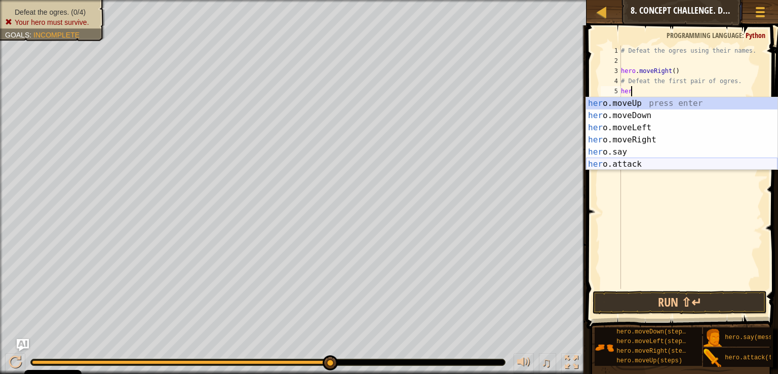
click at [630, 165] on div "her o.moveUp press enter her o.moveDown press enter her o.moveLeft press enter …" at bounding box center [681, 145] width 191 height 97
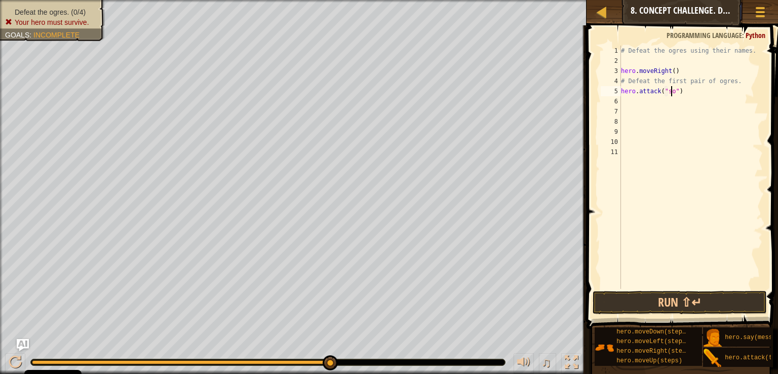
scroll to position [5, 4]
type textarea "hero.attack("sog")"
click at [681, 109] on div "# Defeat the ogres using their names. hero . moveRight ( ) # Defeat the first p…" at bounding box center [691, 177] width 144 height 263
click at [692, 89] on div "# Defeat the ogres using their names. hero . moveRight ( ) # Defeat the first p…" at bounding box center [691, 177] width 144 height 263
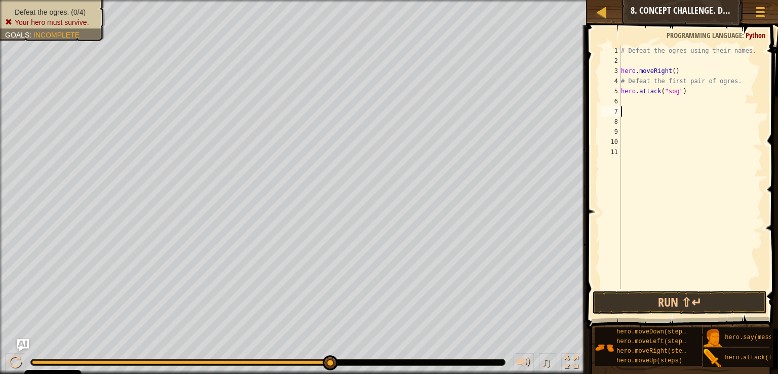
type textarea "hero.attack("sog")"
drag, startPoint x: 688, startPoint y: 88, endPoint x: 615, endPoint y: 90, distance: 73.0
click at [615, 90] on div "hero.attack("sog") 1 2 3 4 5 6 7 8 9 10 11 # Defeat the ogres using their names…" at bounding box center [681, 167] width 164 height 243
click at [650, 102] on div "# Defeat the ogres using their names. hero . moveRight ( ) # Defeat the first p…" at bounding box center [691, 177] width 144 height 263
paste textarea "hero.attack("sog")"
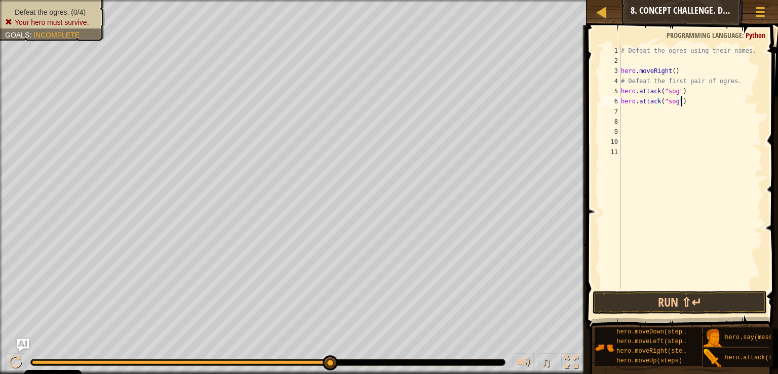
click at [667, 102] on div "# Defeat the ogres using their names. hero . moveRight ( ) # Defeat the first p…" at bounding box center [691, 177] width 144 height 263
click at [668, 92] on div "# Defeat the ogres using their names. hero . moveRight ( ) # Defeat the first p…" at bounding box center [691, 177] width 144 height 263
type textarea "hero.attack("Sog")"
click at [674, 112] on div "# Defeat the ogres using their names. hero . moveRight ( ) # Defeat the first p…" at bounding box center [691, 177] width 144 height 263
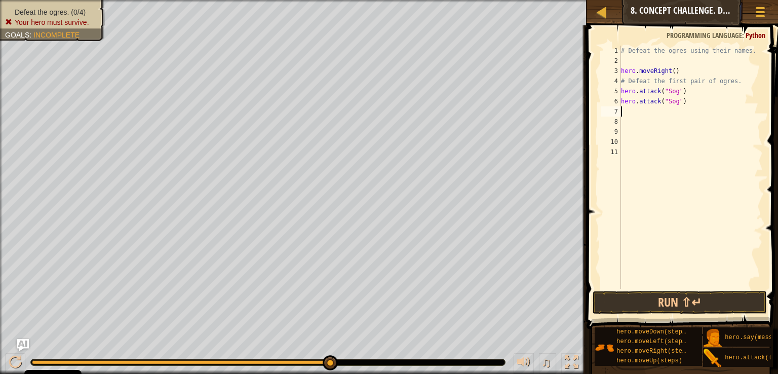
scroll to position [5, 0]
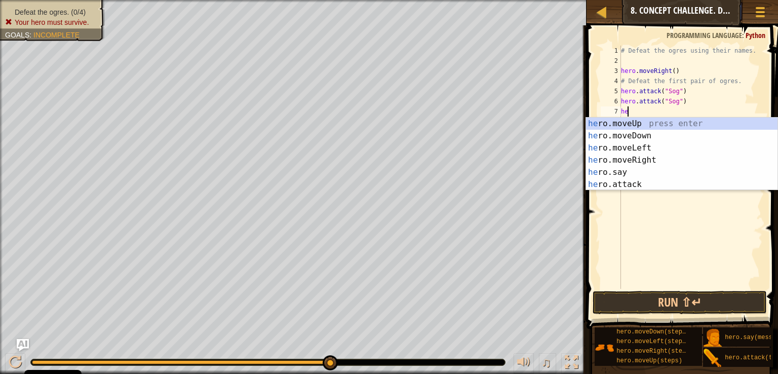
type textarea "her"
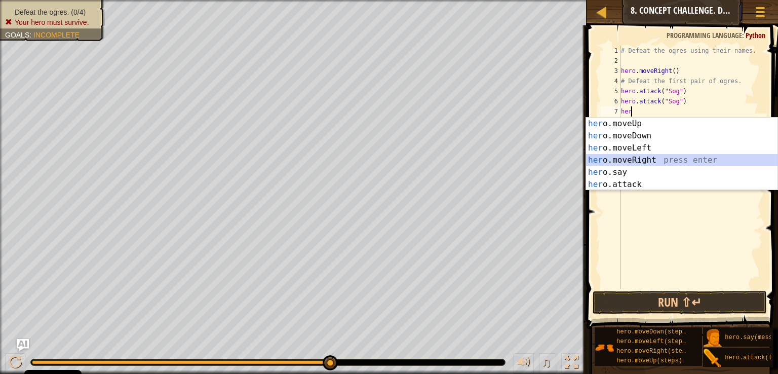
click at [681, 160] on div "her o.moveUp press enter her o.moveDown press enter her o.moveLeft press enter …" at bounding box center [681, 166] width 191 height 97
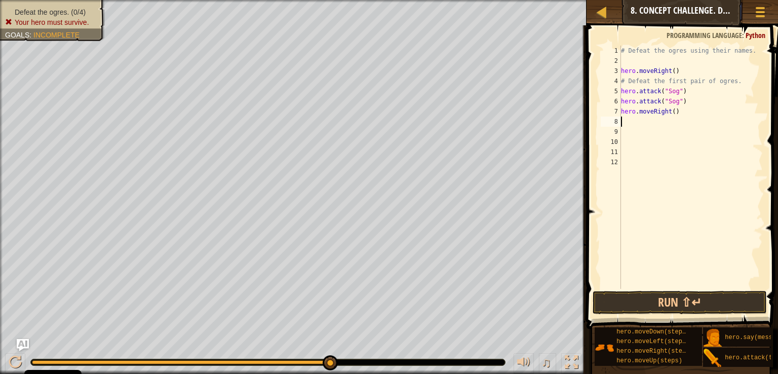
click at [669, 110] on div "# Defeat the ogres using their names. hero . moveRight ( ) # Defeat the first p…" at bounding box center [691, 177] width 144 height 263
drag, startPoint x: 672, startPoint y: 110, endPoint x: 690, endPoint y: 114, distance: 19.1
click at [690, 114] on div "# Defeat the ogres using their names. hero . moveRight ( ) # Defeat the first p…" at bounding box center [691, 177] width 144 height 263
click at [670, 112] on div "# Defeat the ogres using their names. hero . moveRight ( ) # Defeat the first p…" at bounding box center [691, 177] width 144 height 263
type textarea "hero.moveRight(2)"
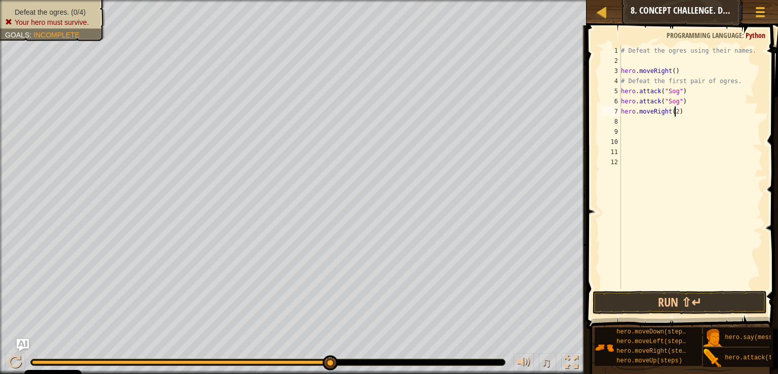
scroll to position [5, 4]
click at [669, 119] on div "# Defeat the ogres using their names. hero . moveRight ( ) # Defeat the first p…" at bounding box center [691, 177] width 144 height 263
click at [686, 104] on div "# Defeat the ogres using their names. hero . moveRight ( ) # Defeat the first p…" at bounding box center [691, 177] width 144 height 263
type textarea "hero.attack("Sog")"
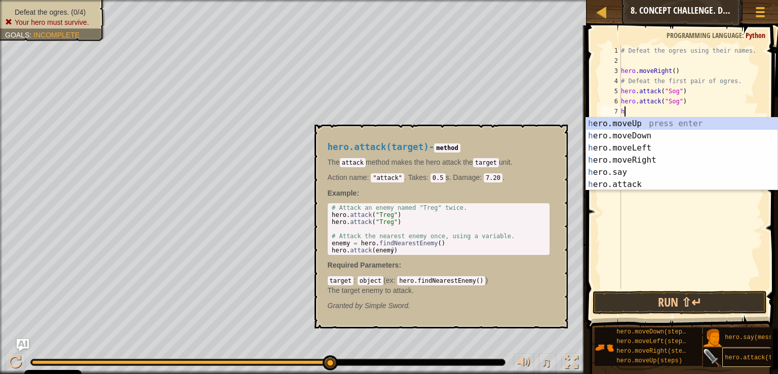
scroll to position [0, 0]
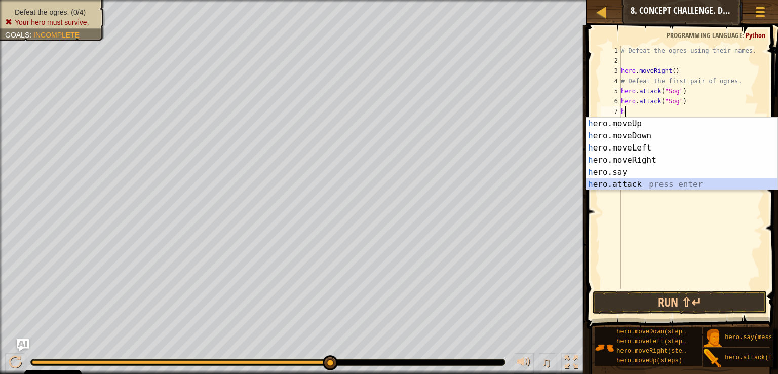
click at [652, 181] on div "h ero.moveUp press enter h ero.moveDown press enter h ero.moveLeft press enter …" at bounding box center [681, 166] width 191 height 97
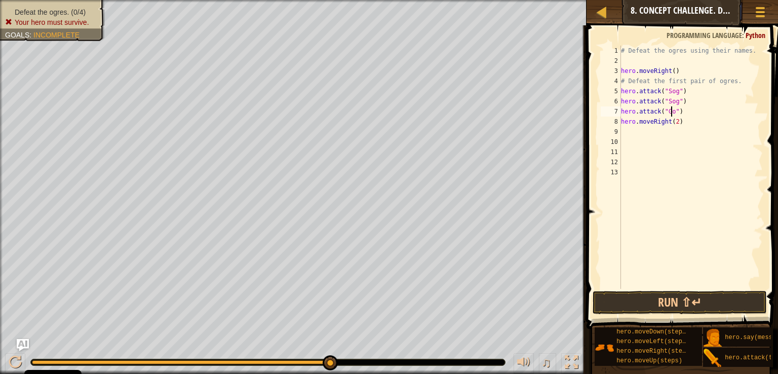
scroll to position [5, 4]
type textarea "hero.attack("Gos")"
click at [700, 114] on div "# Defeat the ogres using their names. hero . moveRight ( ) # Defeat the first p…" at bounding box center [691, 177] width 144 height 263
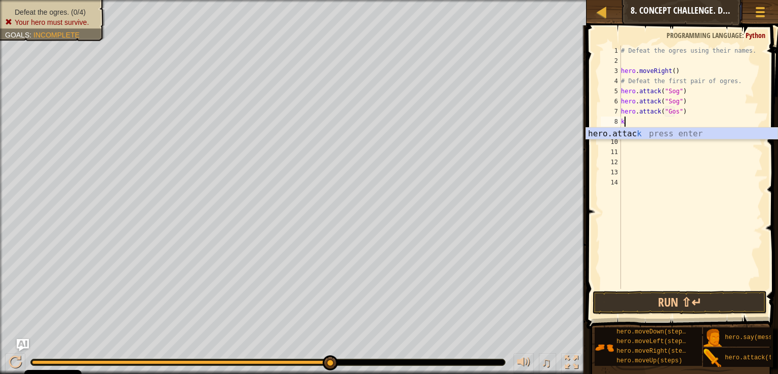
type textarea "k"
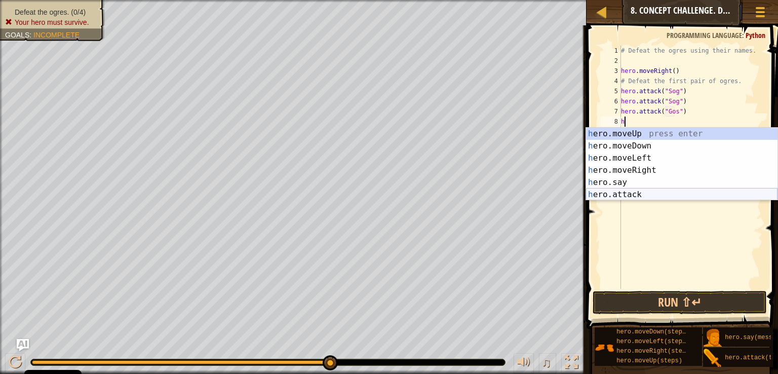
click at [668, 199] on div "h ero.moveUp press enter h ero.moveDown press enter h ero.moveLeft press enter …" at bounding box center [681, 176] width 191 height 97
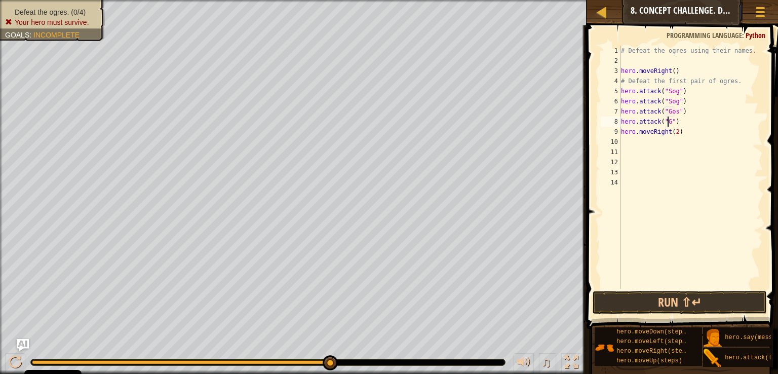
scroll to position [5, 4]
type textarea "hero.attack("Gos")"
click at [649, 161] on div "# Defeat the ogres using their names. hero . moveRight ( ) # Defeat the first p…" at bounding box center [691, 177] width 144 height 263
click at [646, 142] on div "# Defeat the ogres using their names. hero . moveRight ( ) # Defeat the first p…" at bounding box center [691, 177] width 144 height 263
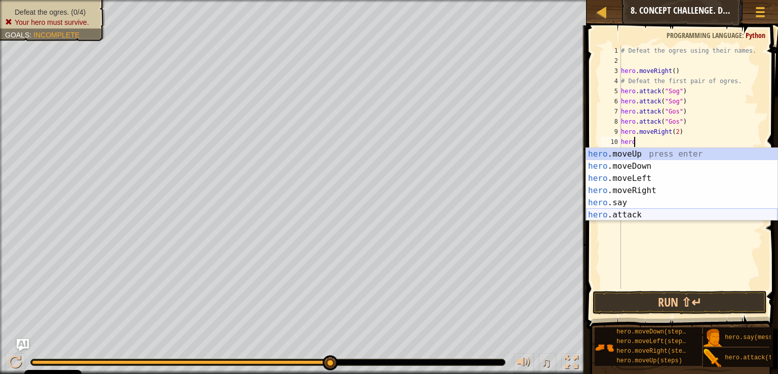
click at [640, 208] on div "hero .moveUp press enter hero .moveDown press enter hero .moveLeft press enter …" at bounding box center [681, 196] width 191 height 97
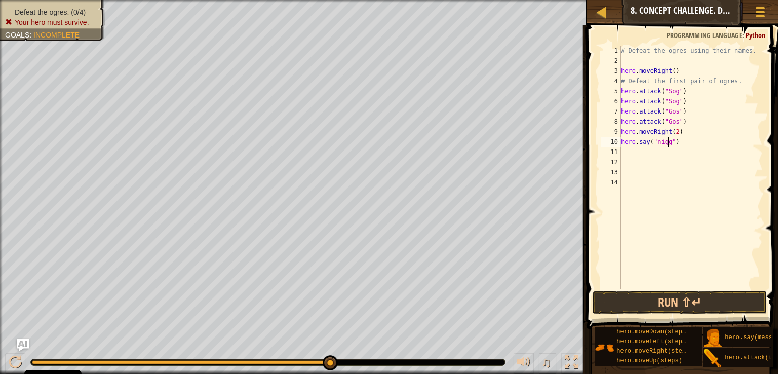
scroll to position [5, 4]
type textarea "hero.say("niggas")"
click at [692, 146] on div "# Defeat the ogres using their names. hero . moveRight ( ) # Defeat the first p…" at bounding box center [691, 177] width 144 height 263
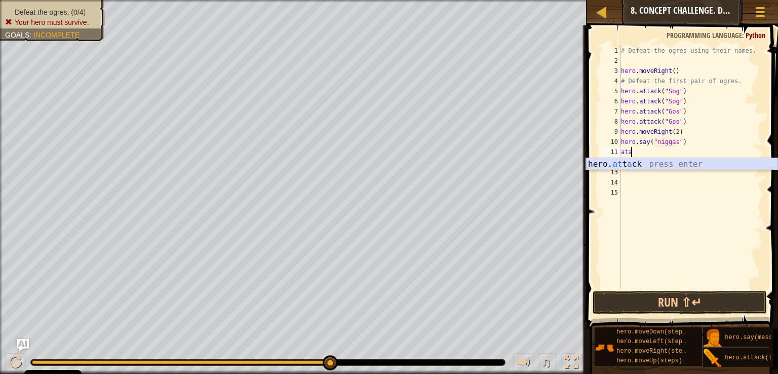
click at [671, 161] on div "hero. at t a ck press enter" at bounding box center [681, 176] width 191 height 36
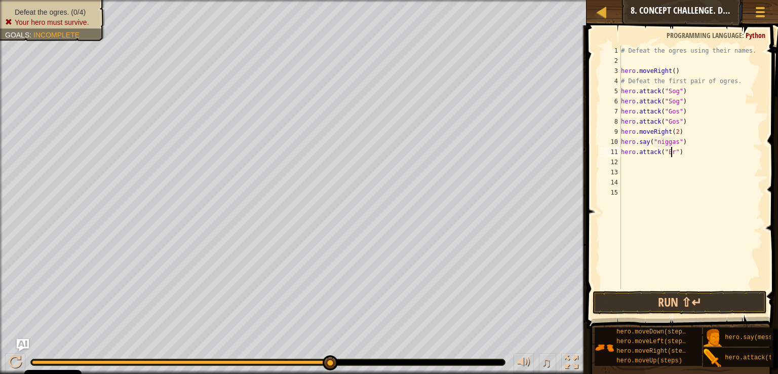
type textarea "hero.attack("Ergo")"
click at [694, 154] on div "# Defeat the ogres using their names. hero . moveRight ( ) # Defeat the first p…" at bounding box center [691, 177] width 144 height 263
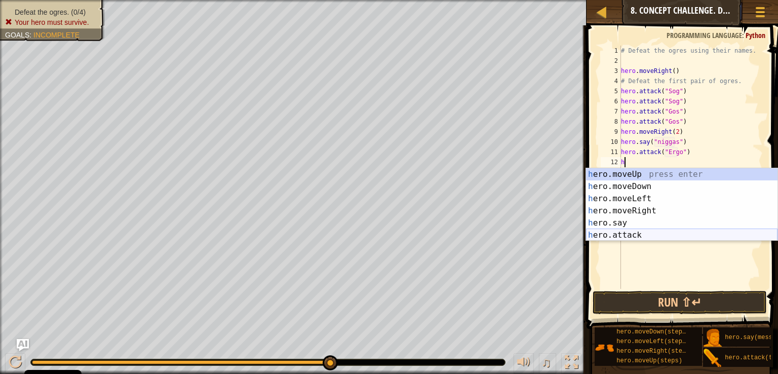
click at [640, 235] on div "h ero.moveUp press enter h ero.moveDown press enter h ero.moveLeft press enter …" at bounding box center [681, 216] width 191 height 97
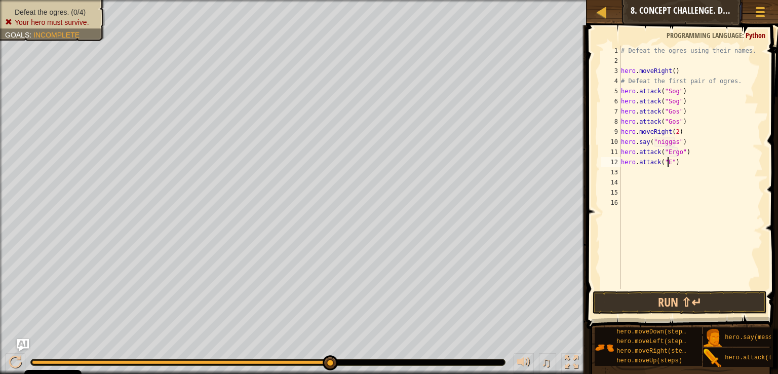
scroll to position [5, 4]
type textarea "hero.attack("Ergo")"
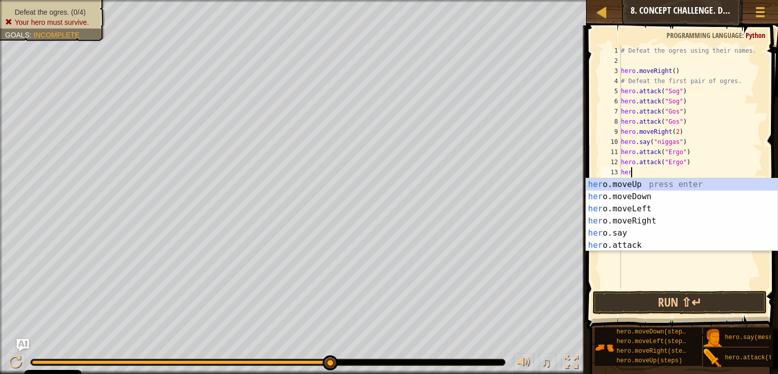
type textarea "hero"
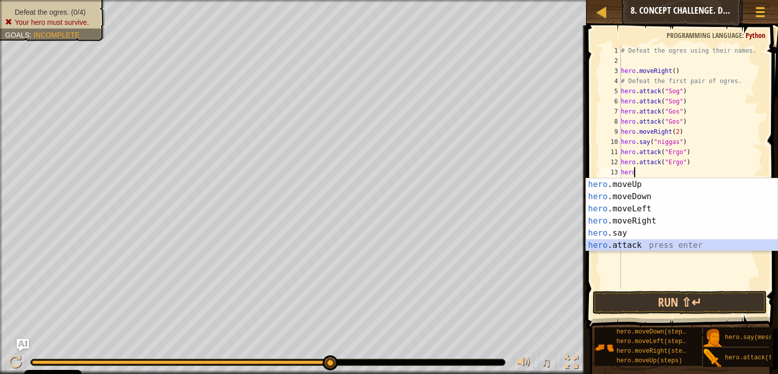
click at [640, 246] on div "hero .moveUp press enter hero .moveDown press enter hero .moveLeft press enter …" at bounding box center [681, 226] width 191 height 97
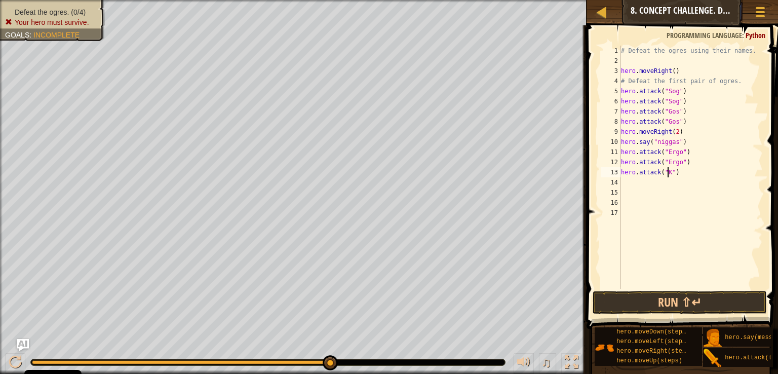
scroll to position [5, 4]
type textarea "hero.attack("Kro")"
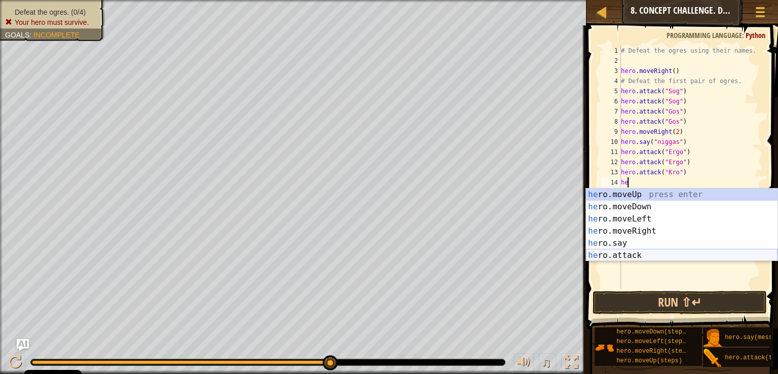
click at [667, 253] on div "he ro.moveUp press enter he ro.moveDown press enter he ro.moveLeft press enter …" at bounding box center [681, 236] width 191 height 97
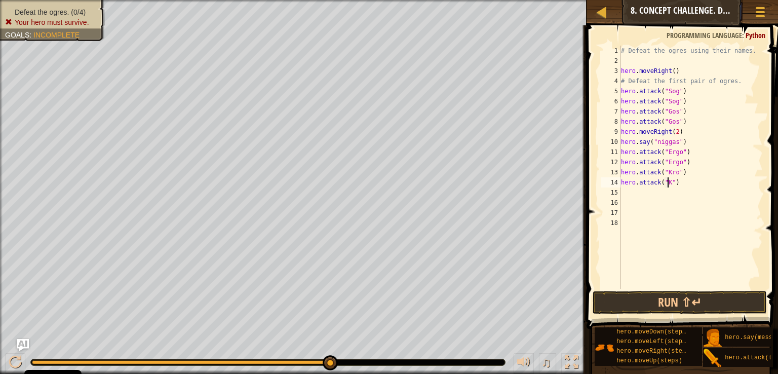
scroll to position [5, 4]
type textarea "hero.attack("Kro")"
click at [663, 304] on button "Run ⇧↵" at bounding box center [680, 302] width 174 height 23
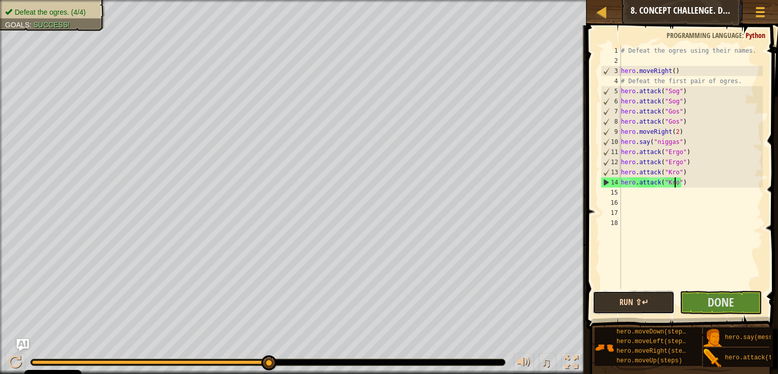
click at [663, 304] on button "Run ⇧↵" at bounding box center [634, 302] width 82 height 23
click at [711, 306] on span "Done" at bounding box center [721, 302] width 26 height 16
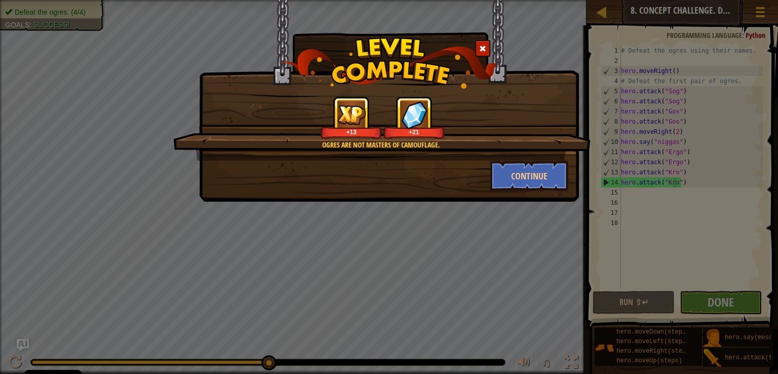
click at [711, 306] on div "Ogres are not masters of camouflage. +13 +21 Continue" at bounding box center [389, 187] width 778 height 374
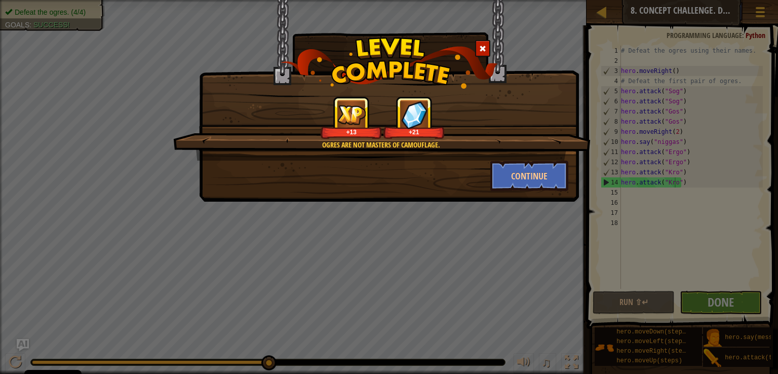
click at [419, 238] on div "Ogres are not masters of camouflage. +13 +21 Continue" at bounding box center [389, 187] width 778 height 374
click at [557, 163] on button "Continue" at bounding box center [529, 176] width 79 height 30
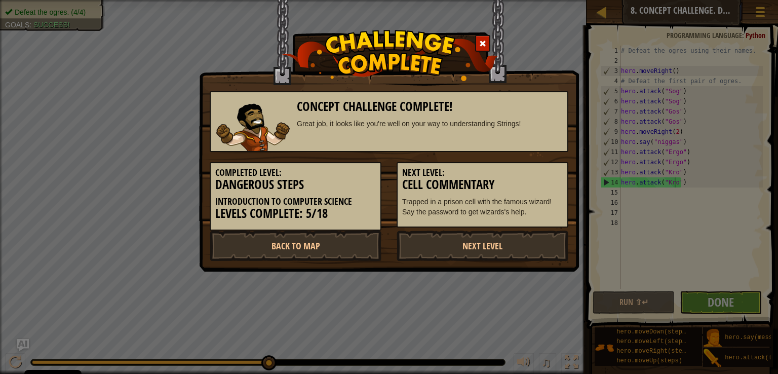
click at [529, 159] on div "Next Level: Cell Commentary Trapped in a prison cell with the famous wizard! Sa…" at bounding box center [482, 189] width 187 height 75
click at [366, 245] on link "Back to Map" at bounding box center [296, 245] width 172 height 30
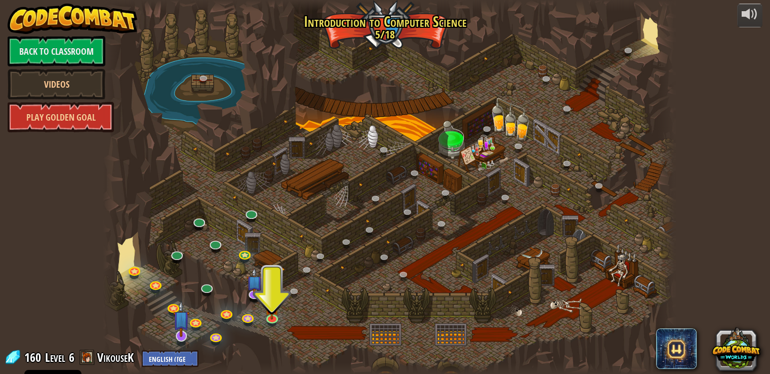
click at [174, 334] on img at bounding box center [181, 318] width 16 height 36
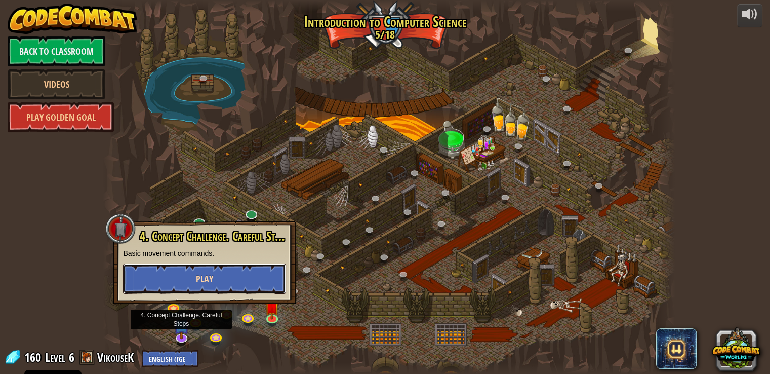
click at [251, 276] on button "Play" at bounding box center [204, 278] width 163 height 30
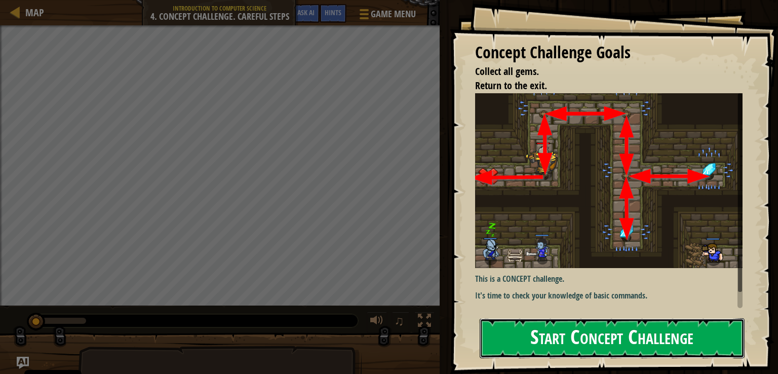
click at [711, 342] on button "Start Concept Challenge" at bounding box center [612, 338] width 265 height 40
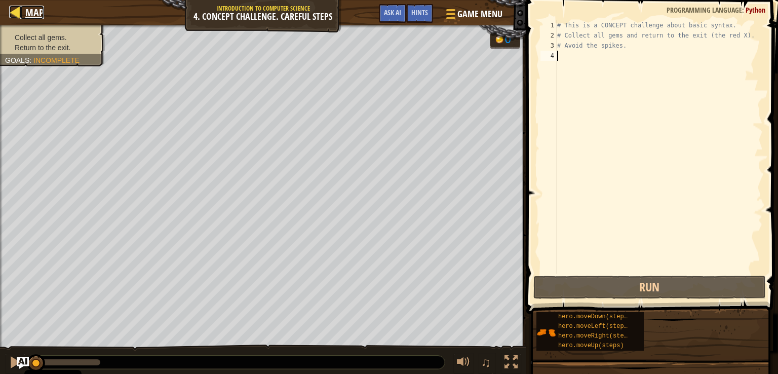
click at [15, 12] on div at bounding box center [15, 12] width 13 height 13
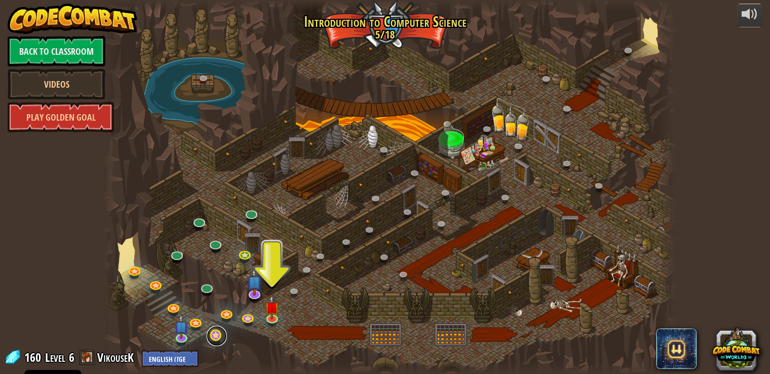
click at [214, 334] on link at bounding box center [217, 336] width 20 height 20
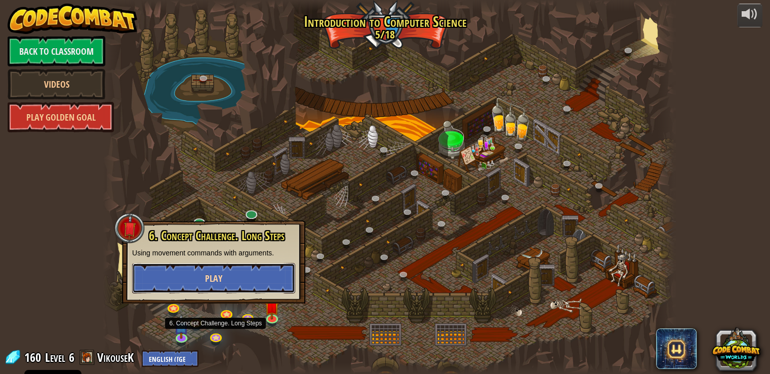
click at [263, 276] on button "Play" at bounding box center [213, 278] width 163 height 30
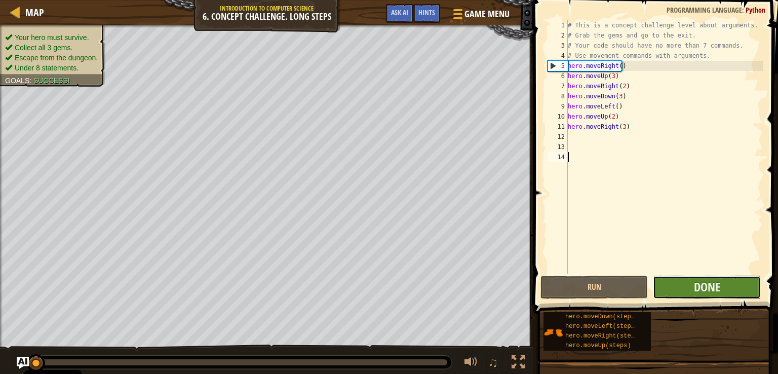
click at [732, 286] on button "Done" at bounding box center [706, 287] width 107 height 23
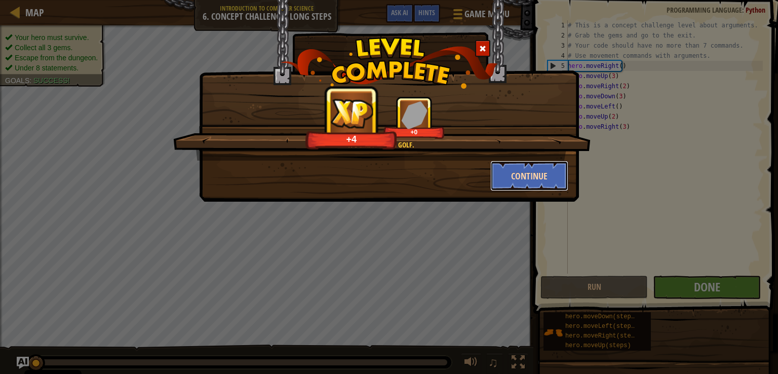
click at [527, 179] on button "Continue" at bounding box center [529, 176] width 79 height 30
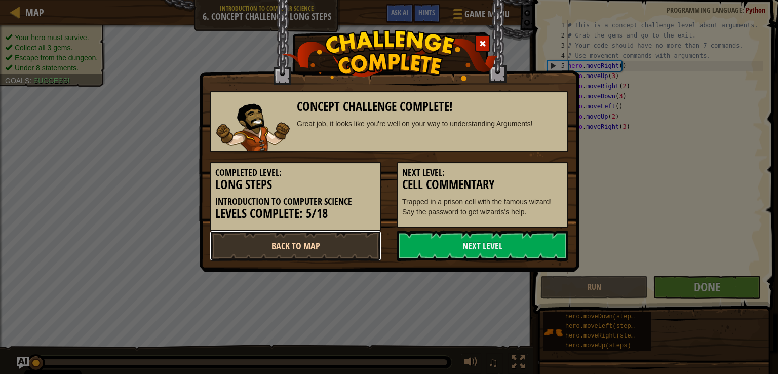
click at [338, 245] on link "Back to Map" at bounding box center [296, 245] width 172 height 30
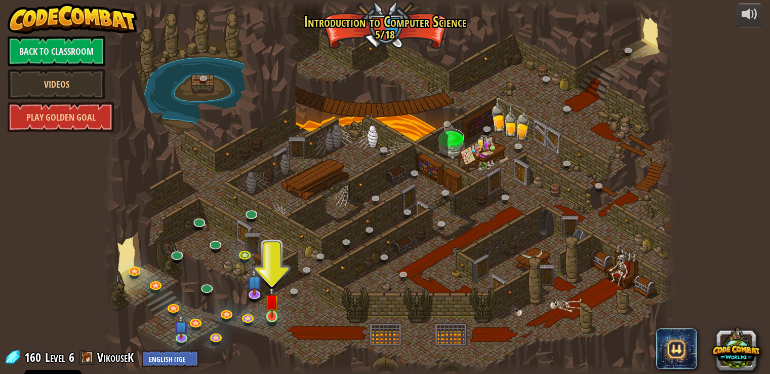
click at [274, 314] on img at bounding box center [272, 301] width 14 height 33
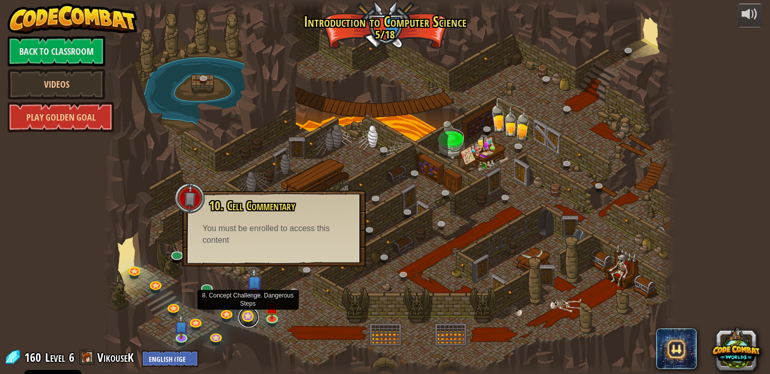
click at [251, 319] on link at bounding box center [249, 317] width 20 height 20
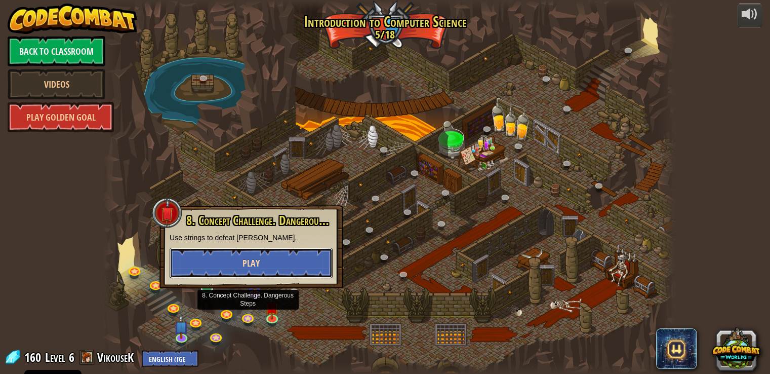
click at [263, 275] on button "Play" at bounding box center [251, 263] width 163 height 30
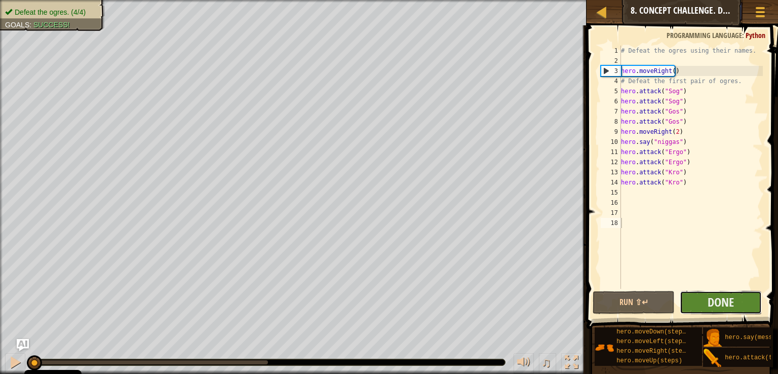
click at [706, 302] on button "Done" at bounding box center [721, 302] width 82 height 23
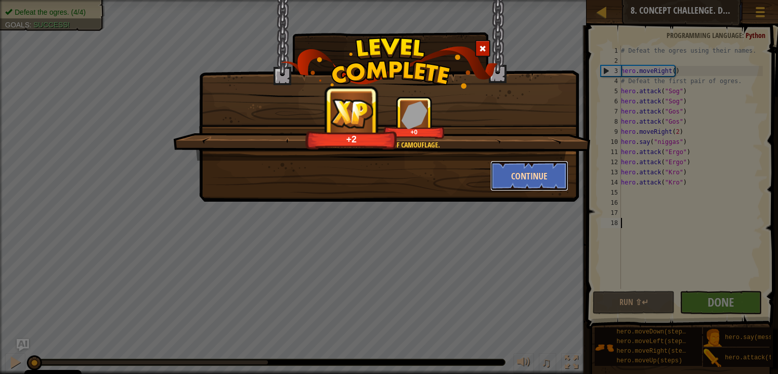
click at [553, 170] on button "Continue" at bounding box center [529, 176] width 79 height 30
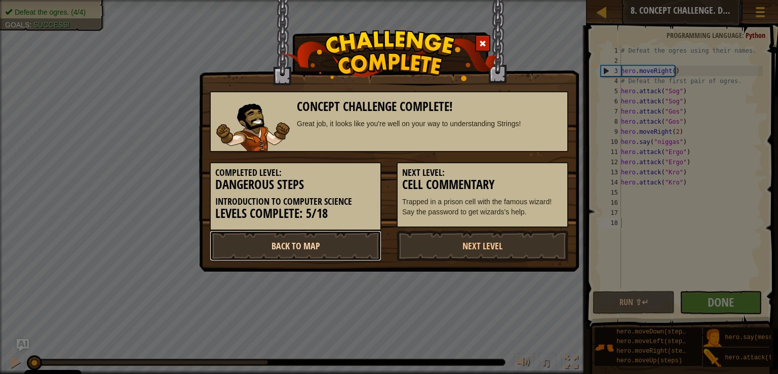
click at [344, 246] on link "Back to Map" at bounding box center [296, 245] width 172 height 30
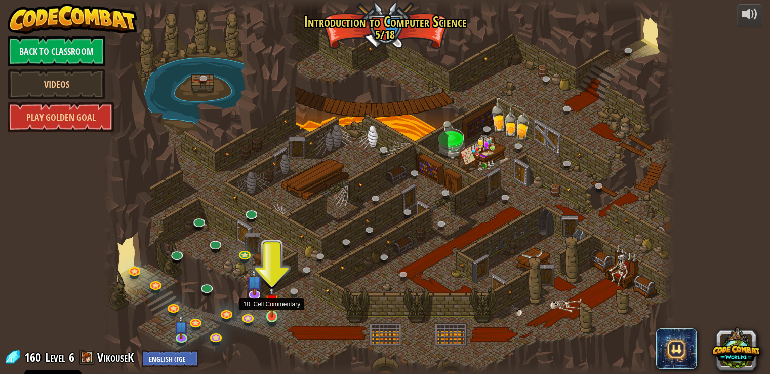
click at [269, 313] on img at bounding box center [272, 301] width 14 height 33
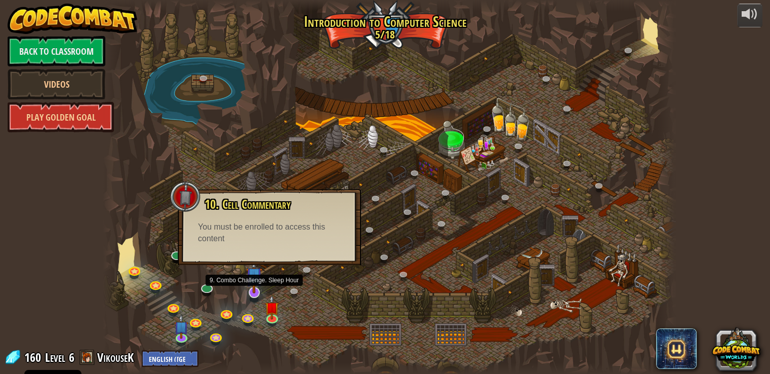
click at [258, 281] on img at bounding box center [254, 275] width 16 height 36
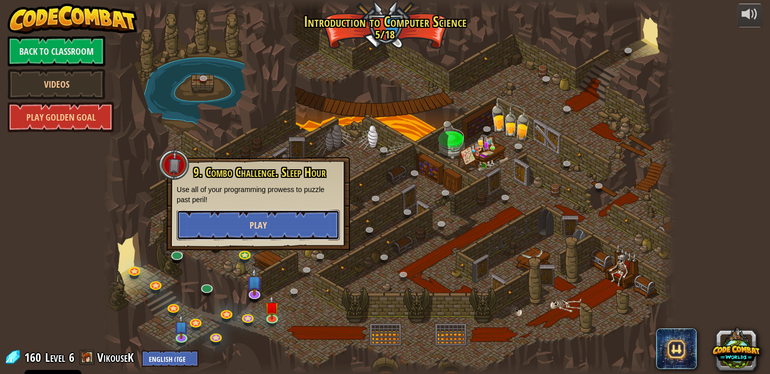
click at [249, 228] on button "Play" at bounding box center [258, 225] width 163 height 30
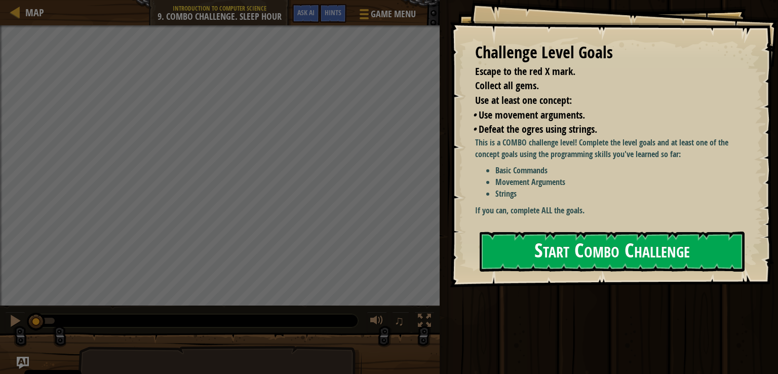
click at [547, 236] on button "Start Combo Challenge" at bounding box center [612, 251] width 265 height 40
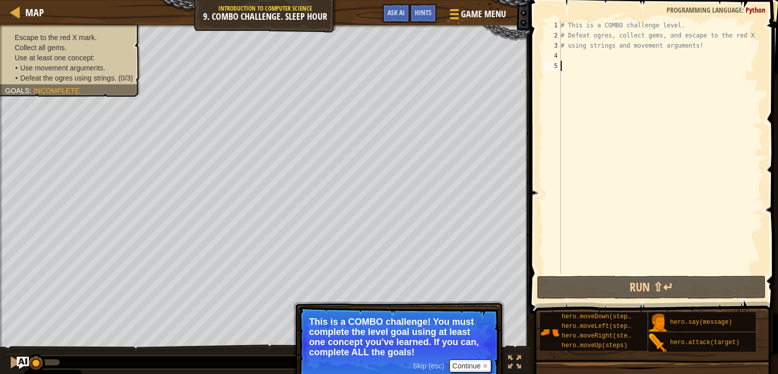
type textarea "h"
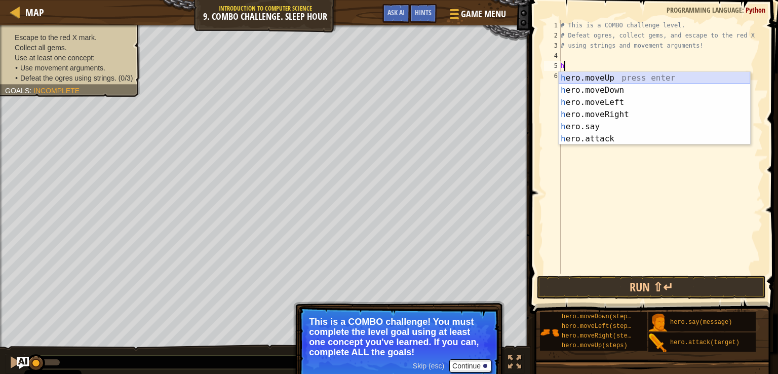
click at [583, 82] on div "h ero.moveUp press enter h ero.moveDown press enter h ero.moveLeft press enter …" at bounding box center [654, 120] width 191 height 97
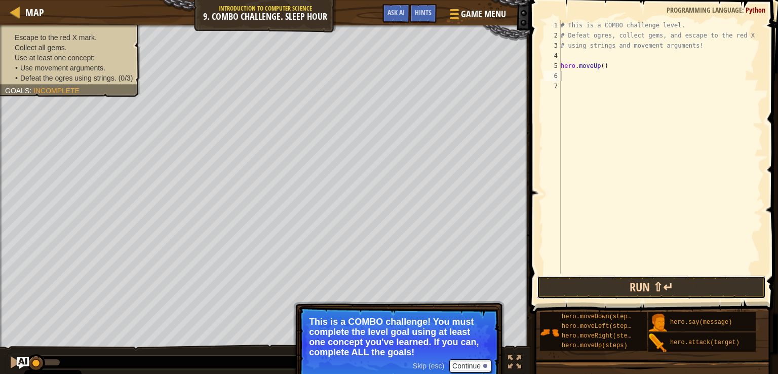
click at [647, 279] on button "Run ⇧↵" at bounding box center [651, 287] width 229 height 23
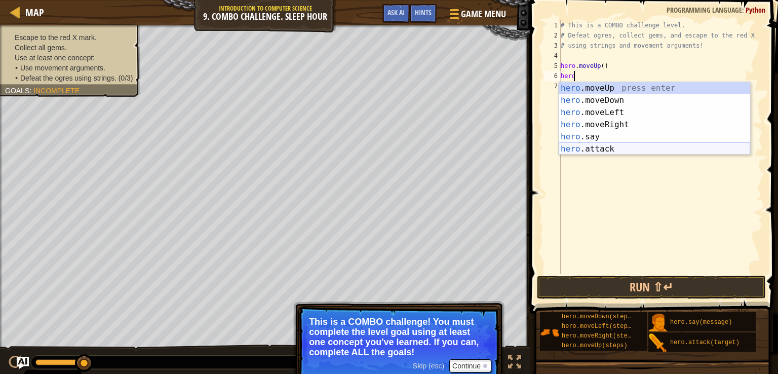
click at [612, 146] on div "hero .moveUp press enter hero .moveDown press enter hero .moveLeft press enter …" at bounding box center [654, 130] width 191 height 97
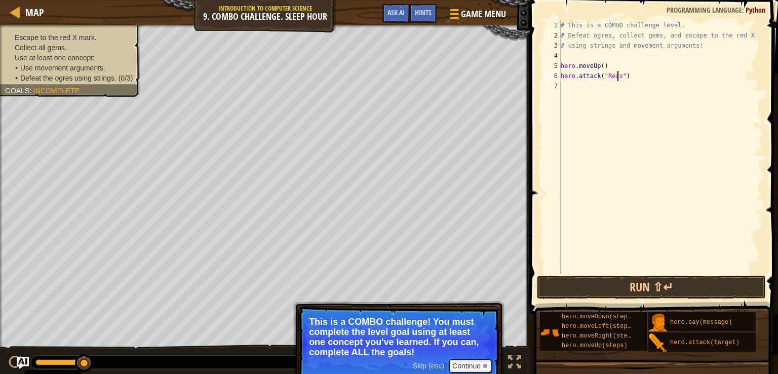
scroll to position [5, 5]
drag, startPoint x: 641, startPoint y: 79, endPoint x: 556, endPoint y: 80, distance: 85.6
click at [556, 80] on div "hero.attack("Rexxar") 1 2 3 4 5 6 7 # This is a COMBO challenge level. # Defeat…" at bounding box center [652, 146] width 221 height 253
type textarea "hero.attack("Rexxar")"
click at [649, 77] on div "# This is a COMBO challenge level. # Defeat [PERSON_NAME], collect gems, and es…" at bounding box center [661, 146] width 204 height 253
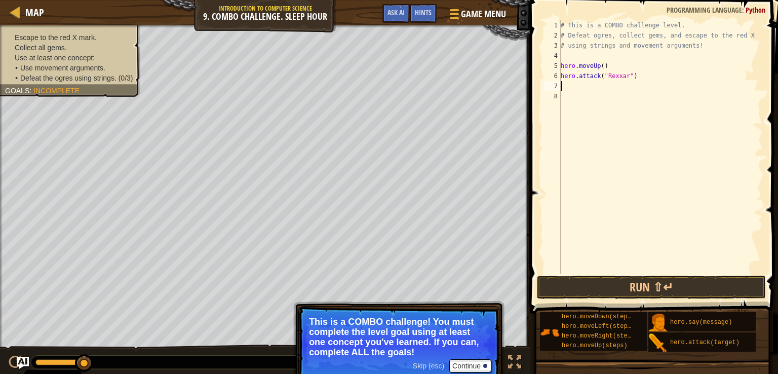
scroll to position [5, 0]
paste textarea "hero.attack("Rexxar")"
type textarea "hero.attack("Rexxar")"
type textarea "h"
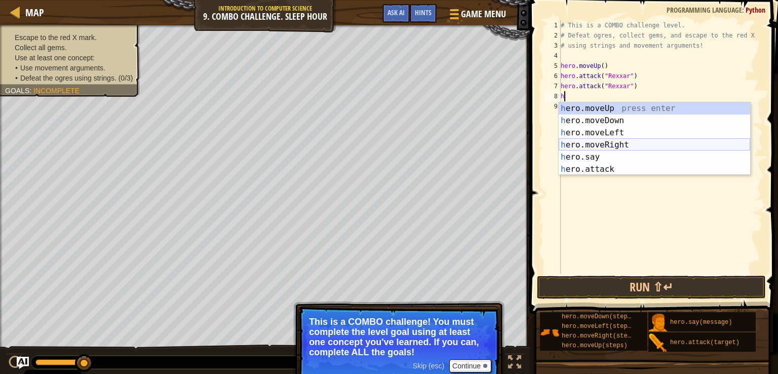
click at [625, 140] on div "h ero.moveUp press enter h ero.moveDown press enter h ero.moveLeft press enter …" at bounding box center [654, 150] width 191 height 97
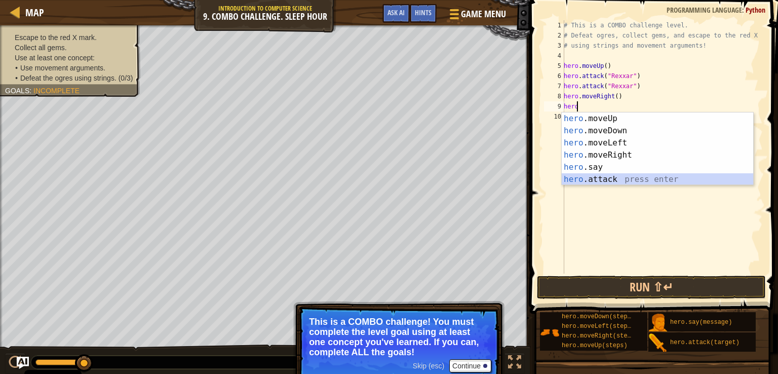
click at [614, 182] on div "hero .moveUp press enter hero .moveDown press enter hero .moveLeft press enter …" at bounding box center [657, 160] width 191 height 97
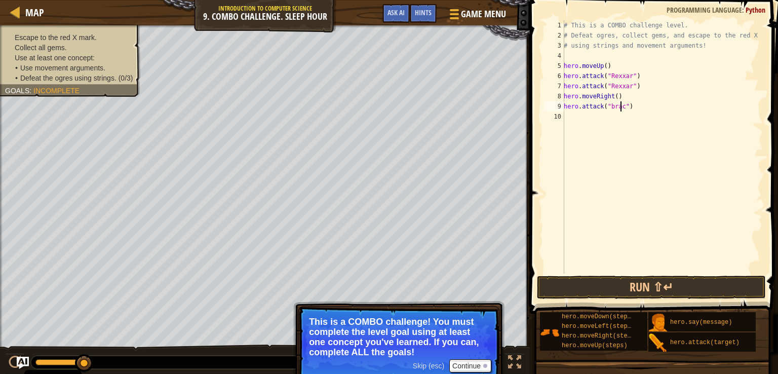
scroll to position [5, 5]
click at [610, 104] on div "# This is a COMBO challenge level. # Defeat [PERSON_NAME], collect gems, and es…" at bounding box center [662, 157] width 201 height 274
type textarea "hero.attack("Brack")"
click at [640, 109] on div "# This is a COMBO challenge level. # Defeat [PERSON_NAME], collect gems, and es…" at bounding box center [662, 157] width 201 height 274
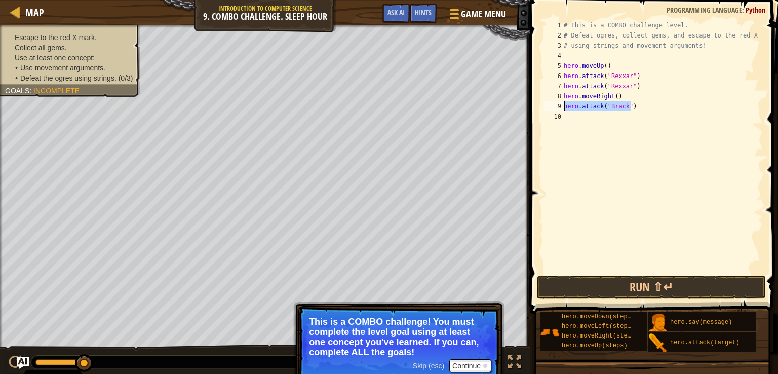
drag, startPoint x: 640, startPoint y: 109, endPoint x: 561, endPoint y: 107, distance: 79.0
click at [561, 107] on div "hero.attack("[PERSON_NAME]") 1 2 3 4 5 6 7 8 9 10 # This is a COMBO challenge l…" at bounding box center [652, 146] width 221 height 253
click at [577, 112] on div "# This is a COMBO challenge level. # Defeat [PERSON_NAME], collect gems, and es…" at bounding box center [662, 157] width 201 height 274
paste textarea "hero.attack("Brack")"
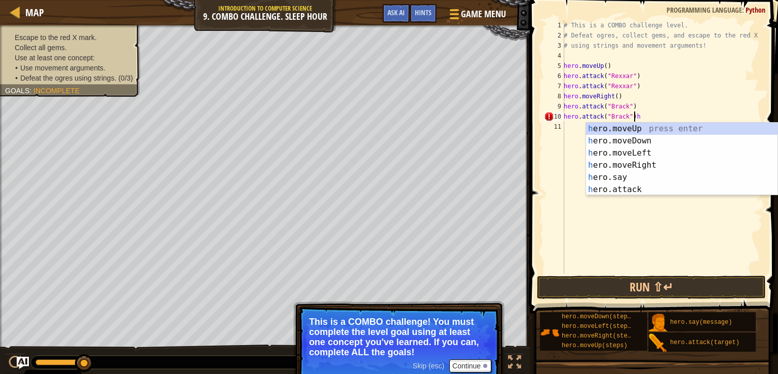
type textarea "hero.attack("Brack")"
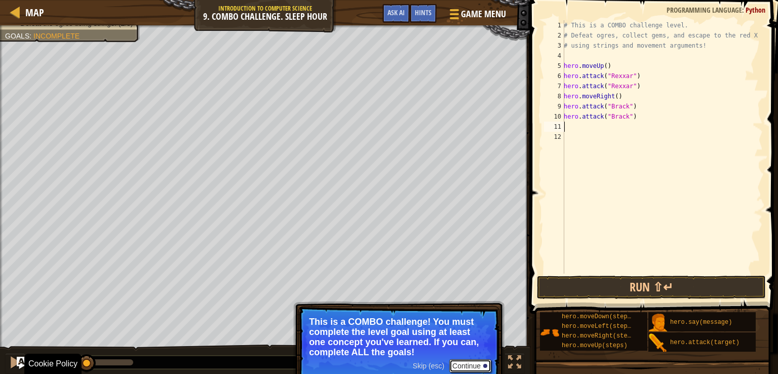
click at [486, 368] on button "Continue" at bounding box center [470, 365] width 42 height 13
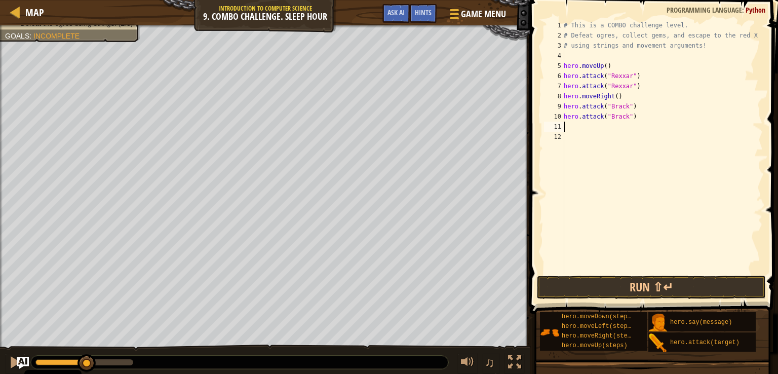
click at [593, 122] on div "# This is a COMBO challenge level. # Defeat [PERSON_NAME], collect gems, and es…" at bounding box center [662, 157] width 201 height 274
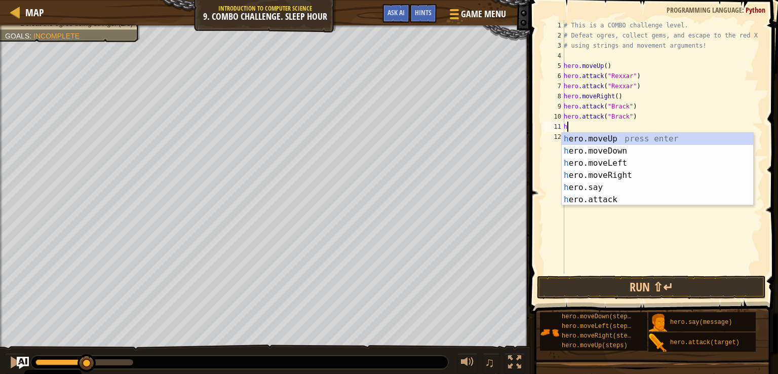
type textarea "he"
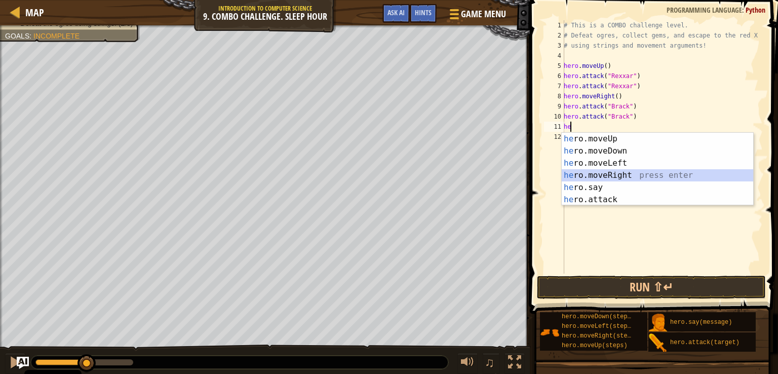
click at [614, 178] on div "he ro.moveUp press enter he ro.moveDown press enter he ro.moveLeft press enter …" at bounding box center [657, 181] width 191 height 97
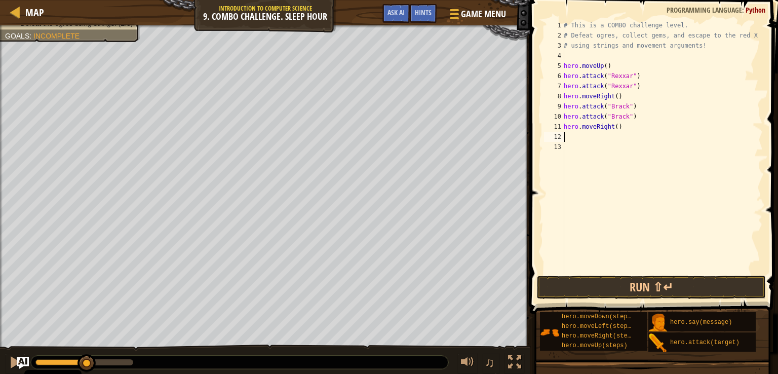
click at [615, 137] on div "# This is a COMBO challenge level. # Defeat [PERSON_NAME], collect gems, and es…" at bounding box center [662, 157] width 201 height 274
type textarea "h"
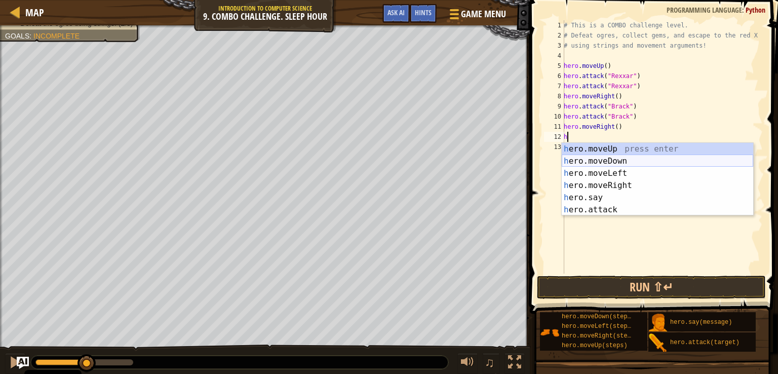
click at [623, 161] on div "h ero.moveUp press enter h ero.moveDown press enter h ero.moveLeft press enter …" at bounding box center [657, 191] width 191 height 97
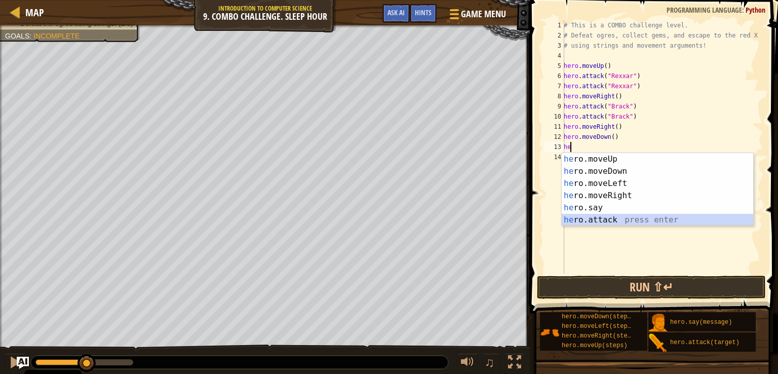
click at [607, 219] on div "he ro.moveUp press enter he ro.moveDown press enter he ro.moveLeft press enter …" at bounding box center [657, 201] width 191 height 97
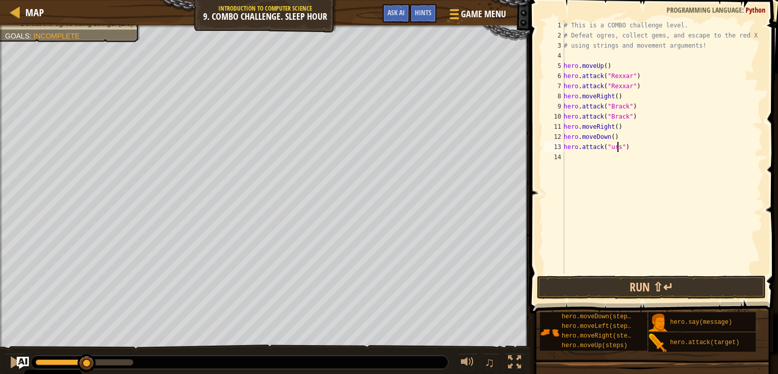
scroll to position [5, 4]
click at [610, 148] on div "# This is a COMBO challenge level. # Defeat [PERSON_NAME], collect gems, and es…" at bounding box center [662, 157] width 201 height 274
type textarea "hero.attack("Ursa")"
click at [644, 153] on div "# This is a COMBO challenge level. # Defeat [PERSON_NAME], collect gems, and es…" at bounding box center [662, 157] width 201 height 274
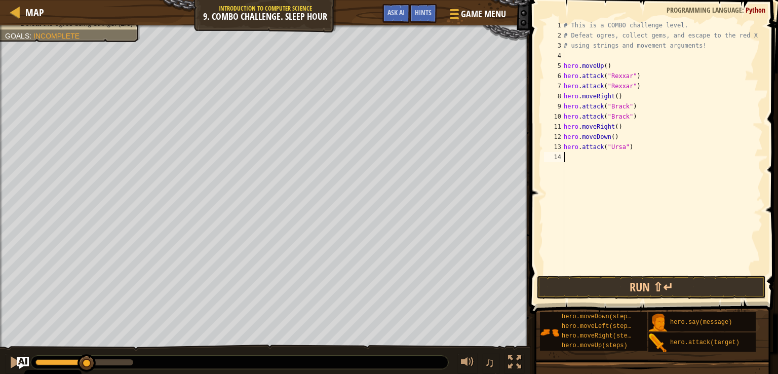
click at [644, 153] on div "# This is a COMBO challenge level. # Defeat [PERSON_NAME], collect gems, and es…" at bounding box center [662, 157] width 201 height 274
drag, startPoint x: 631, startPoint y: 146, endPoint x: 552, endPoint y: 147, distance: 78.5
click at [552, 147] on div "1 2 3 4 5 6 7 8 9 10 11 12 13 14 # This is a COMBO challenge level. # Defeat [P…" at bounding box center [652, 146] width 221 height 253
type textarea "hero.attack("Ursa")"
click at [575, 154] on div "# This is a COMBO challenge level. # Defeat [PERSON_NAME], collect gems, and es…" at bounding box center [662, 157] width 201 height 274
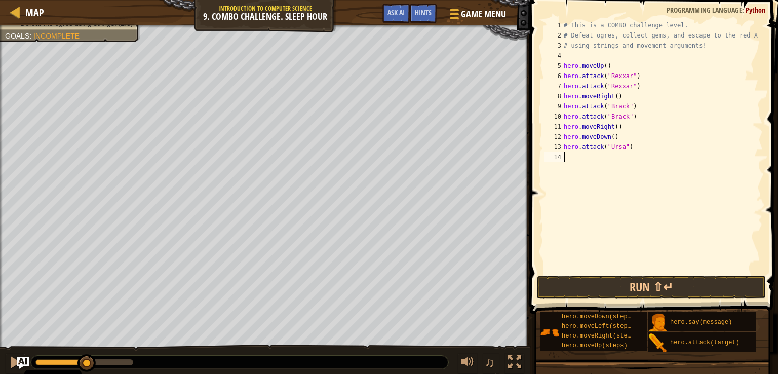
paste textarea "hero.attack("Ursa")"
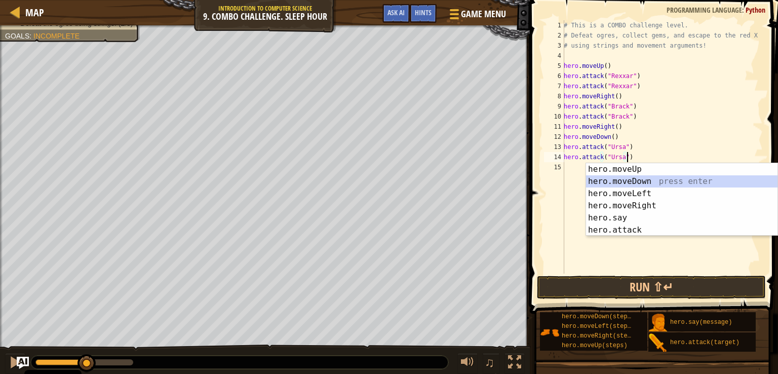
click at [630, 185] on div "hero.moveUp press enter hero.moveDown press enter hero.moveLeft press enter her…" at bounding box center [681, 211] width 191 height 97
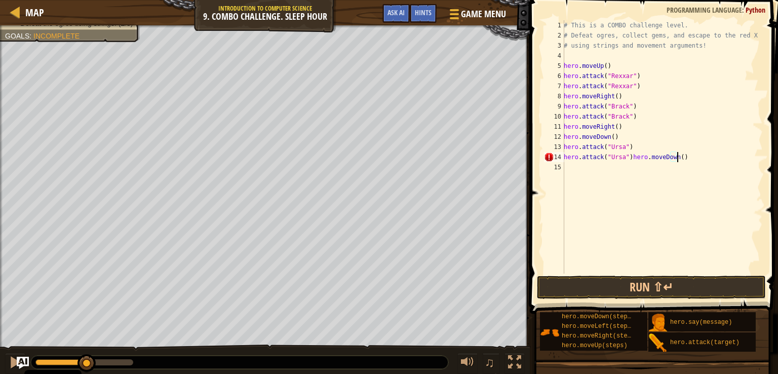
click at [627, 156] on div "# This is a COMBO challenge level. # Defeat [PERSON_NAME], collect gems, and es…" at bounding box center [662, 157] width 201 height 274
type textarea "hero.moveDown()"
click at [589, 179] on div "# This is a COMBO challenge level. # Defeat [PERSON_NAME], collect gems, and es…" at bounding box center [662, 157] width 201 height 274
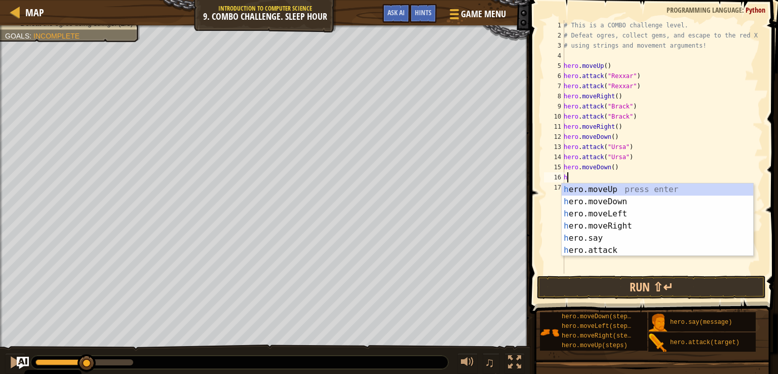
type textarea "he"
click at [600, 215] on div "he ro.moveUp press enter he ro.moveDown press enter he ro.moveLeft press enter …" at bounding box center [657, 231] width 191 height 97
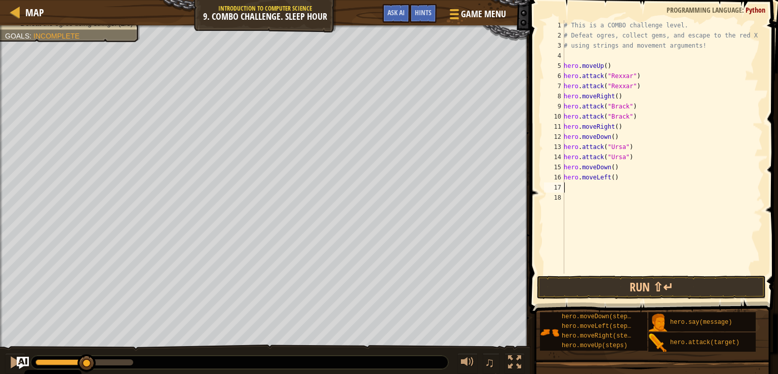
click at [610, 178] on div "# This is a COMBO challenge level. # Defeat [PERSON_NAME], collect gems, and es…" at bounding box center [662, 157] width 201 height 274
type textarea "hero.moveLeft(2)"
click at [610, 186] on div "# This is a COMBO challenge level. # Defeat [PERSON_NAME], collect gems, and es…" at bounding box center [662, 157] width 201 height 274
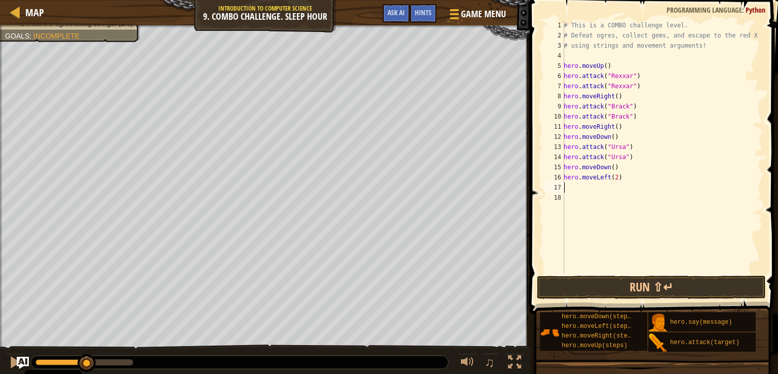
click at [598, 187] on div "# This is a COMBO challenge level. # Defeat [PERSON_NAME], collect gems, and es…" at bounding box center [662, 157] width 201 height 274
type textarea "h"
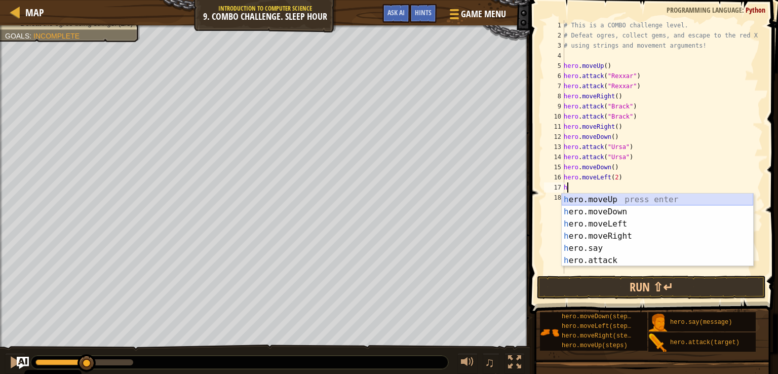
click at [598, 198] on div "h ero.moveUp press enter h ero.moveDown press enter h ero.moveLeft press enter …" at bounding box center [657, 241] width 191 height 97
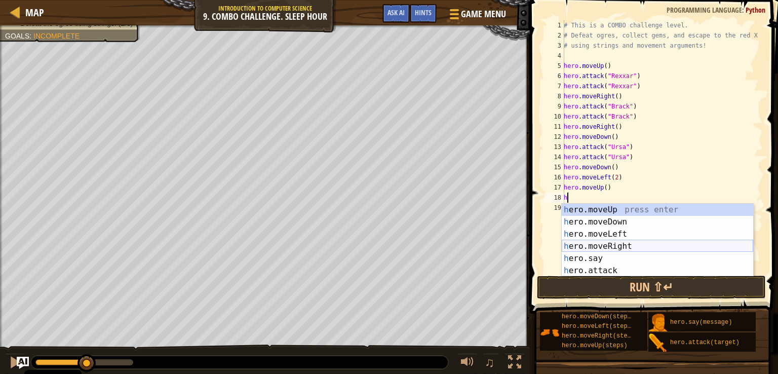
type textarea "hh"
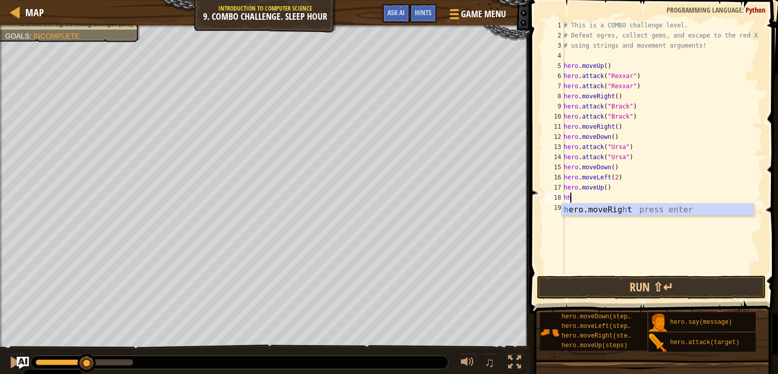
click at [605, 214] on div "h ero.moveRig h t press enter" at bounding box center [657, 222] width 191 height 36
click at [614, 200] on div "# This is a COMBO challenge level. # Defeat [PERSON_NAME], collect gems, and es…" at bounding box center [662, 157] width 201 height 274
click at [588, 210] on div "# This is a COMBO challenge level. # Defeat [PERSON_NAME], collect gems, and es…" at bounding box center [662, 157] width 201 height 274
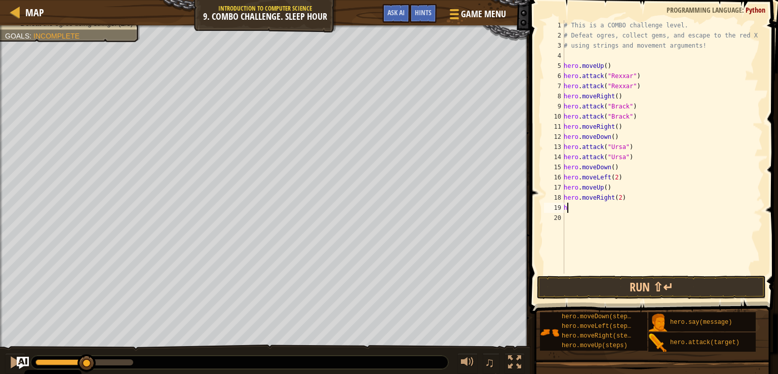
type textarea "he"
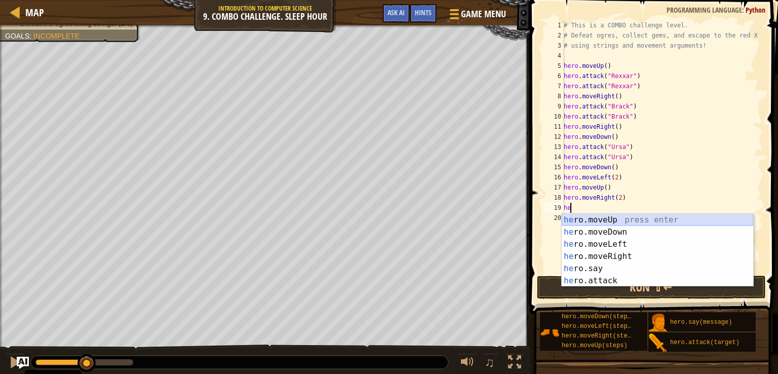
click at [590, 217] on div "he ro.moveUp press enter he ro.moveDown press enter he ro.moveLeft press enter …" at bounding box center [657, 262] width 191 height 97
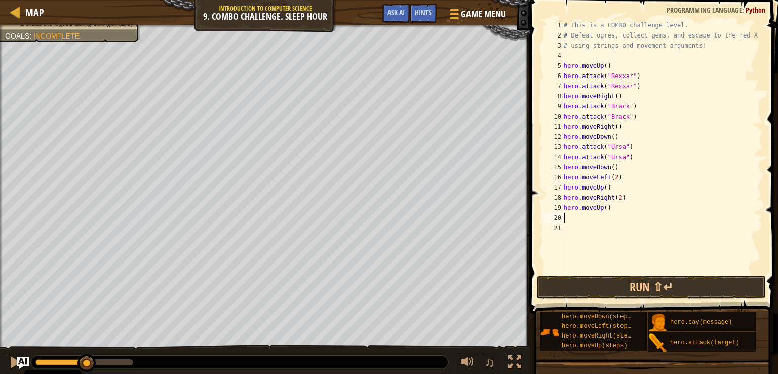
type textarea "h"
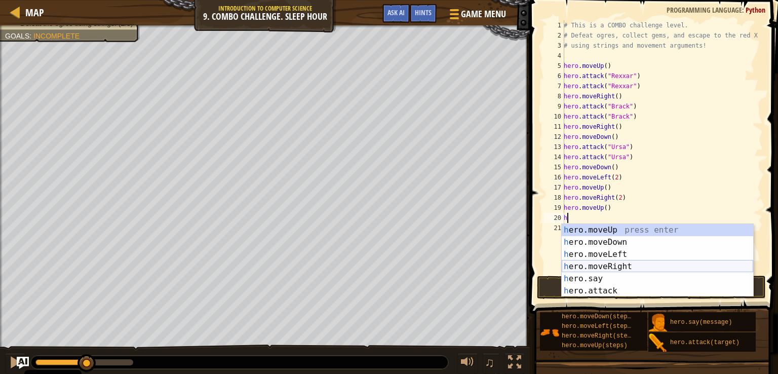
click at [596, 263] on div "h ero.moveUp press enter h ero.moveDown press enter h ero.moveLeft press enter …" at bounding box center [657, 272] width 191 height 97
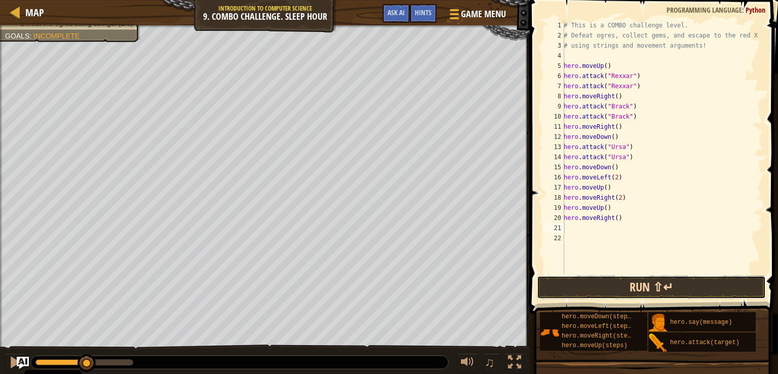
click at [607, 280] on button "Run ⇧↵" at bounding box center [651, 287] width 229 height 23
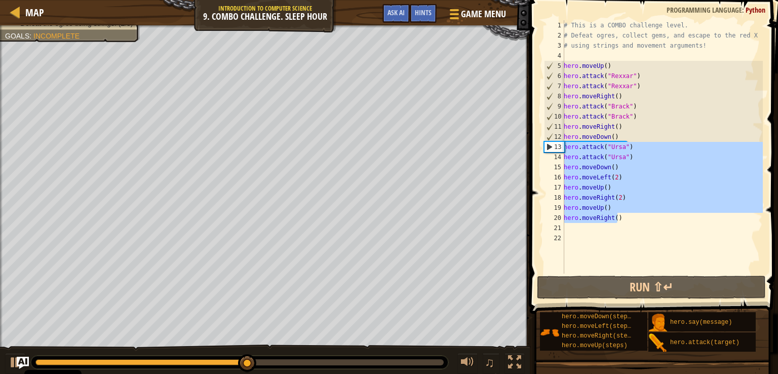
drag, startPoint x: 620, startPoint y: 221, endPoint x: 554, endPoint y: 144, distance: 101.3
click at [554, 144] on div "1 2 3 4 5 6 7 8 9 10 11 12 13 14 15 16 17 18 19 20 21 22 # This is a COMBO chal…" at bounding box center [652, 146] width 221 height 253
type textarea "hero.attack("Ursa") hero.attack("Ursa")"
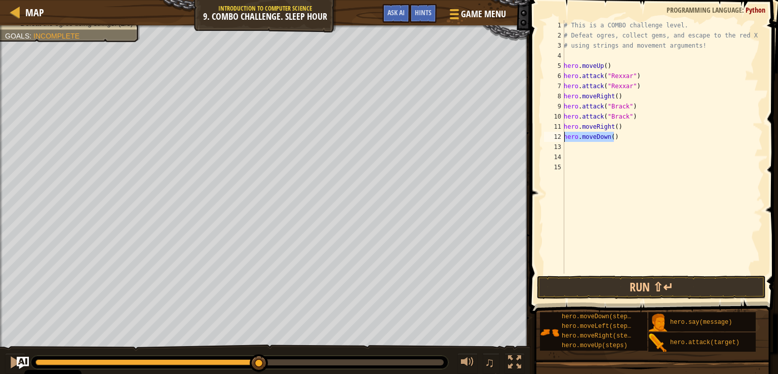
drag, startPoint x: 616, startPoint y: 137, endPoint x: 554, endPoint y: 136, distance: 62.8
click at [554, 136] on div "1 2 3 4 5 6 7 8 9 10 11 12 13 14 15 # This is a COMBO challenge level. # Defeat…" at bounding box center [652, 146] width 221 height 253
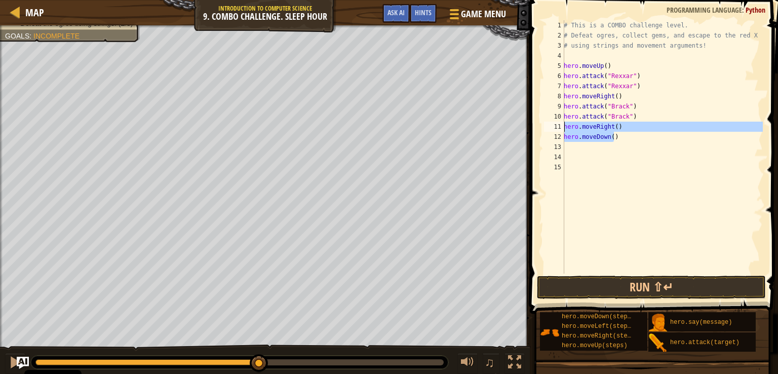
drag, startPoint x: 622, startPoint y: 136, endPoint x: 559, endPoint y: 125, distance: 63.3
click at [559, 125] on div "hero.moveDown() 1 2 3 4 5 6 7 8 9 10 11 12 13 14 15 # This is a COMBO challenge…" at bounding box center [652, 146] width 221 height 253
type textarea "hero.moveRight() hero.moveDown()"
